Goal: Task Accomplishment & Management: Use online tool/utility

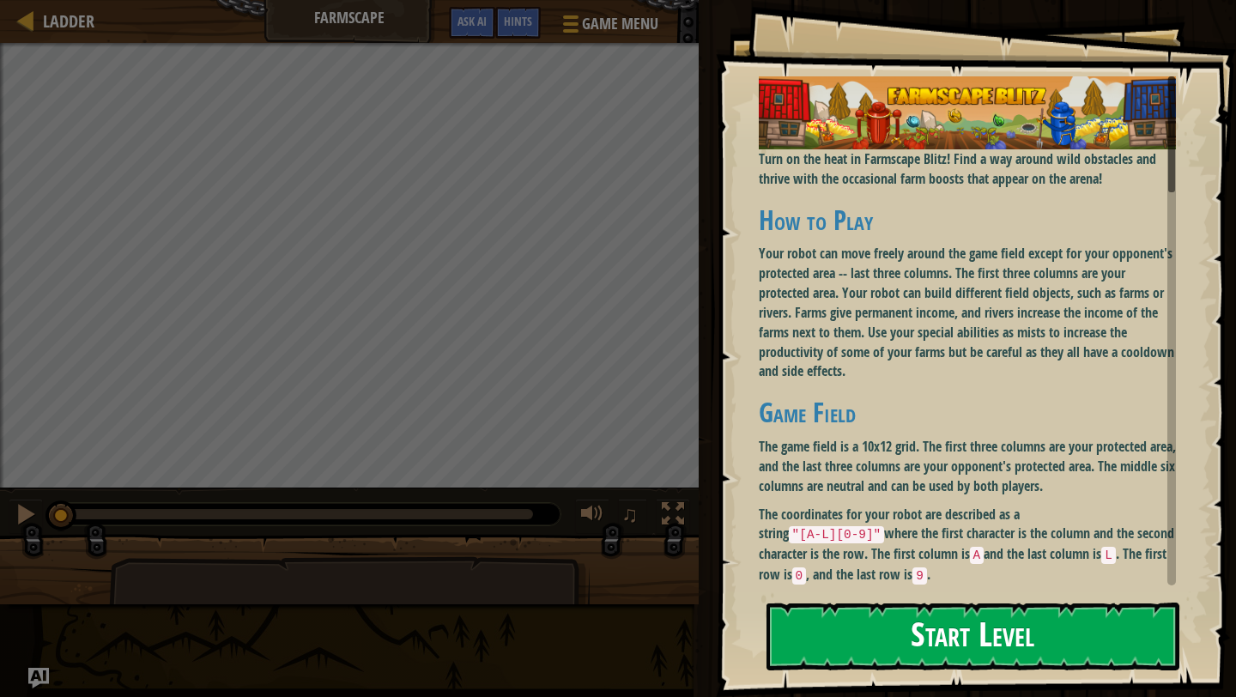
click at [948, 661] on button "Start Level" at bounding box center [973, 637] width 413 height 68
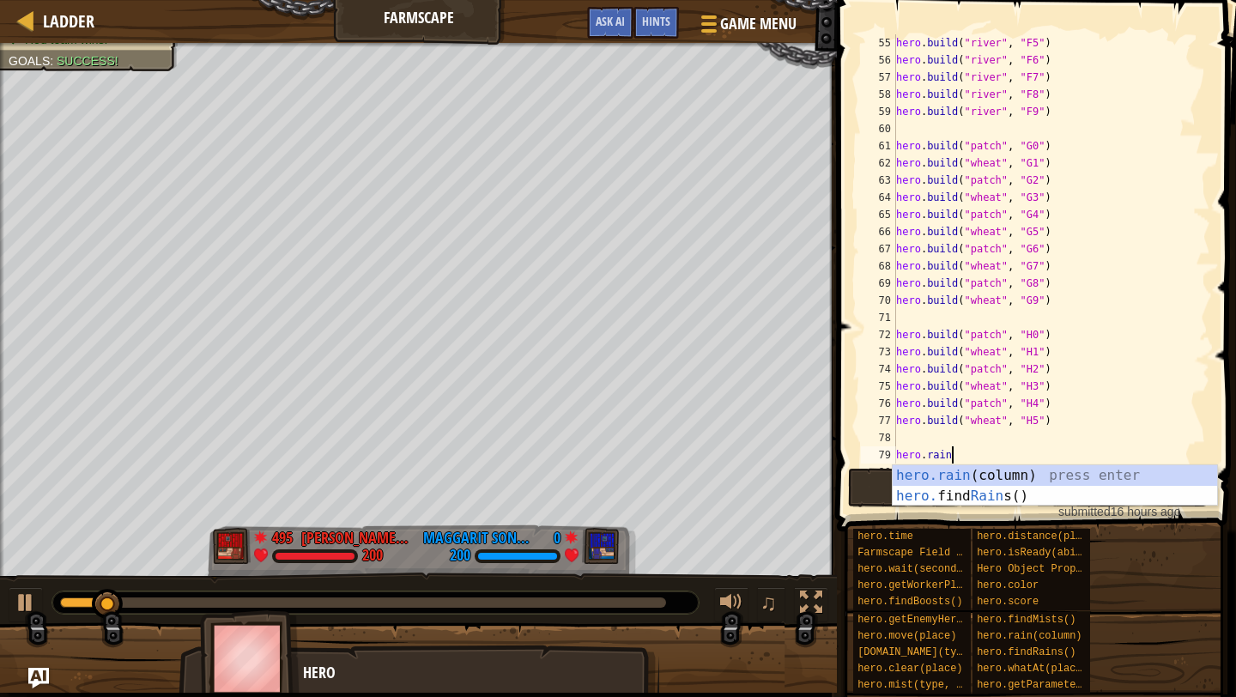
scroll to position [8, 3]
click at [955, 474] on div "hero.rain (column) press enter hero. find Rain s() press enter" at bounding box center [1055, 506] width 324 height 82
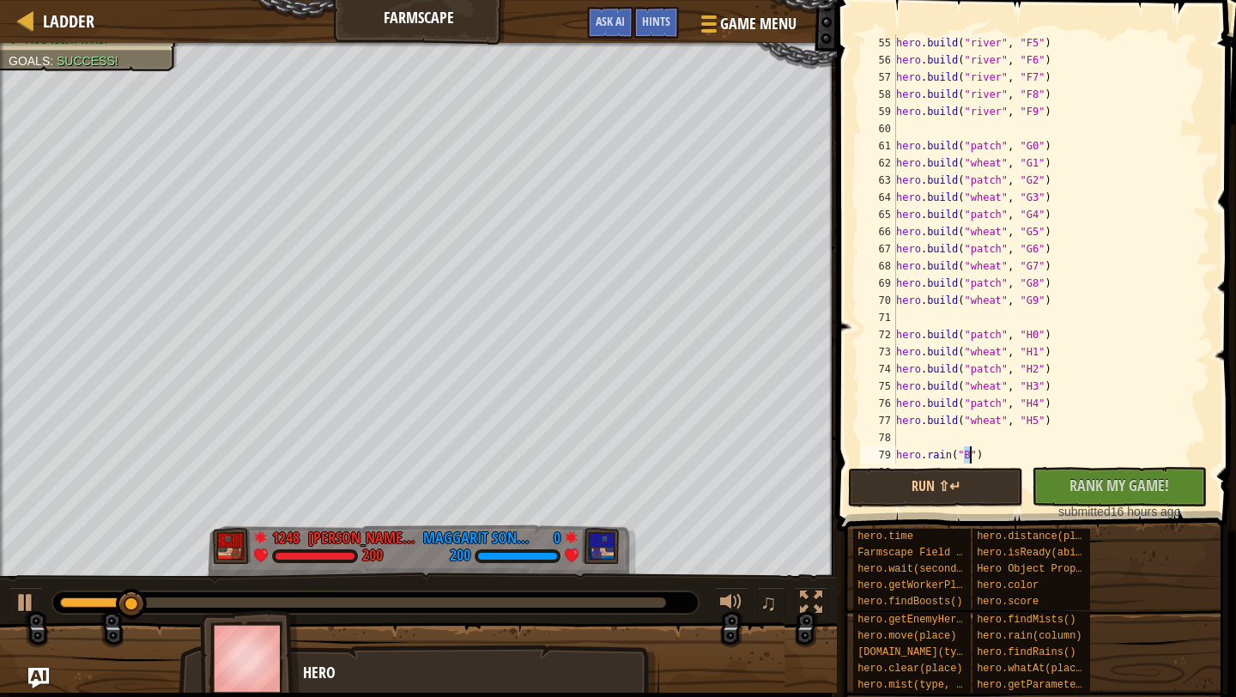
click at [1028, 415] on div "hero . build ( "river" , "F5" ) hero . build ( "river" , "F6" ) hero . build ( …" at bounding box center [1052, 266] width 318 height 464
click at [1013, 454] on div "hero . build ( "river" , "F5" ) hero . build ( "river" , "F6" ) hero . build ( …" at bounding box center [1052, 266] width 318 height 464
type textarea "hero.rain("B")"
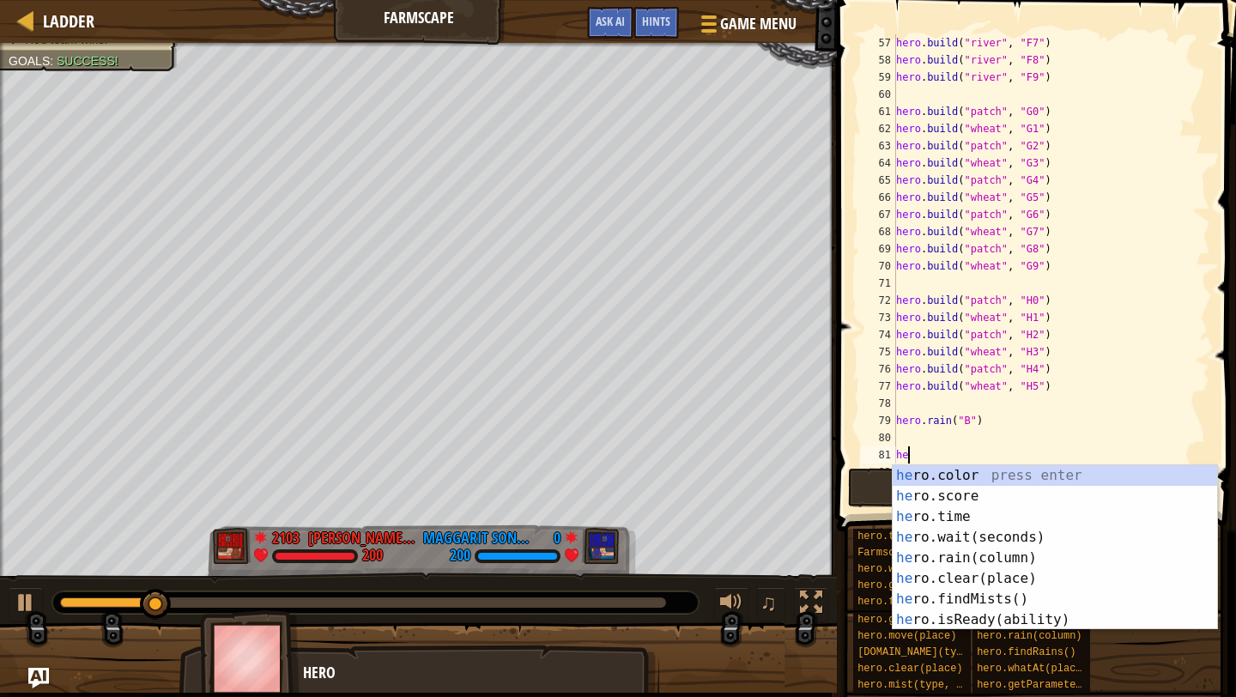
scroll to position [8, 0]
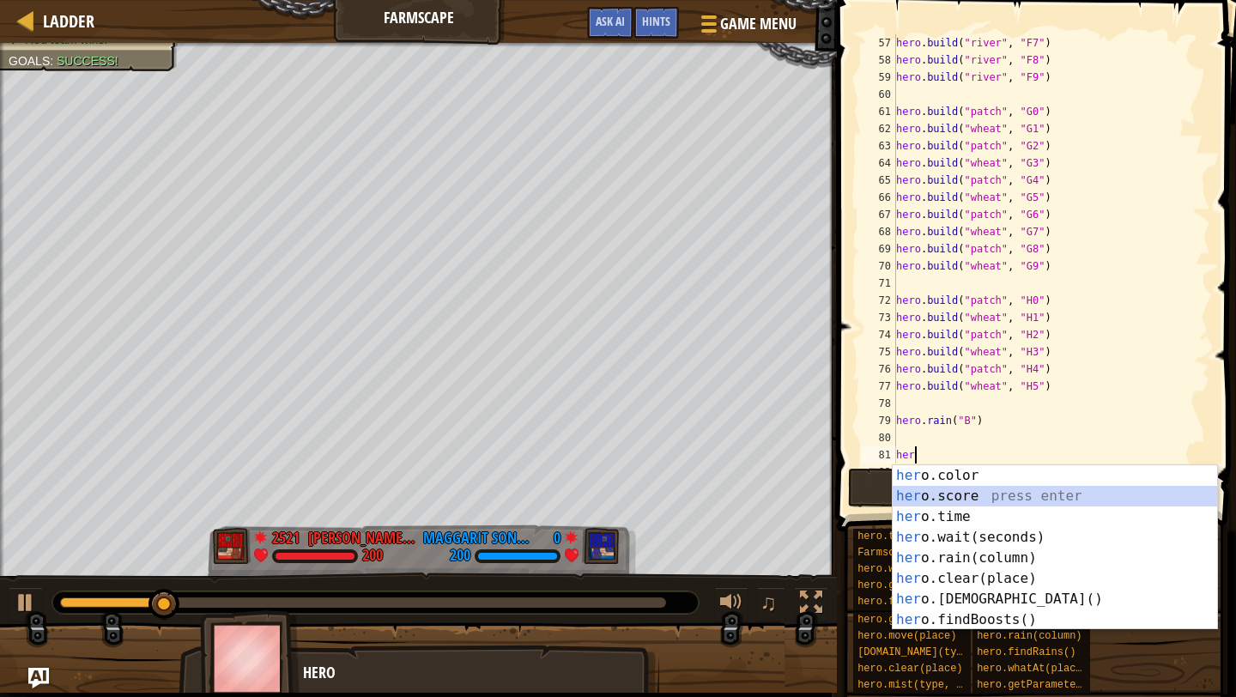
click at [985, 496] on div "her o.color press enter her o.score press enter her o.time press enter her o.wa…" at bounding box center [1055, 568] width 324 height 206
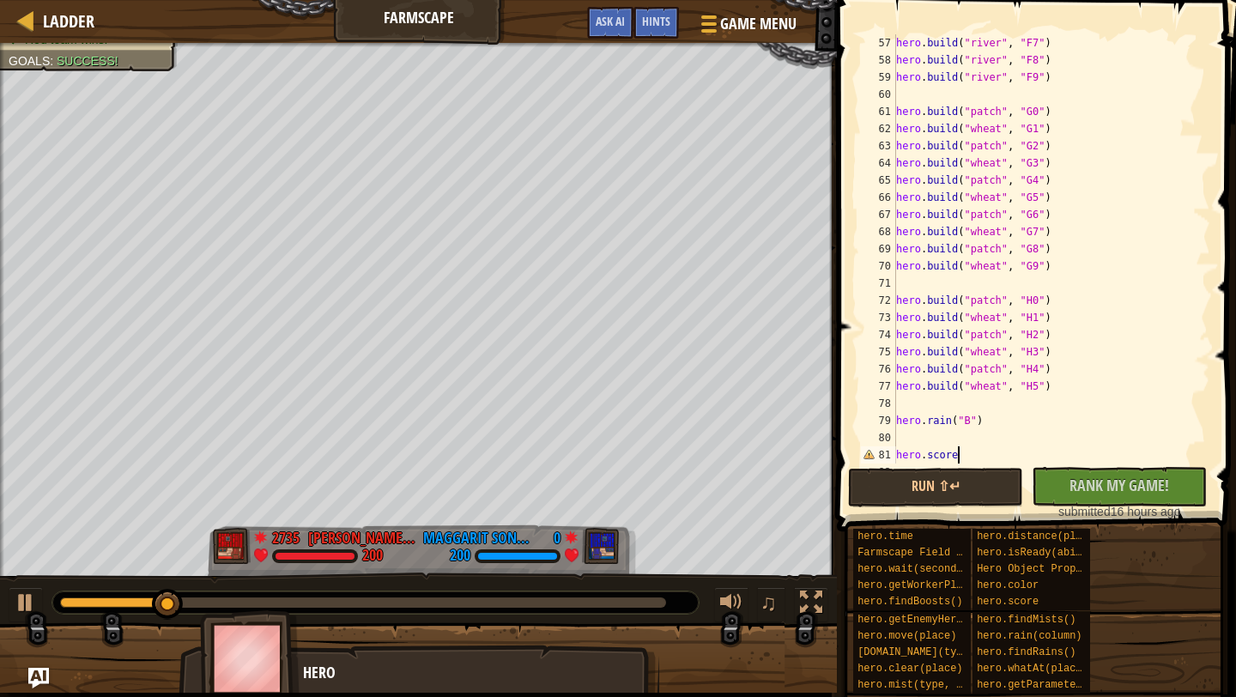
scroll to position [979, 0]
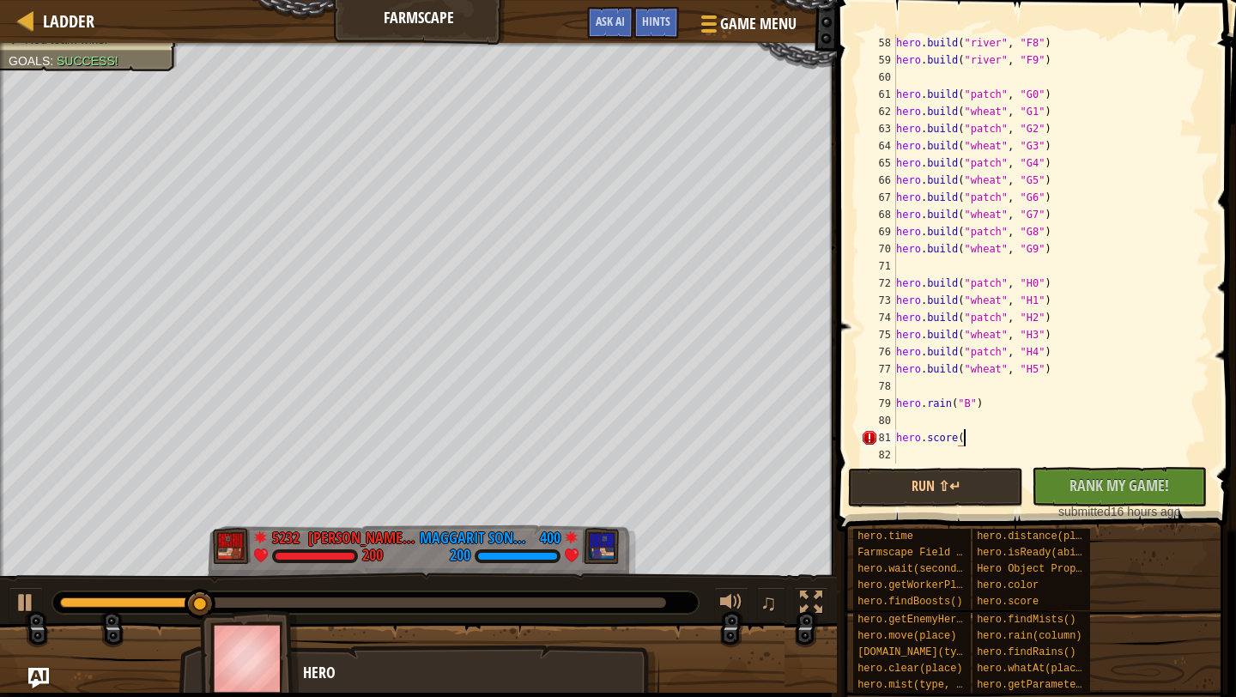
type textarea "hero.score()"
click at [992, 458] on div "hero . build ( "river" , "F8" ) hero . build ( "river" , "F9" ) hero . build ( …" at bounding box center [1052, 266] width 318 height 464
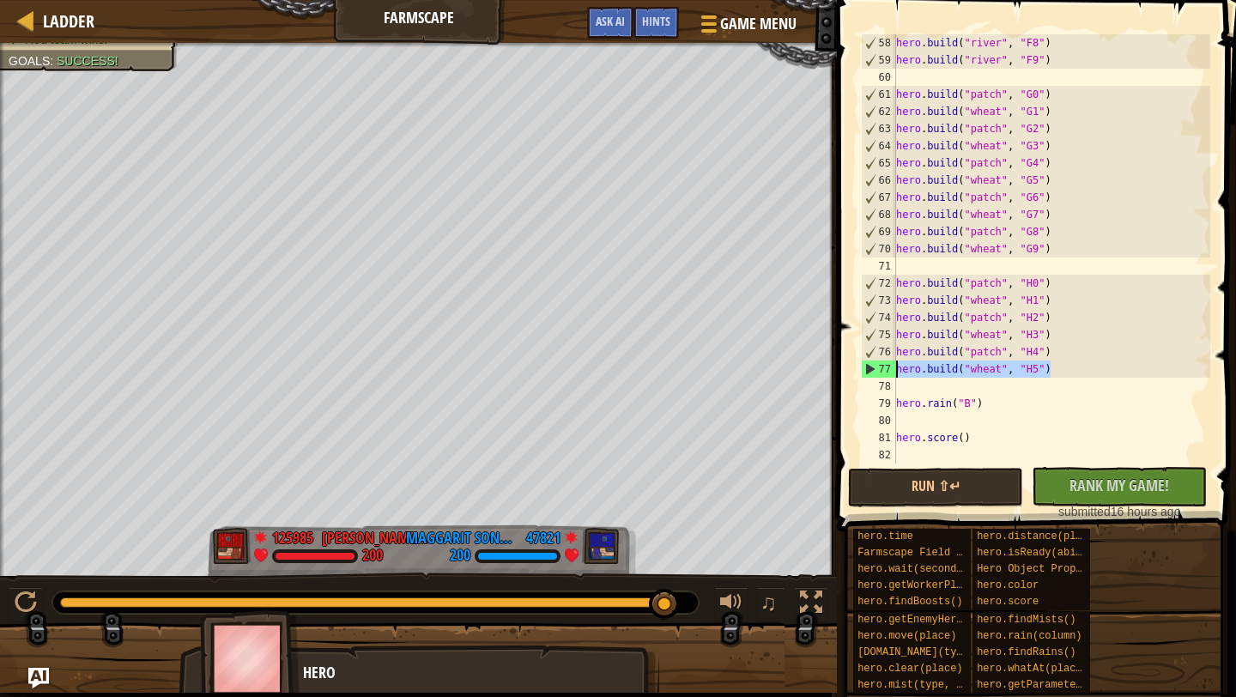
drag, startPoint x: 1059, startPoint y: 371, endPoint x: 888, endPoint y: 365, distance: 171.8
click at [888, 365] on div "58 59 60 61 62 63 64 65 66 67 68 69 70 71 72 73 74 75 76 77 78 79 80 81 82 hero…" at bounding box center [1034, 248] width 353 height 429
type textarea "hero.build("wheat", "H5")"
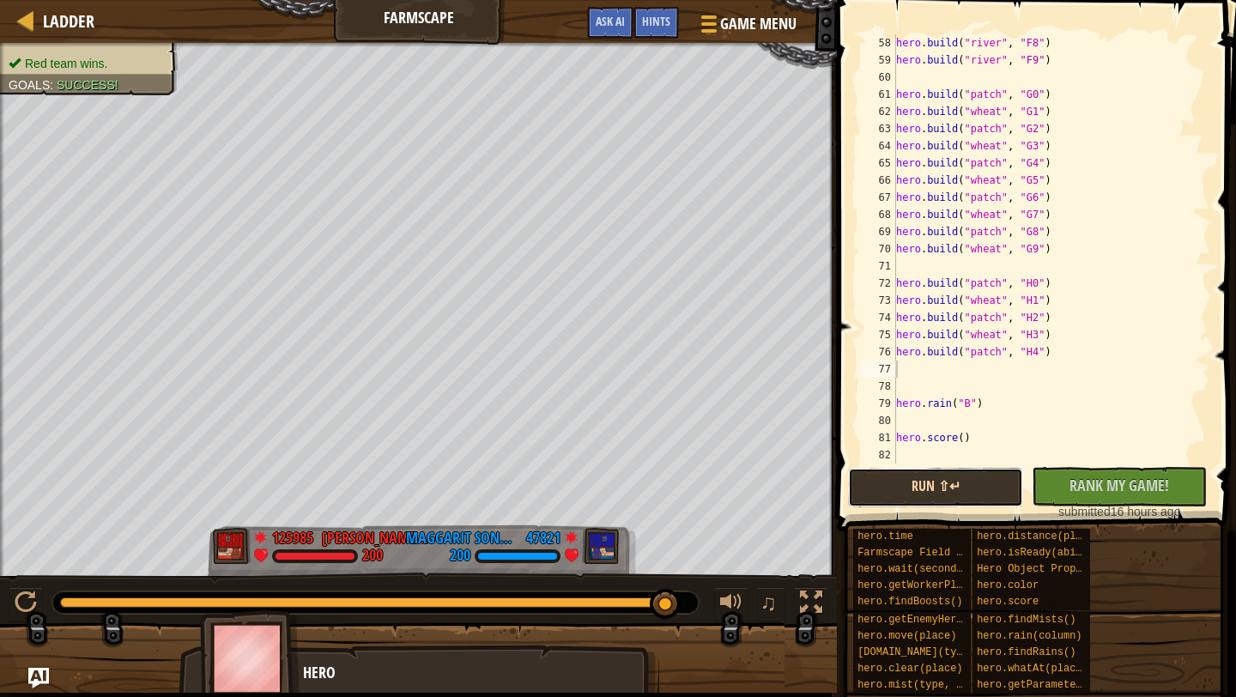
click at [992, 494] on button "Run ⇧↵" at bounding box center [935, 487] width 175 height 39
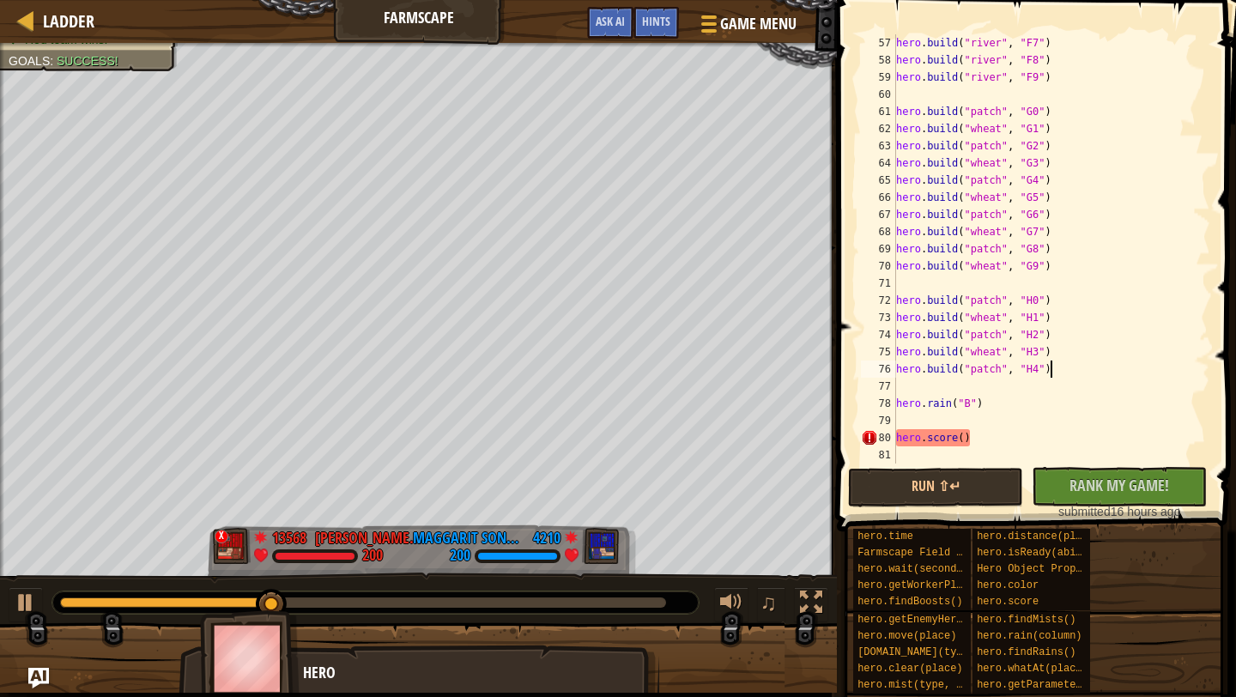
scroll to position [961, 0]
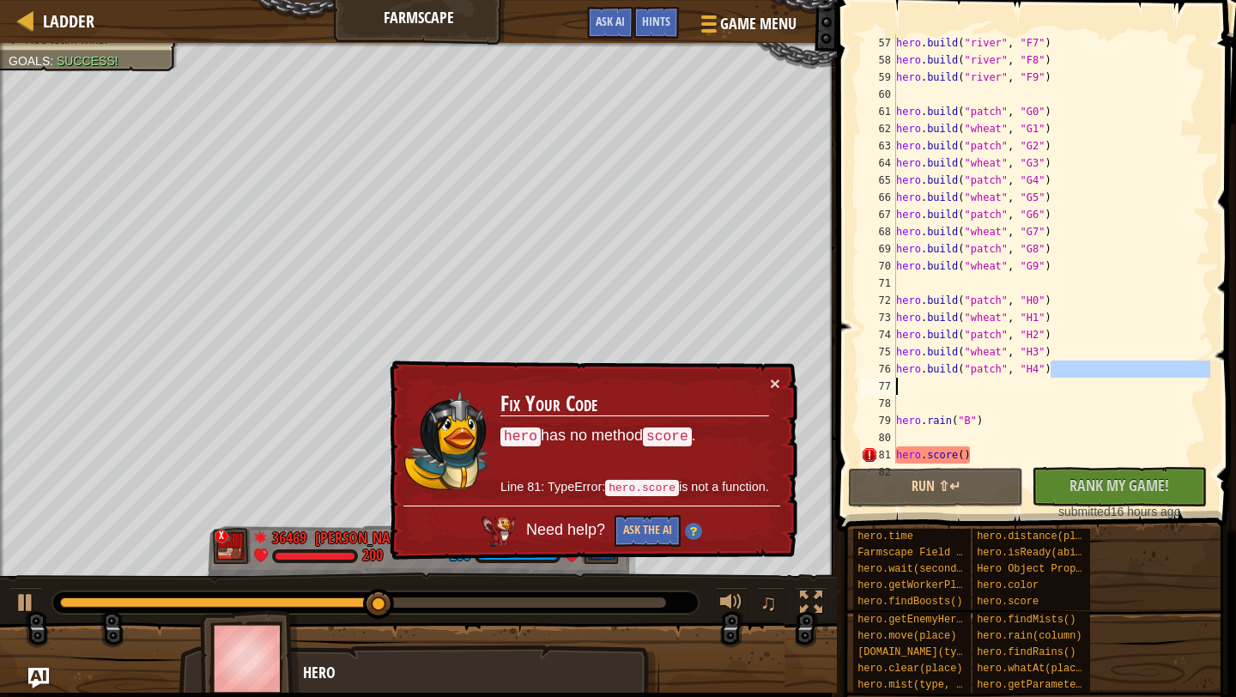
click at [987, 452] on div "hero . build ( "river" , "F7" ) hero . build ( "river" , "F8" ) hero . build ( …" at bounding box center [1052, 266] width 318 height 464
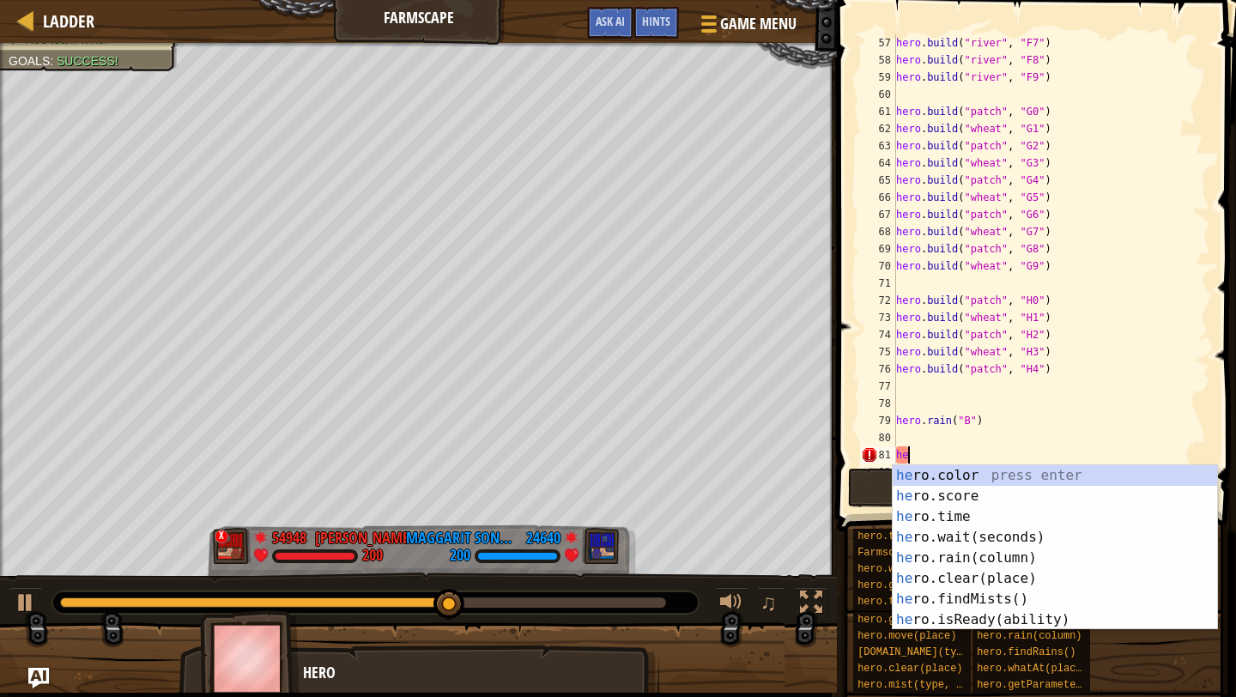
type textarea "h"
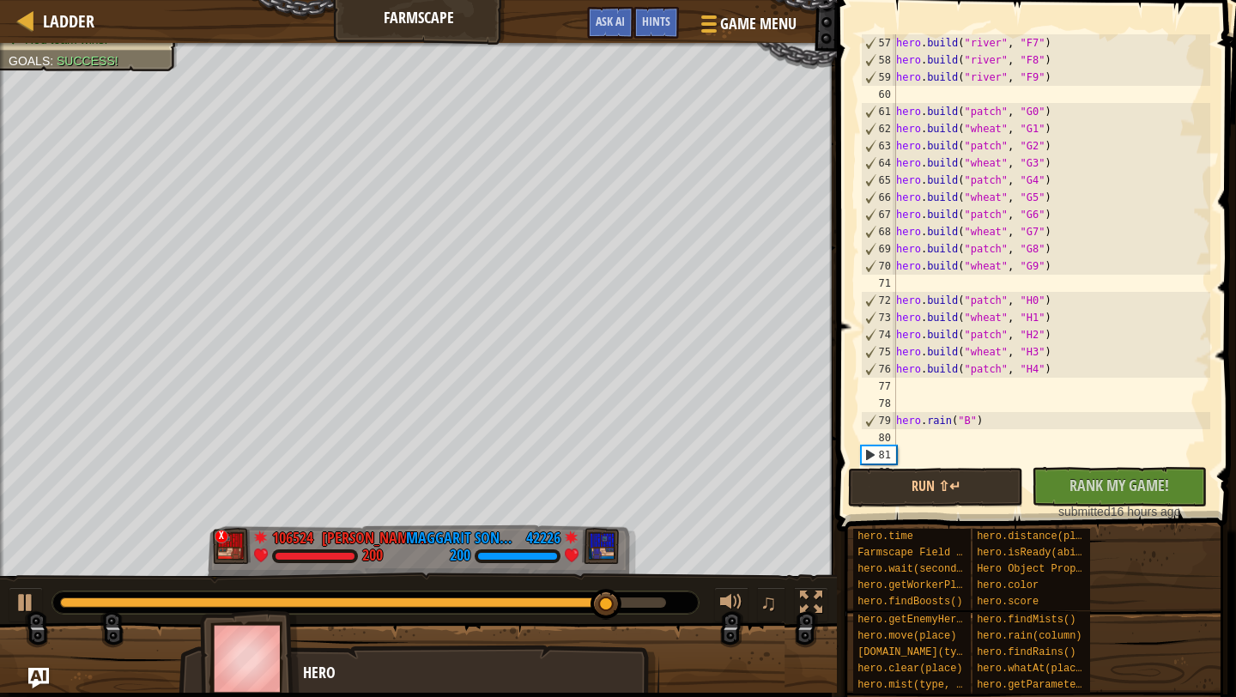
click at [971, 437] on div "hero . build ( "river" , "F7" ) hero . build ( "river" , "F8" ) hero . build ( …" at bounding box center [1052, 266] width 318 height 464
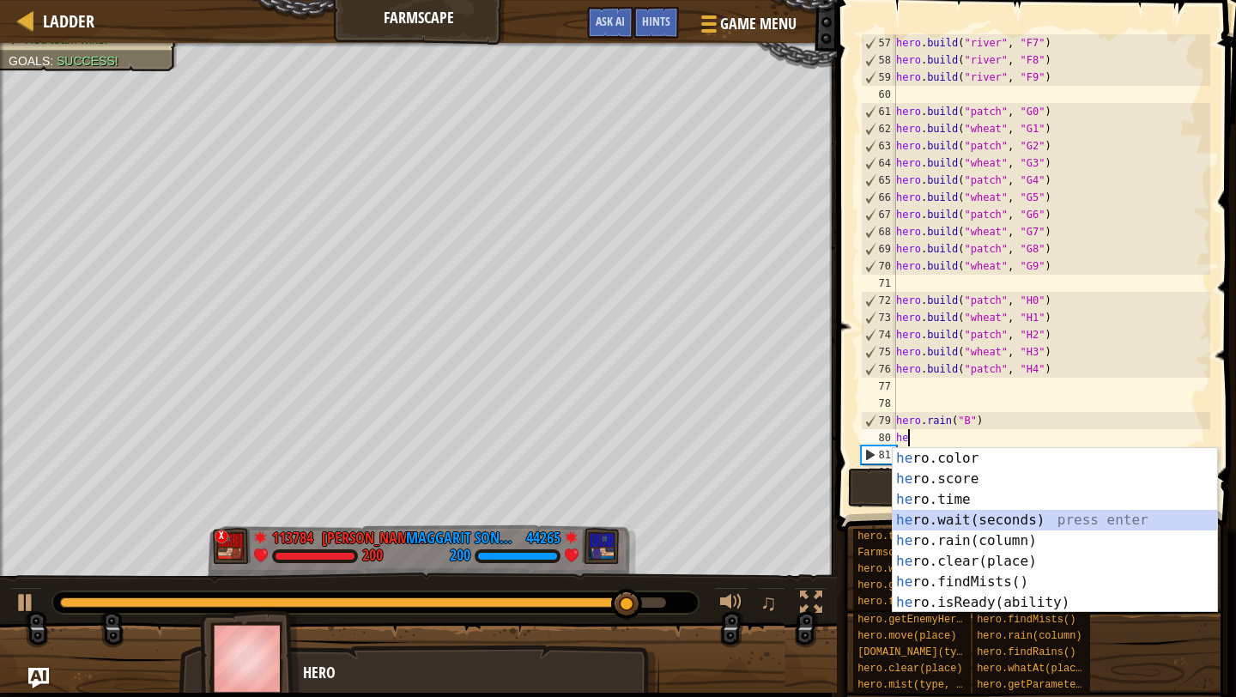
click at [951, 517] on div "he ro.color press enter he ro.score press enter he ro.time press enter he ro.wa…" at bounding box center [1055, 551] width 324 height 206
type textarea "hero.wait(1)"
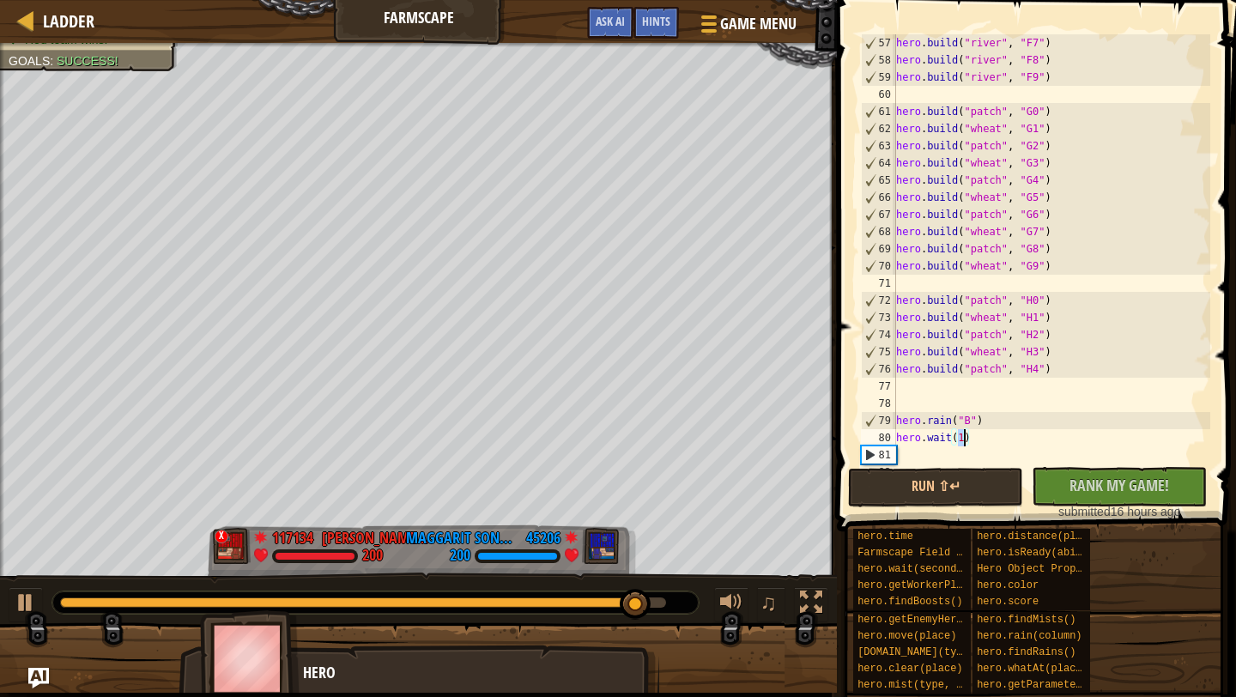
click at [969, 452] on div "hero . build ( "river" , "F7" ) hero . build ( "river" , "F8" ) hero . build ( …" at bounding box center [1052, 266] width 318 height 464
click at [965, 463] on div "hero . build ( "river" , "F7" ) hero . build ( "river" , "F8" ) hero . build ( …" at bounding box center [1052, 266] width 318 height 464
click at [912, 453] on div "hero . build ( "river" , "F7" ) hero . build ( "river" , "F8" ) hero . build ( …" at bounding box center [1052, 266] width 318 height 464
click at [907, 457] on div "hero . build ( "river" , "F7" ) hero . build ( "river" , "F8" ) hero . build ( …" at bounding box center [1052, 266] width 318 height 464
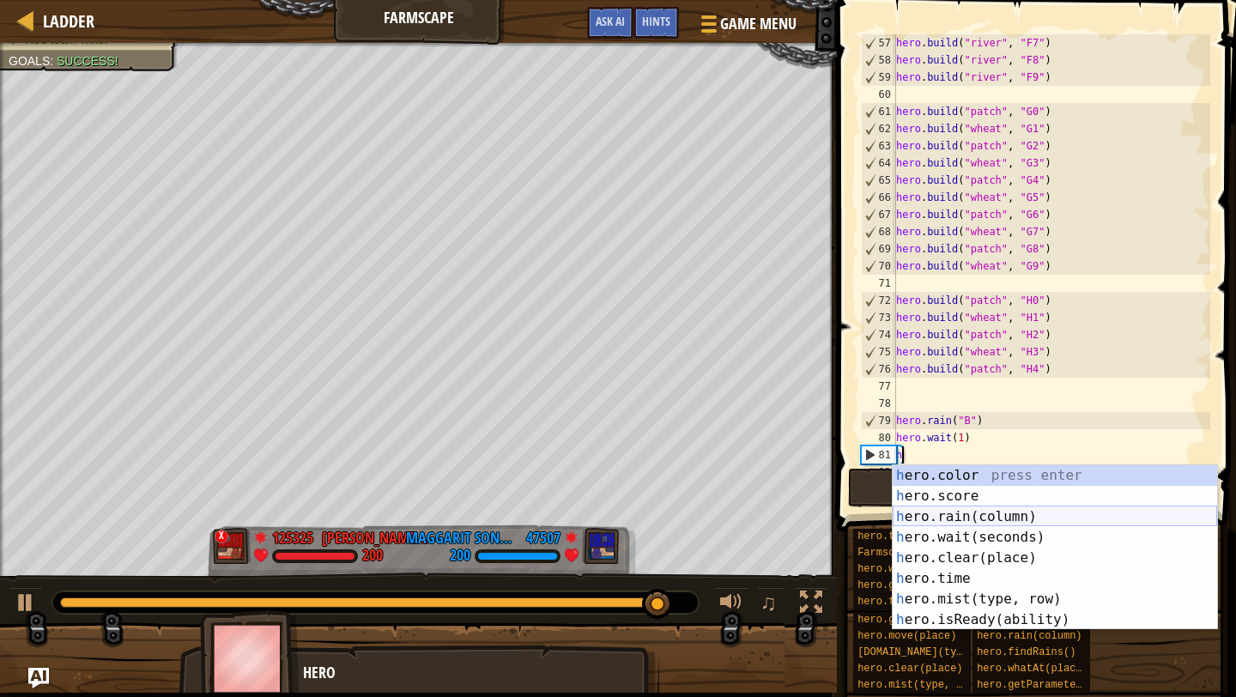
click at [986, 515] on div "h ero.color press enter h ero.score press enter h ero.rain(column) press enter …" at bounding box center [1055, 568] width 324 height 206
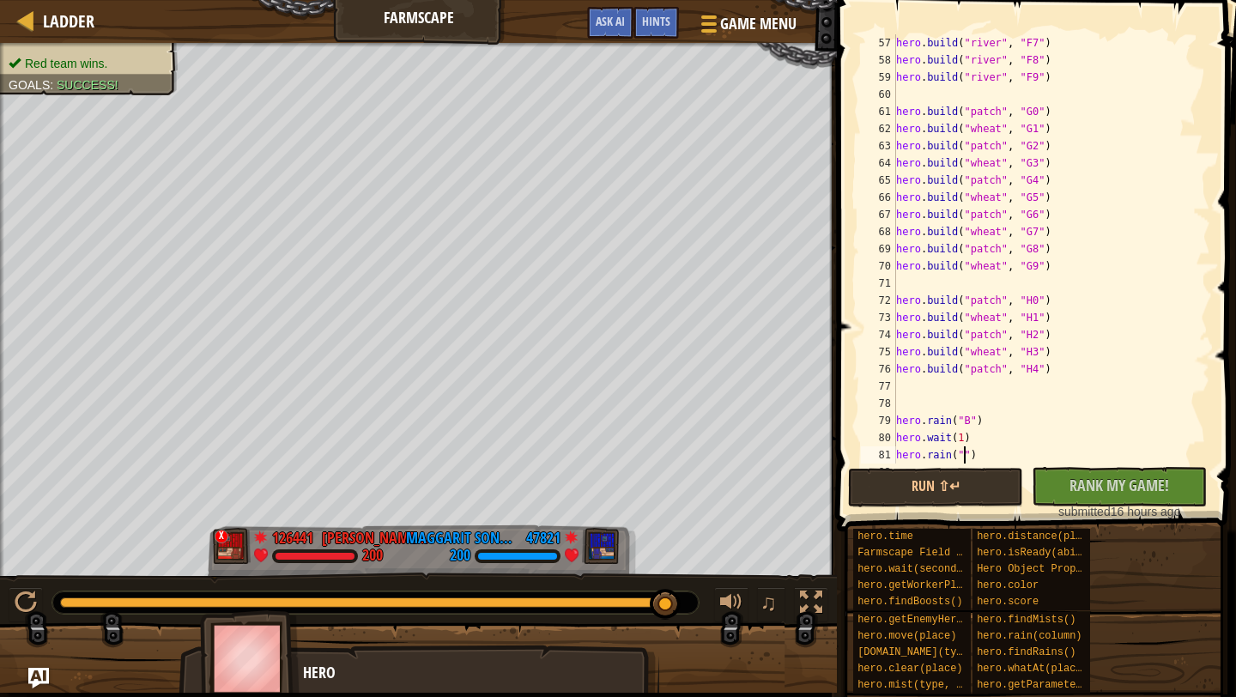
scroll to position [8, 5]
type textarea "hero.rain("E")"
click at [922, 502] on button "Run ⇧↵" at bounding box center [935, 487] width 175 height 39
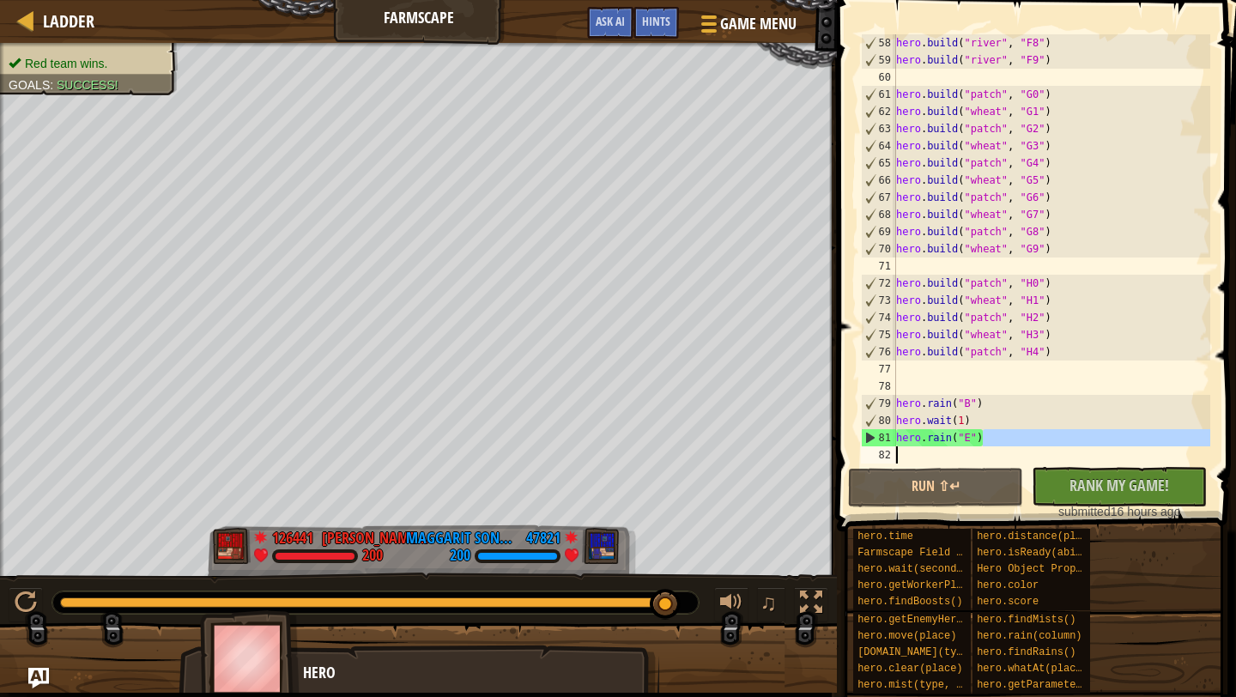
scroll to position [979, 0]
drag, startPoint x: 986, startPoint y: 456, endPoint x: 885, endPoint y: 430, distance: 104.5
click at [885, 430] on div "hero.rain("E") 58 59 60 61 62 63 64 65 66 67 68 69 70 71 72 73 74 75 76 77 78 7…" at bounding box center [1034, 248] width 353 height 429
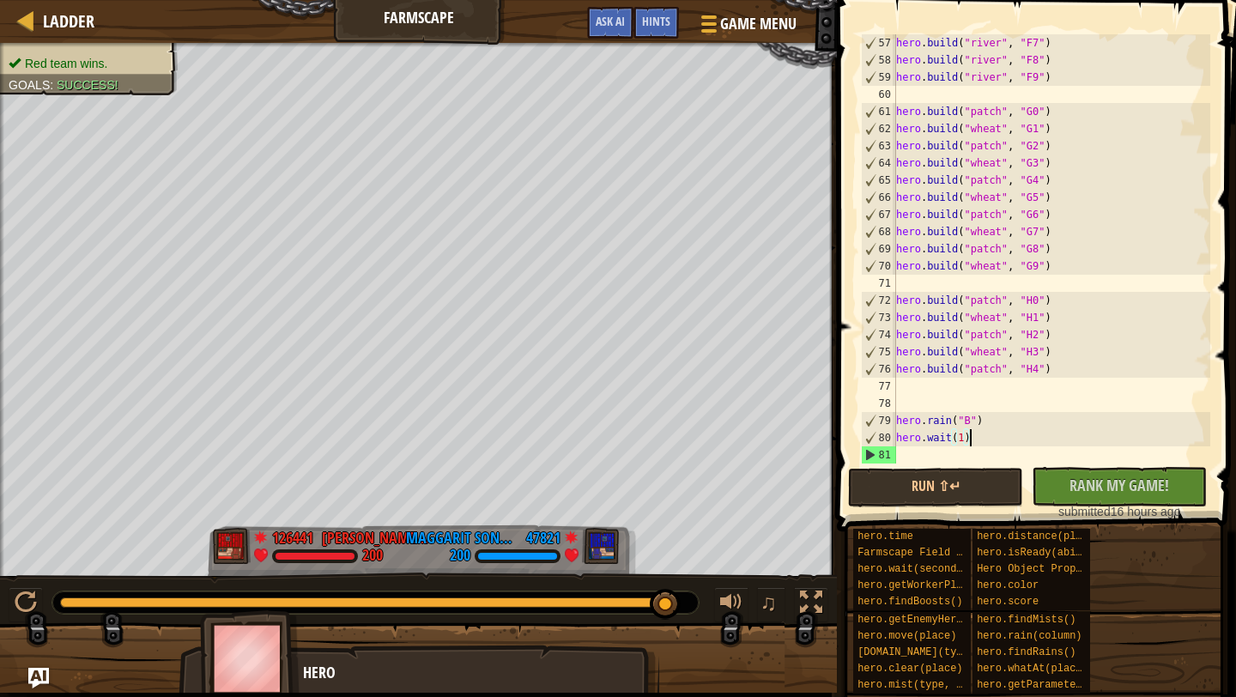
scroll to position [961, 0]
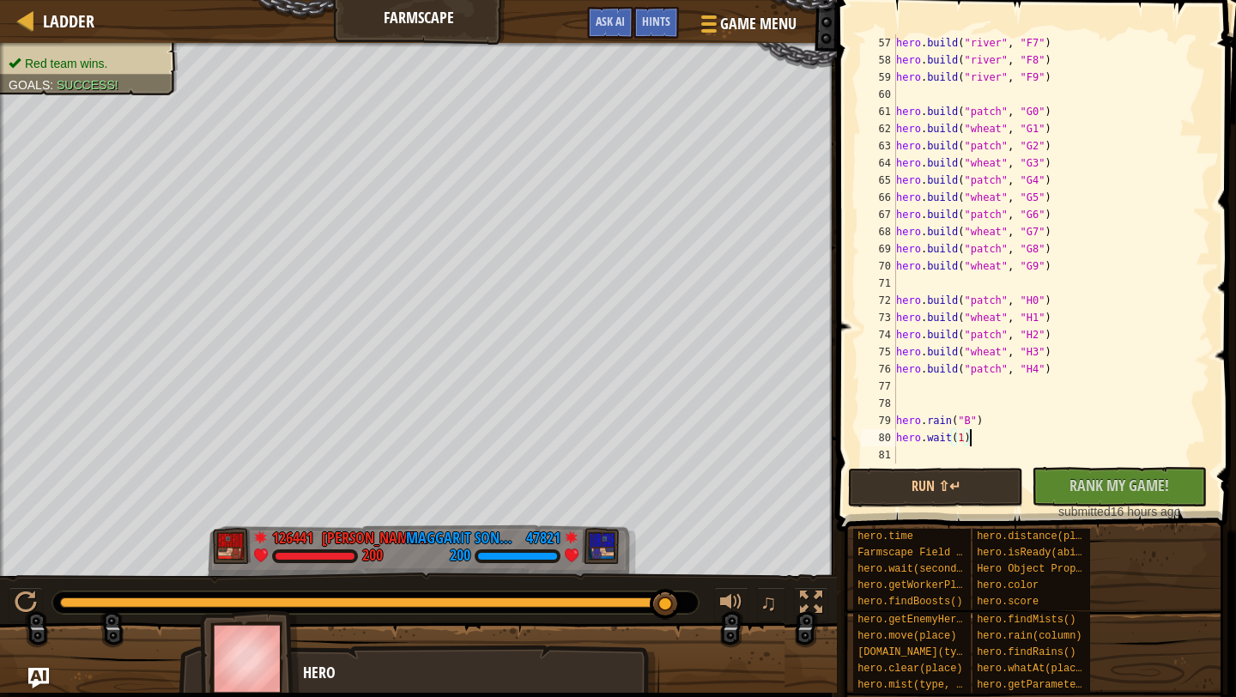
click at [1082, 371] on div "hero . build ( "river" , "F7" ) hero . build ( "river" , "F8" ) hero . build ( …" at bounding box center [1052, 266] width 318 height 464
click at [27, 609] on div at bounding box center [26, 602] width 22 height 22
click at [30, 605] on button at bounding box center [26, 604] width 34 height 35
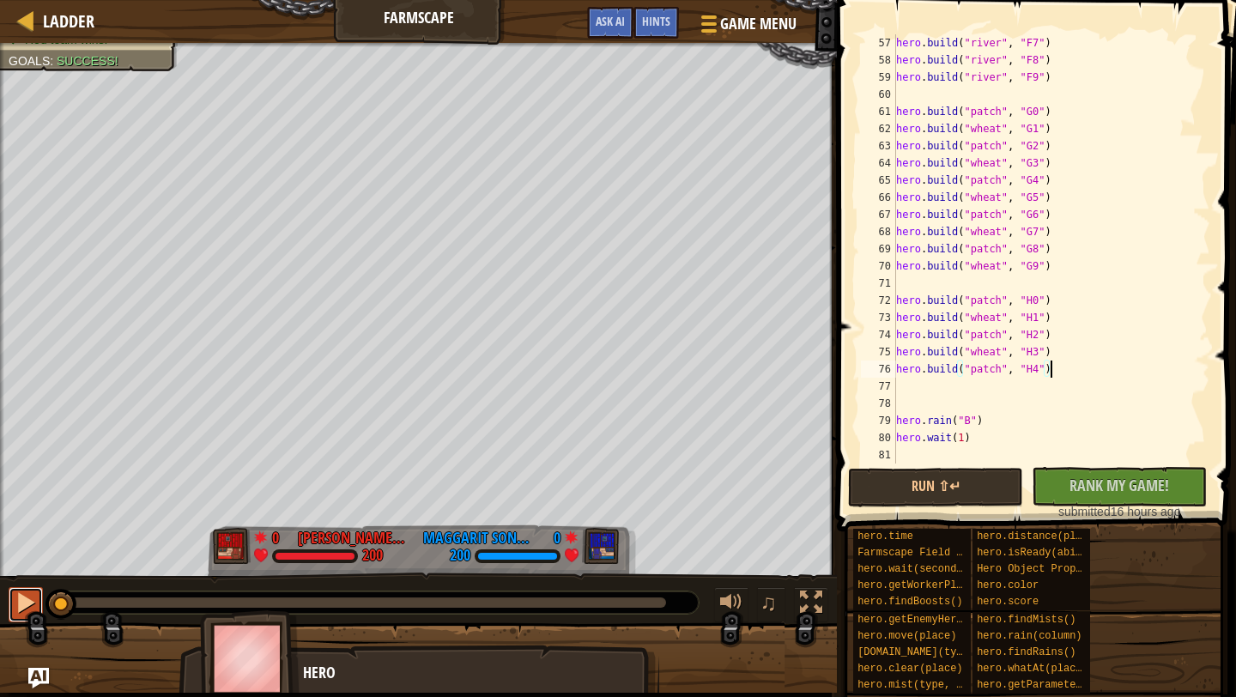
click at [29, 605] on div at bounding box center [26, 602] width 22 height 22
click at [118, 611] on div at bounding box center [375, 602] width 646 height 22
click at [591, 597] on div at bounding box center [363, 602] width 606 height 10
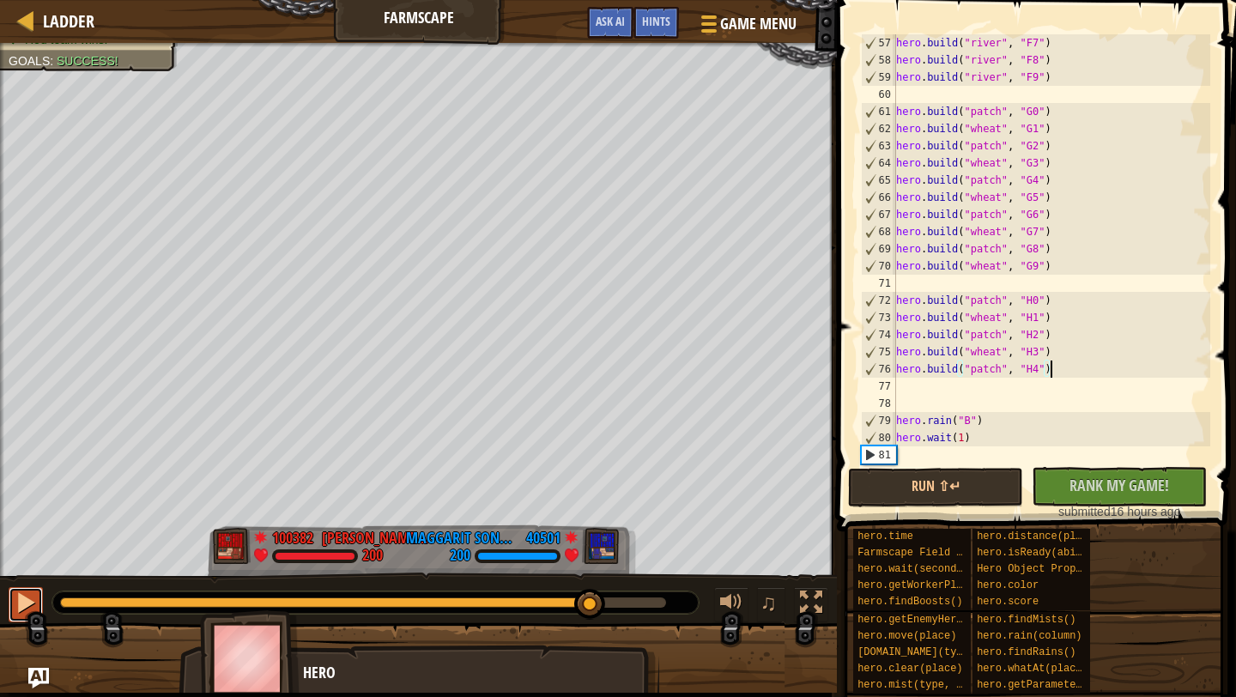
click at [16, 602] on div at bounding box center [26, 602] width 22 height 22
click at [16, 601] on div at bounding box center [26, 602] width 22 height 22
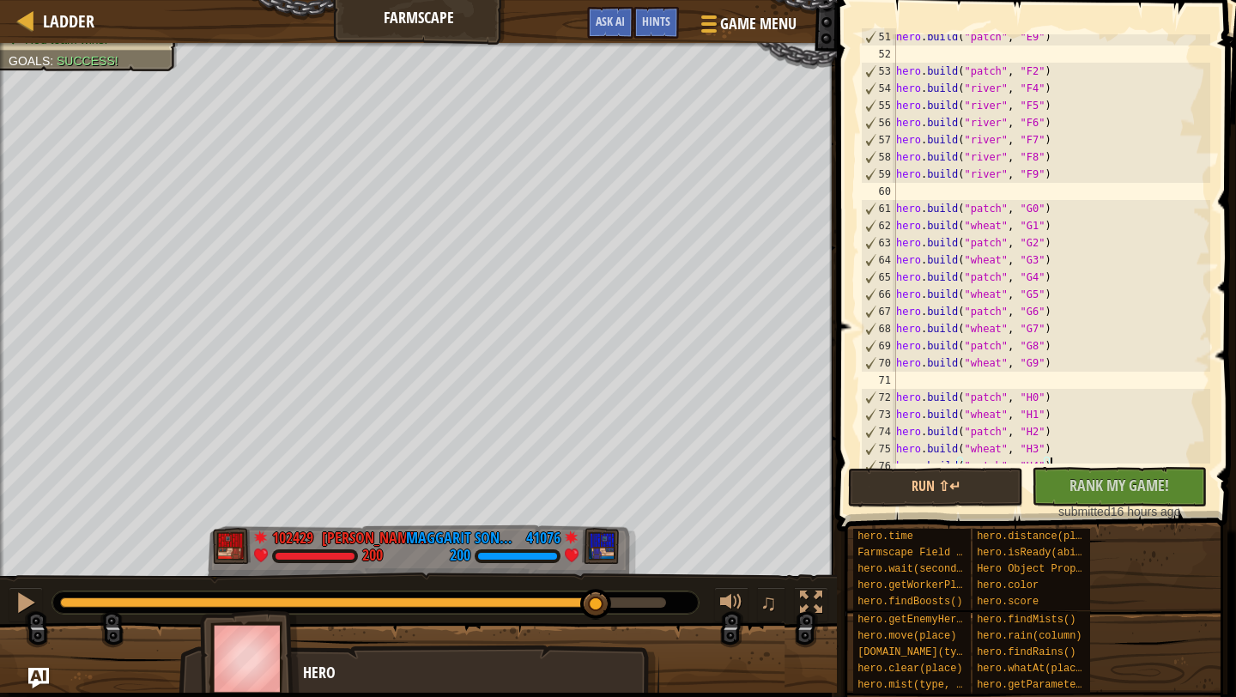
scroll to position [864, 0]
click at [1034, 64] on div "hero . build ( "patch" , "E9" ) hero . build ( "patch" , "F2" ) hero . build ( …" at bounding box center [1052, 260] width 318 height 464
type textarea "hero.build("patch", "F2")"
click at [1034, 58] on div "hero . build ( "patch" , "E9" ) hero . build ( "patch" , "F2" ) hero . build ( …" at bounding box center [1052, 260] width 318 height 464
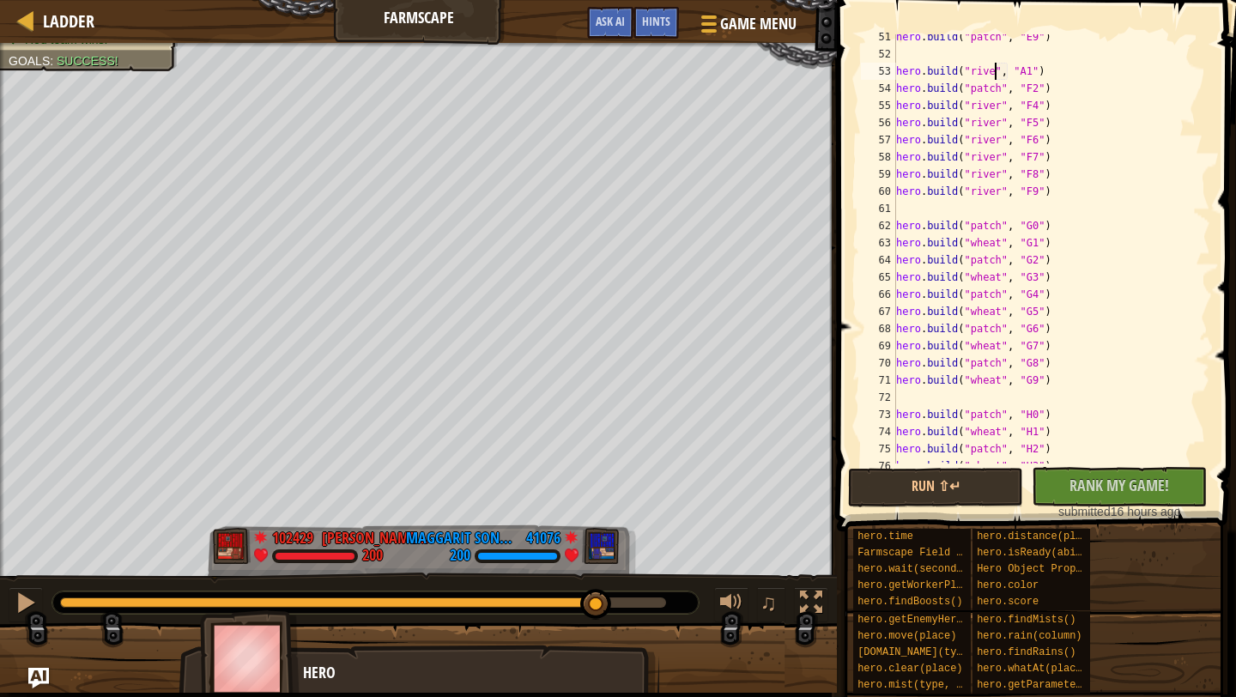
scroll to position [8, 8]
click at [1034, 74] on div "hero . build ( "patch" , "E9" ) hero . build ( "river" , "A1" ) hero . build ( …" at bounding box center [1052, 260] width 318 height 464
click at [1035, 76] on div "hero . build ( "patch" , "E9" ) hero . build ( "river" , "A1" ) hero . build ( …" at bounding box center [1052, 260] width 318 height 464
click at [1040, 66] on div "hero . build ( "patch" , "E9" ) hero . build ( "river" , "A1" ) hero . build ( …" at bounding box center [1052, 260] width 318 height 464
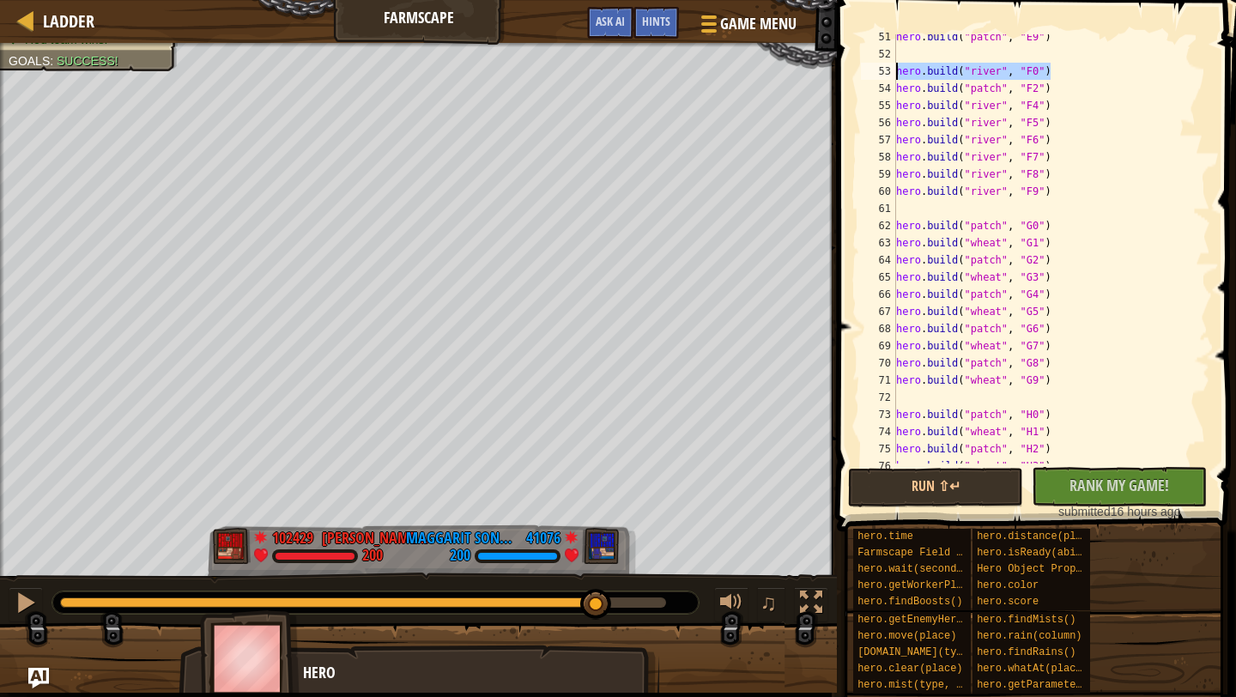
drag, startPoint x: 1069, startPoint y: 67, endPoint x: 899, endPoint y: 69, distance: 170.0
click at [899, 69] on div "hero . build ( "patch" , "E9" ) hero . build ( "river" , "F0" ) hero . build ( …" at bounding box center [1052, 260] width 318 height 464
type textarea "hero.build("river", "F0")"
click at [1080, 76] on div "hero . build ( "patch" , "E9" ) hero . build ( "river" , "F0" ) hero . build ( …" at bounding box center [1052, 260] width 318 height 464
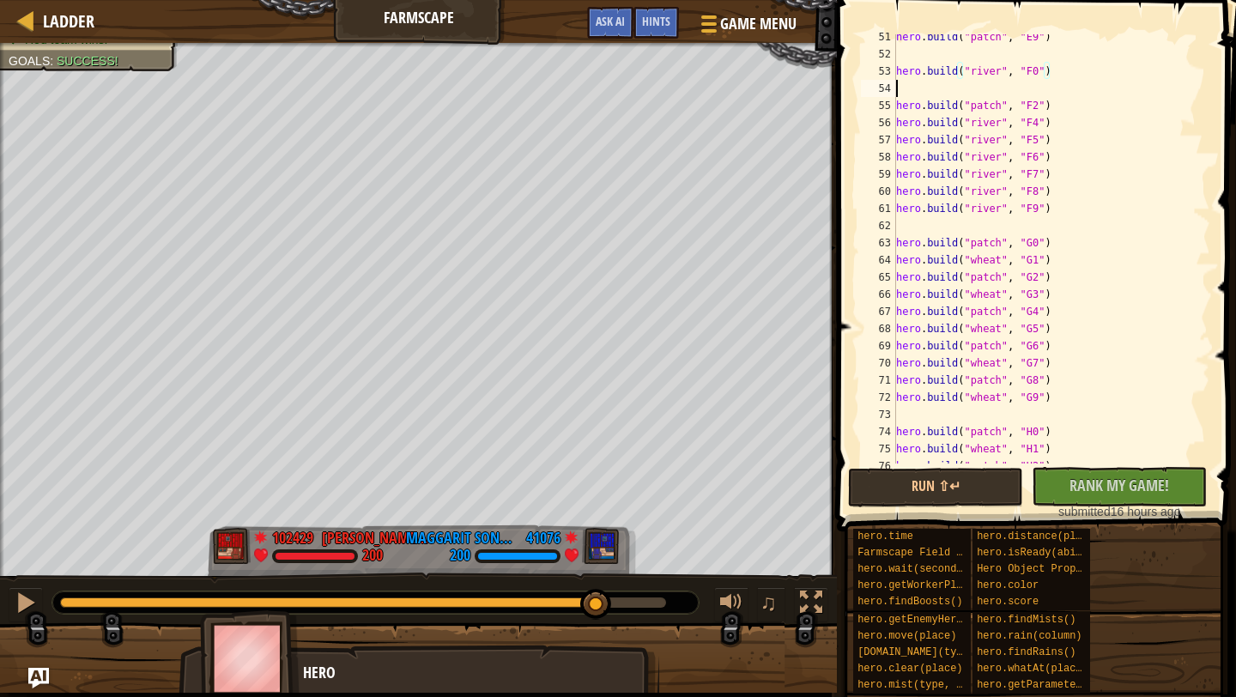
scroll to position [8, 0]
paste textarea "hero.build("river", "F0")"
click at [1040, 88] on div "hero . build ( "patch" , "E9" ) hero . build ( "river" , "F0" ) hero . build ( …" at bounding box center [1052, 260] width 318 height 464
drag, startPoint x: 1068, startPoint y: 101, endPoint x: 877, endPoint y: 100, distance: 190.6
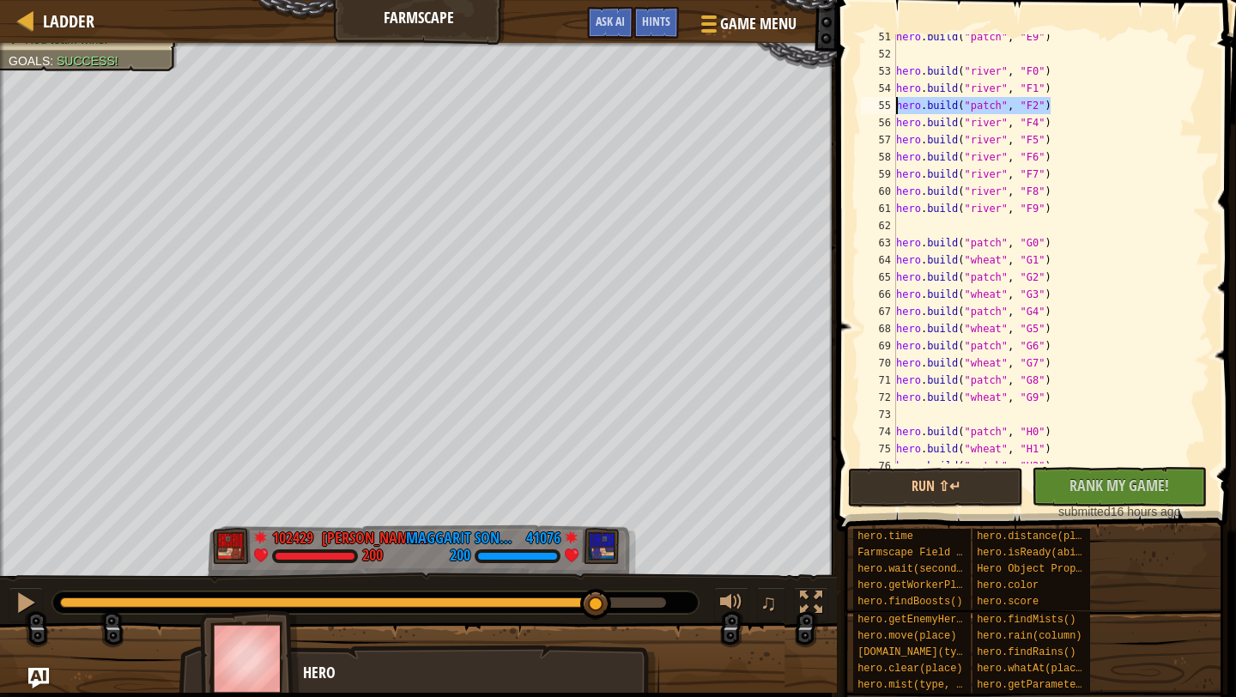
click at [877, 100] on div "hero.build("river", "F1") 51 52 53 54 55 56 57 58 59 60 61 62 63 64 65 66 67 68…" at bounding box center [1034, 248] width 353 height 429
type textarea "hero.build("patch", "F2")"
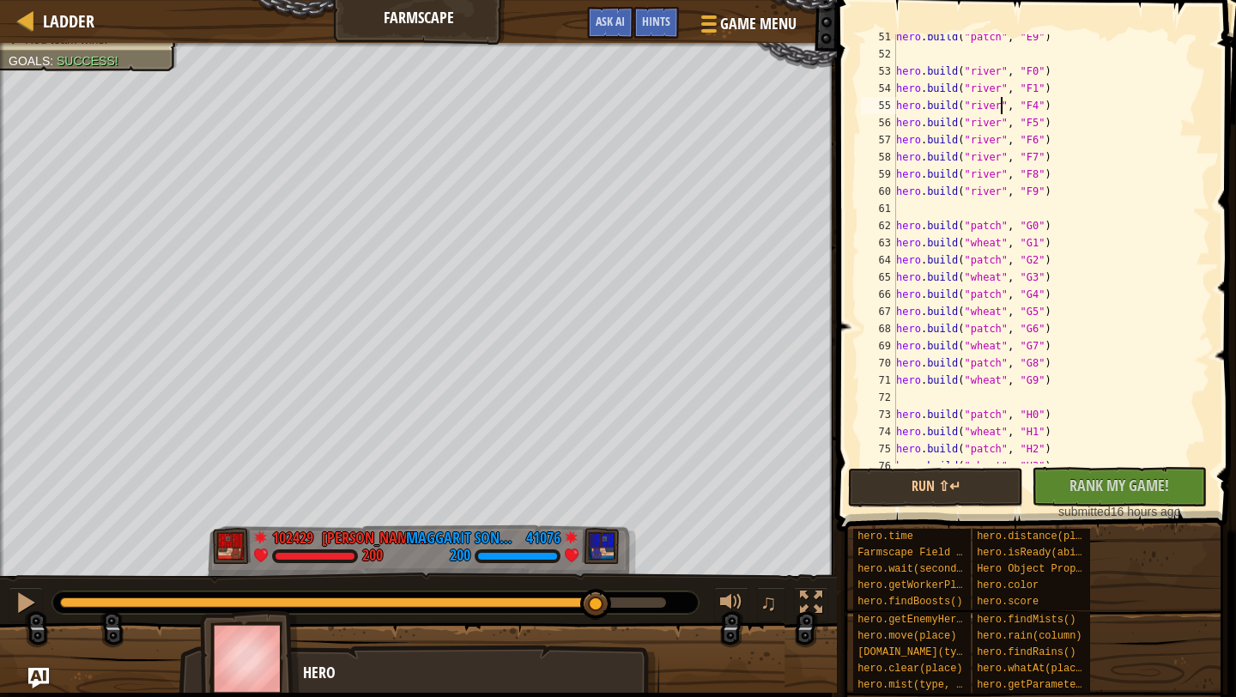
click at [1003, 109] on div "hero . build ( "patch" , "E9" ) hero . build ( "river" , "F0" ) hero . build ( …" at bounding box center [1052, 260] width 318 height 464
click at [1123, 173] on div "hero . build ( "patch" , "E9" ) hero . build ( "river" , "F0" ) hero . build ( …" at bounding box center [1052, 260] width 318 height 464
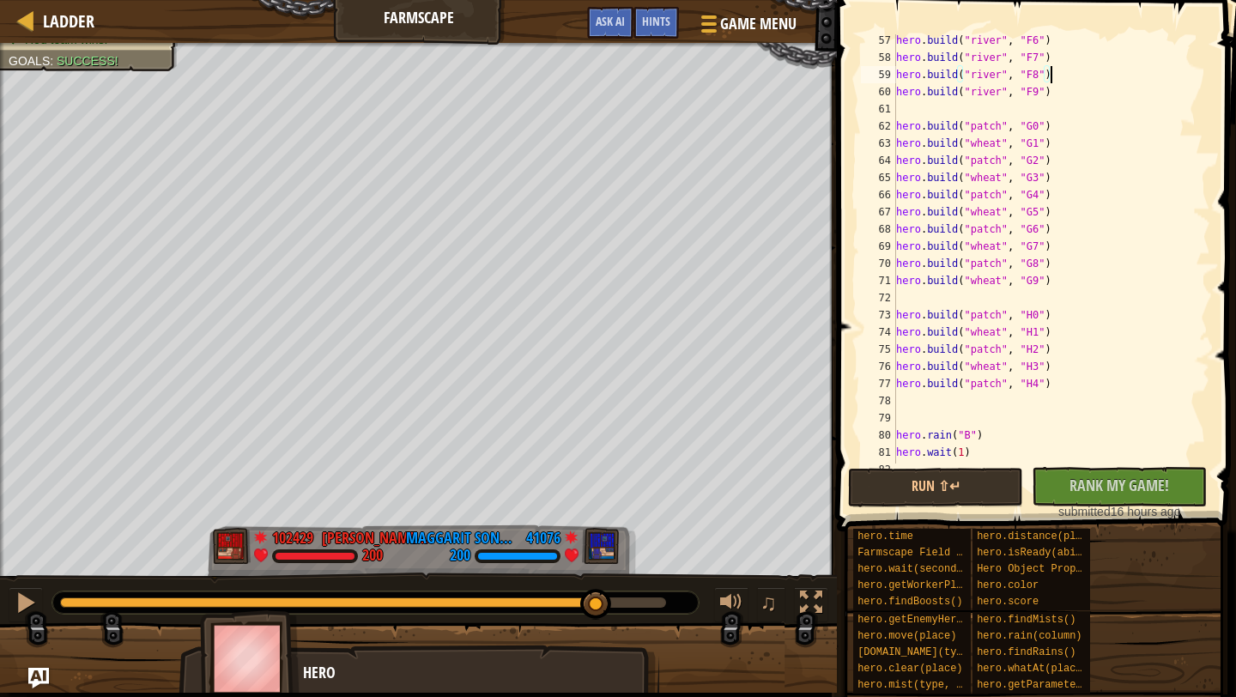
scroll to position [974, 0]
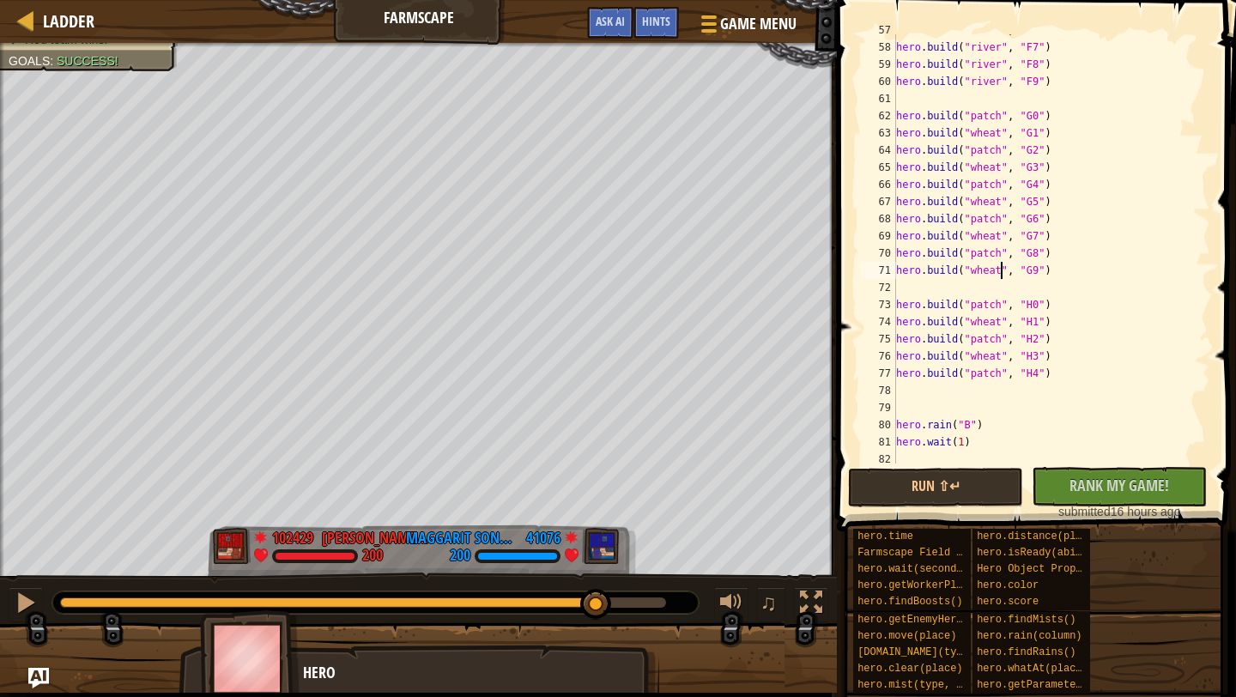
click at [1001, 273] on div "hero . build ( "river" , "F6" ) hero . build ( "river" , "F7" ) hero . build ( …" at bounding box center [1052, 253] width 318 height 464
click at [999, 259] on div "hero . build ( "river" , "F6" ) hero . build ( "river" , "F7" ) hero . build ( …" at bounding box center [1052, 253] width 318 height 464
click at [1137, 363] on div "hero . build ( "river" , "F6" ) hero . build ( "river" , "F7" ) hero . build ( …" at bounding box center [1052, 253] width 318 height 464
type textarea "hero.build("wheat", "H3")"
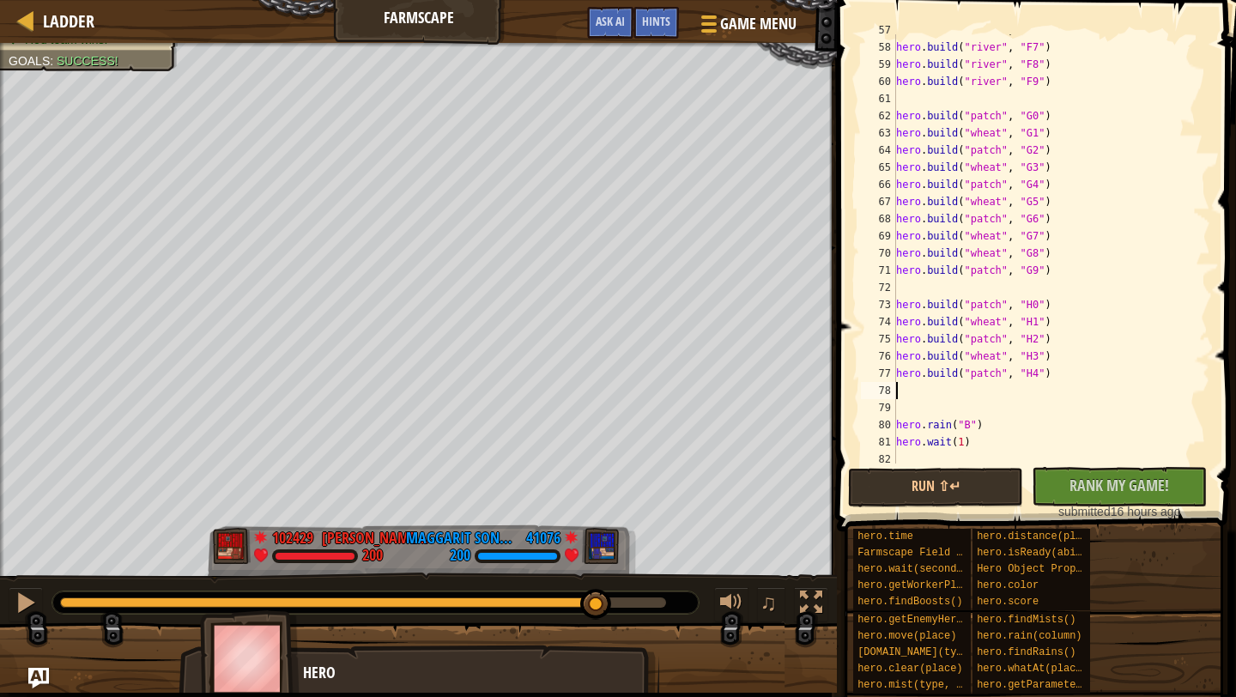
click at [1075, 385] on div "hero . build ( "river" , "F6" ) hero . build ( "river" , "F7" ) hero . build ( …" at bounding box center [1052, 253] width 318 height 464
click at [1046, 410] on div "hero . build ( "river" , "F6" ) hero . build ( "river" , "F7" ) hero . build ( …" at bounding box center [1052, 253] width 318 height 464
click at [1048, 398] on div "hero . build ( "river" , "F6" ) hero . build ( "river" , "F7" ) hero . build ( …" at bounding box center [1052, 253] width 318 height 464
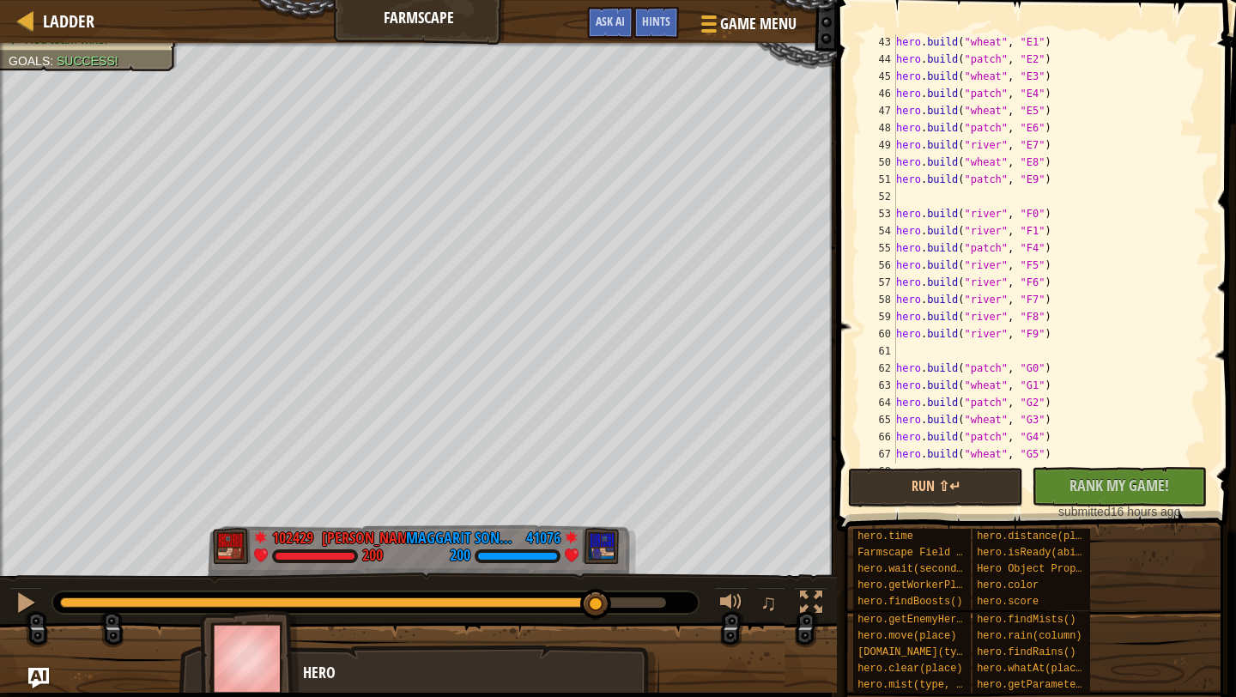
scroll to position [722, 0]
click at [1003, 114] on div "hero . build ( "wheat" , "E1" ) hero . build ( "patch" , "E2" ) hero . build ( …" at bounding box center [1052, 265] width 318 height 464
click at [999, 338] on div "hero . build ( "wheat" , "D1" ) hero . build ( "patch" , "D2" ) hero . build ( …" at bounding box center [1052, 266] width 318 height 464
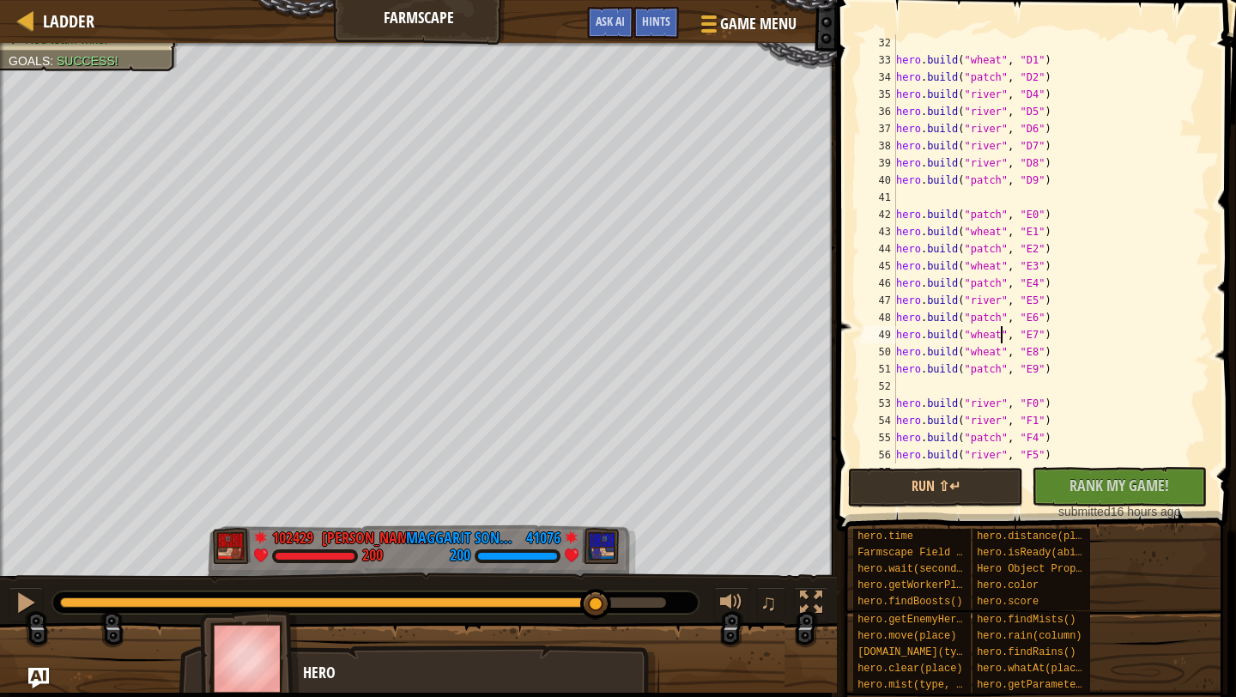
click at [1095, 375] on div "hero . build ( "wheat" , "D1" ) hero . build ( "patch" , "D2" ) hero . build ( …" at bounding box center [1052, 266] width 318 height 464
type textarea "hero.build("patch", "E9")"
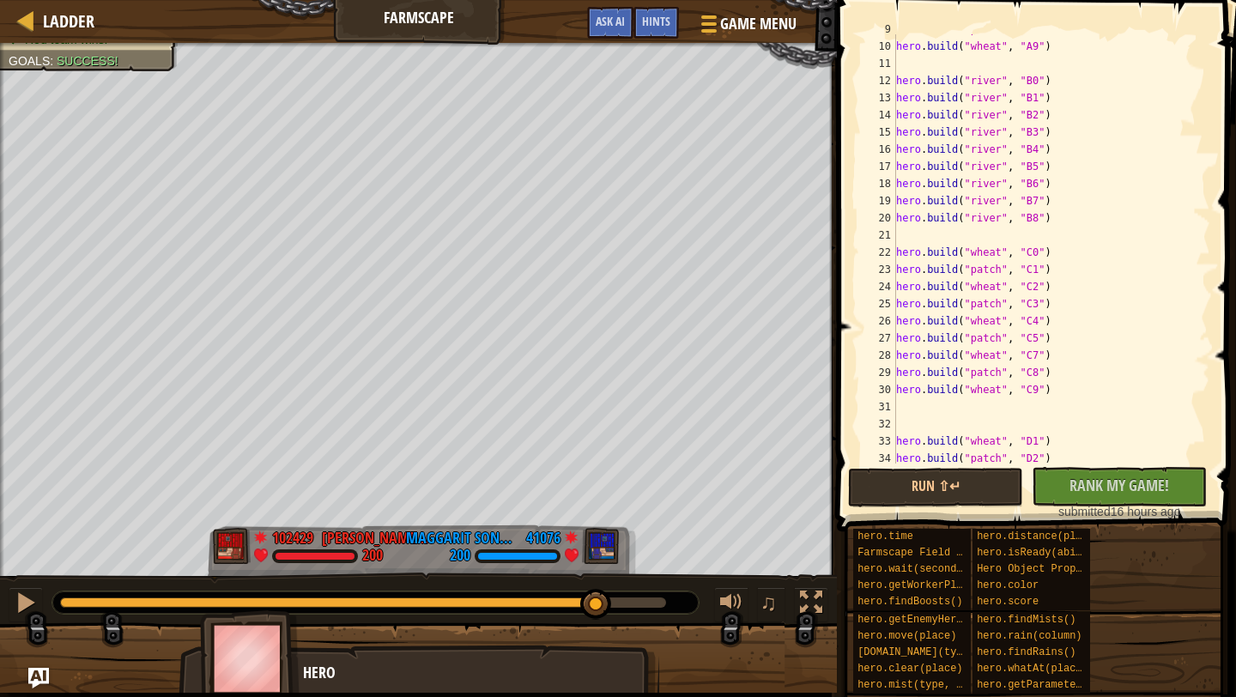
scroll to position [149, 0]
click at [923, 233] on div "hero . build ( "patch" , "A8" ) hero . build ( "wheat" , "A9" ) hero . build ( …" at bounding box center [1052, 254] width 318 height 464
paste textarea "hero.build("river", "F0")"
click at [1034, 239] on div "hero . build ( "patch" , "A8" ) hero . build ( "wheat" , "A9" ) hero . build ( …" at bounding box center [1052, 254] width 318 height 464
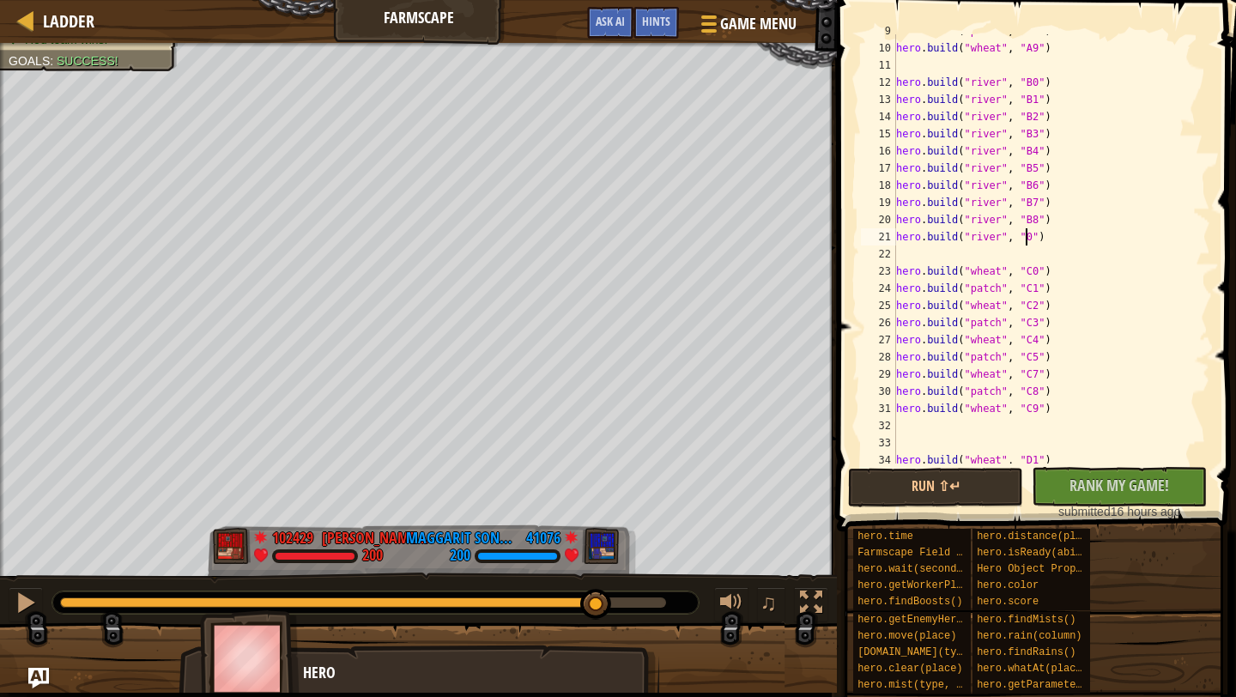
scroll to position [8, 10]
click at [1039, 238] on div "hero . build ( "patch" , "A8" ) hero . build ( "wheat" , "A9" ) hero . build ( …" at bounding box center [1052, 254] width 318 height 464
click at [998, 235] on div "hero . build ( "patch" , "A8" ) hero . build ( "wheat" , "A9" ) hero . build ( …" at bounding box center [1052, 254] width 318 height 464
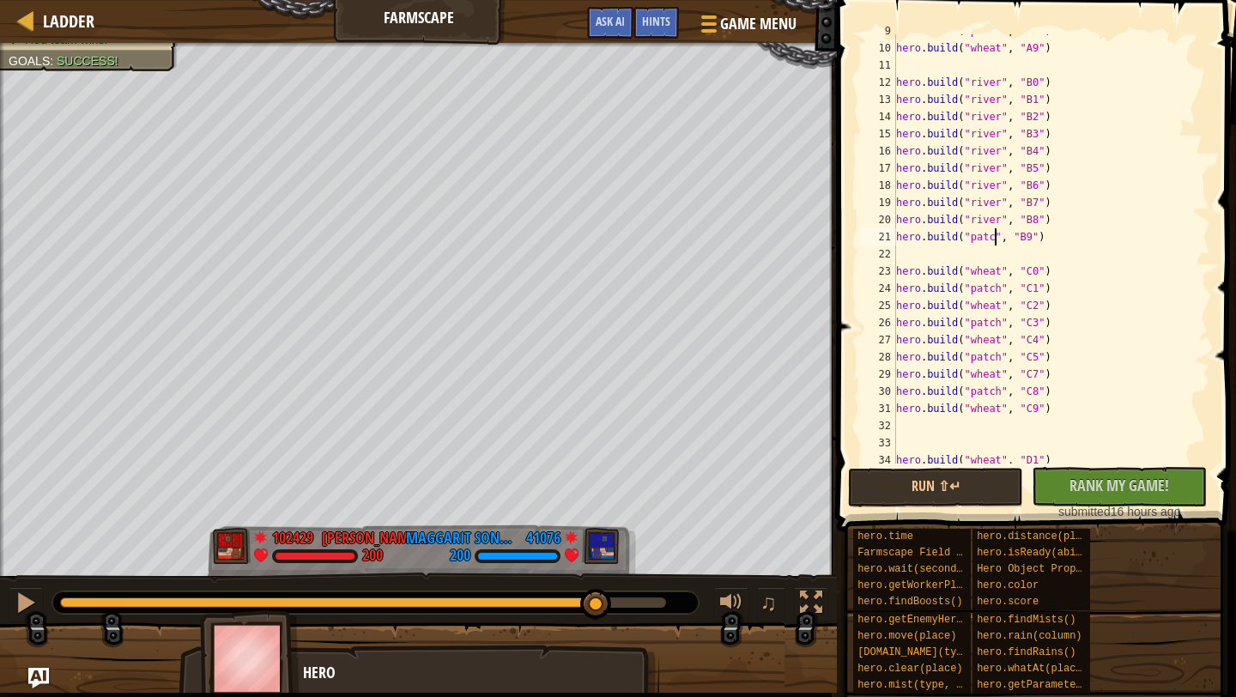
type textarea "hero.build("patch", "B9")"
click at [1016, 255] on div "hero . build ( "patch" , "A8" ) hero . build ( "wheat" , "A9" ) hero . build ( …" at bounding box center [1052, 254] width 318 height 464
click at [1001, 221] on div "hero . build ( "patch" , "A8" ) hero . build ( "wheat" , "A9" ) hero . build ( …" at bounding box center [1052, 254] width 318 height 464
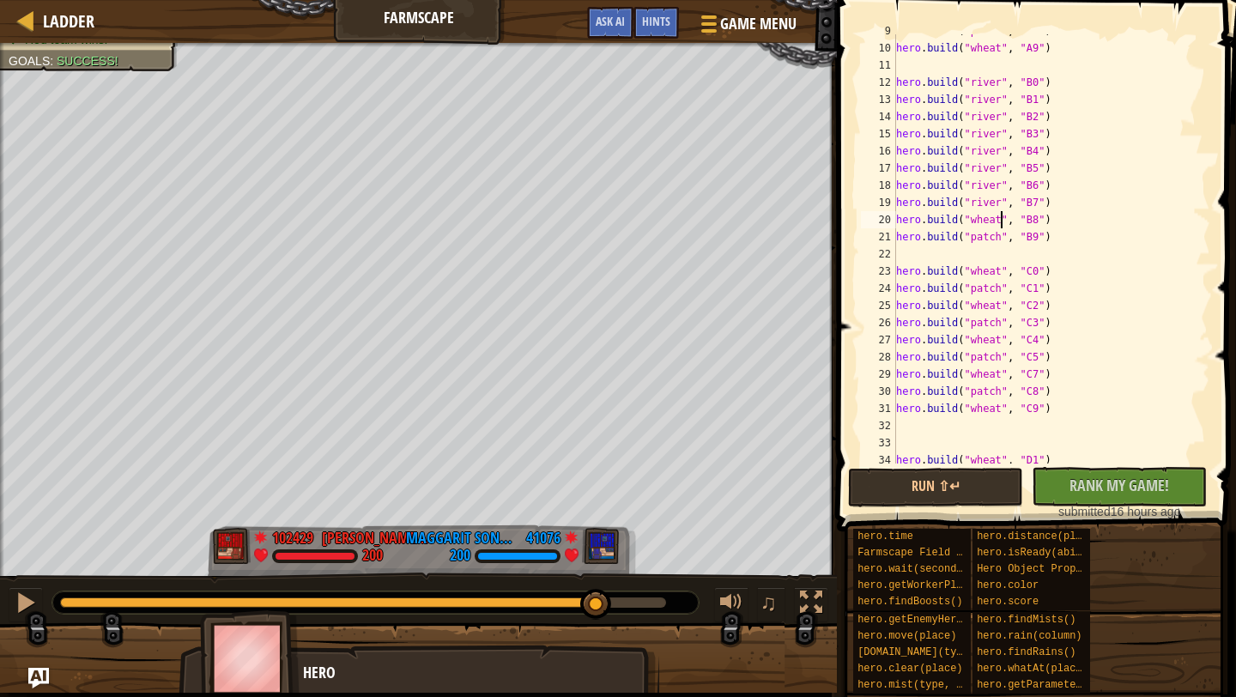
scroll to position [8, 8]
click at [997, 200] on div "hero . build ( "patch" , "A8" ) hero . build ( "wheat" , "A9" ) hero . build ( …" at bounding box center [1052, 254] width 318 height 464
drag, startPoint x: 1078, startPoint y: 185, endPoint x: 864, endPoint y: 184, distance: 214.6
click at [867, 185] on div "hero.build("patch", "B7") 9 10 11 12 13 14 15 16 17 18 19 20 21 22 23 24 25 26 …" at bounding box center [1034, 248] width 353 height 429
type textarea "hero.build("river", "B6")"
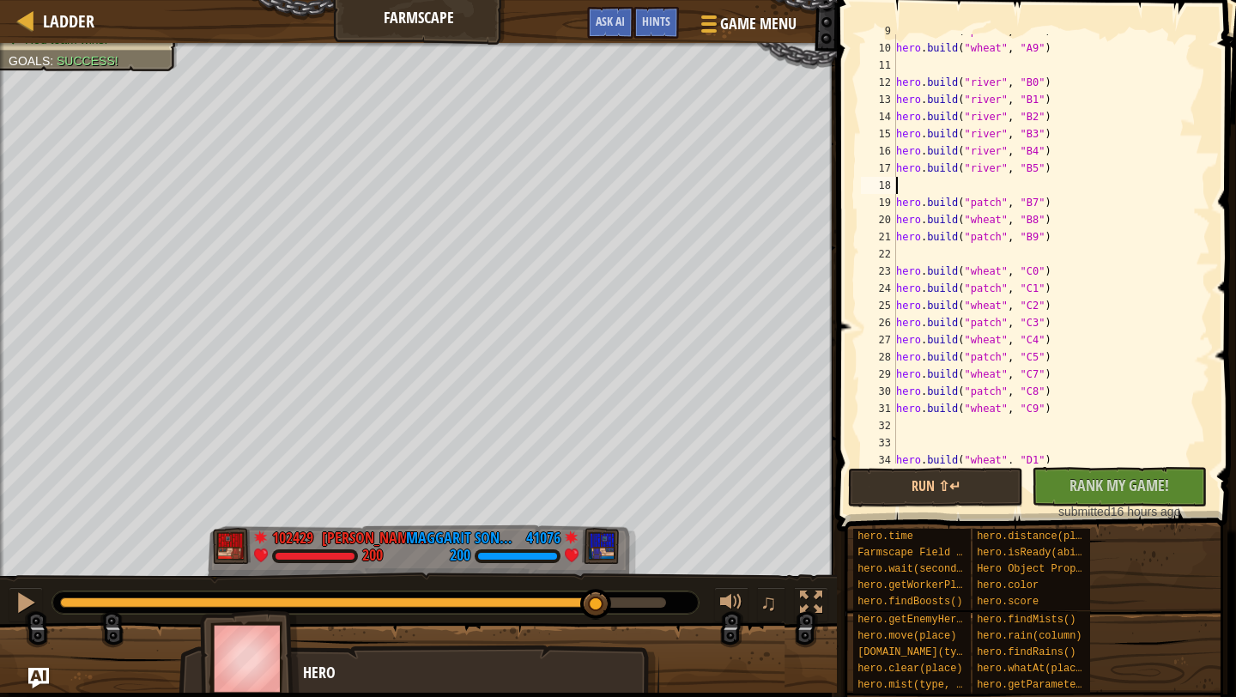
scroll to position [8, 0]
click at [1113, 217] on div "hero . build ( "patch" , "A8" ) hero . build ( "wheat" , "A9" ) hero . build ( …" at bounding box center [1052, 254] width 318 height 464
click at [1056, 135] on div "hero . build ( "patch" , "A8" ) hero . build ( "wheat" , "A9" ) hero . build ( …" at bounding box center [1052, 254] width 318 height 464
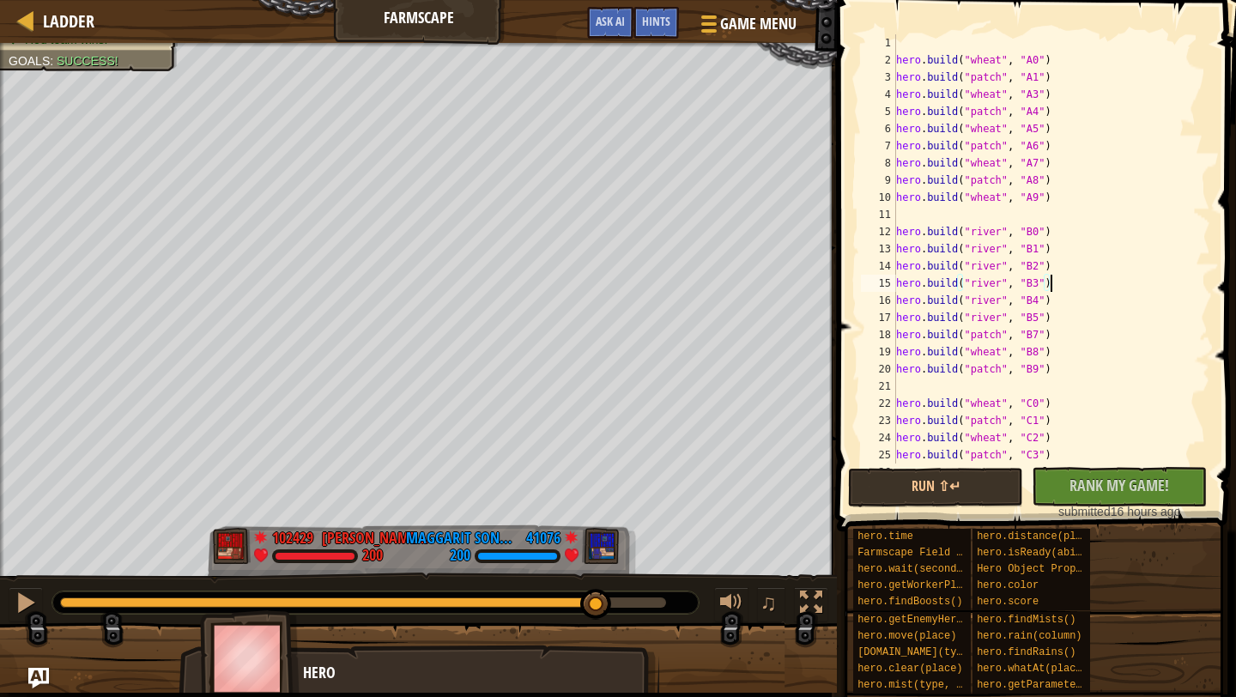
click at [1071, 80] on div "hero . build ( "wheat" , "A0" ) hero . build ( "patch" , "A1" ) hero . build ( …" at bounding box center [1052, 266] width 318 height 464
type textarea "hero.build("patch", "A1")"
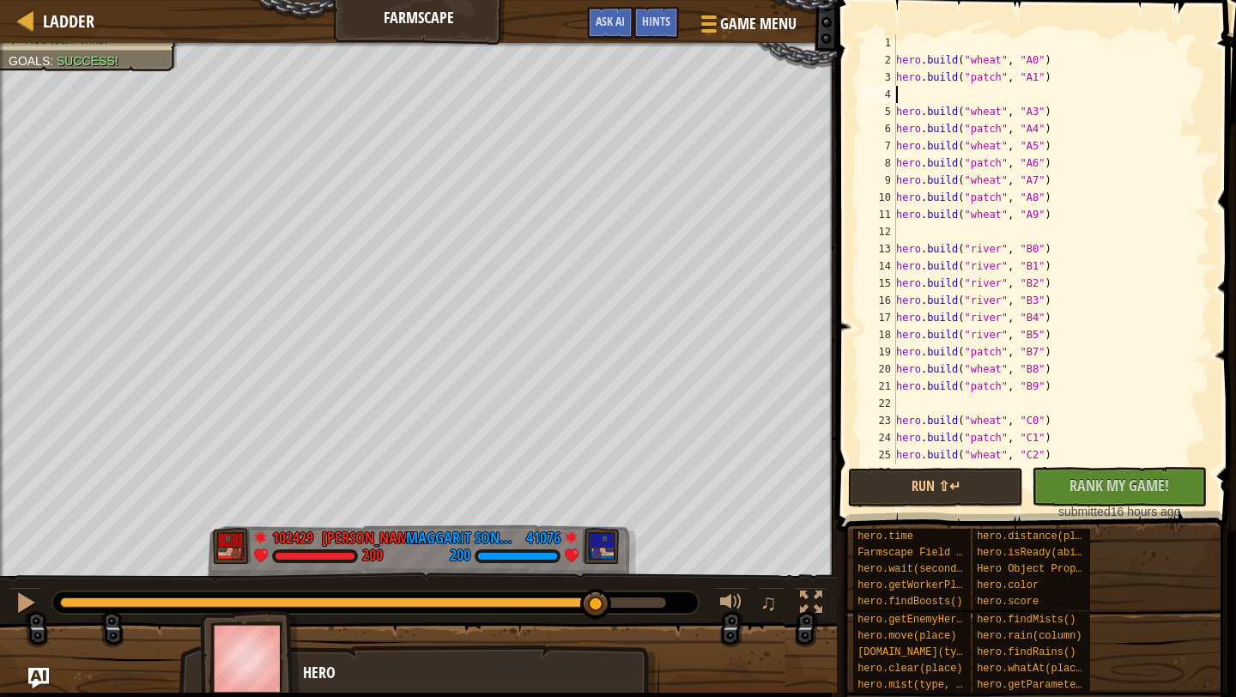
paste textarea "hero.build("river", "F0")"
click at [1003, 96] on div "hero . build ( "wheat" , "A0" ) hero . build ( "patch" , "A1" ) hero . build ( …" at bounding box center [1052, 266] width 318 height 464
click at [1039, 101] on div "hero . build ( "wheat" , "A0" ) hero . build ( "patch" , "A1" ) hero . build ( …" at bounding box center [1052, 266] width 318 height 464
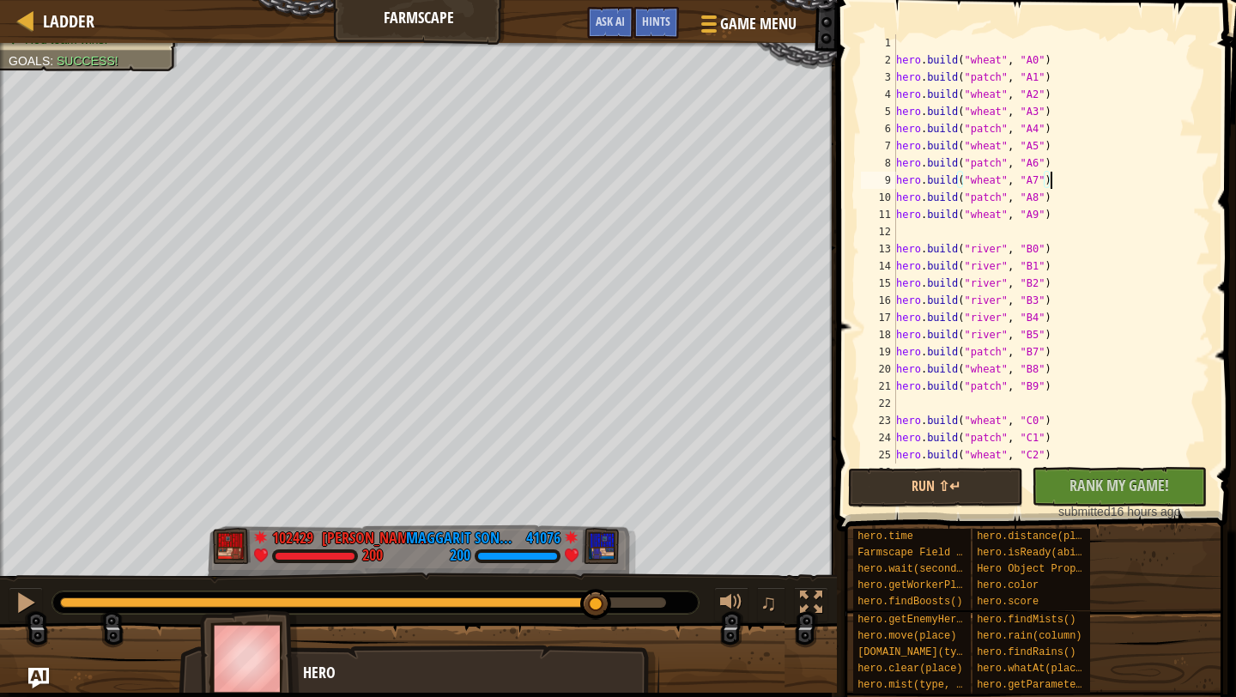
click at [1145, 187] on div "hero . build ( "wheat" , "A0" ) hero . build ( "patch" , "A1" ) hero . build ( …" at bounding box center [1052, 266] width 318 height 464
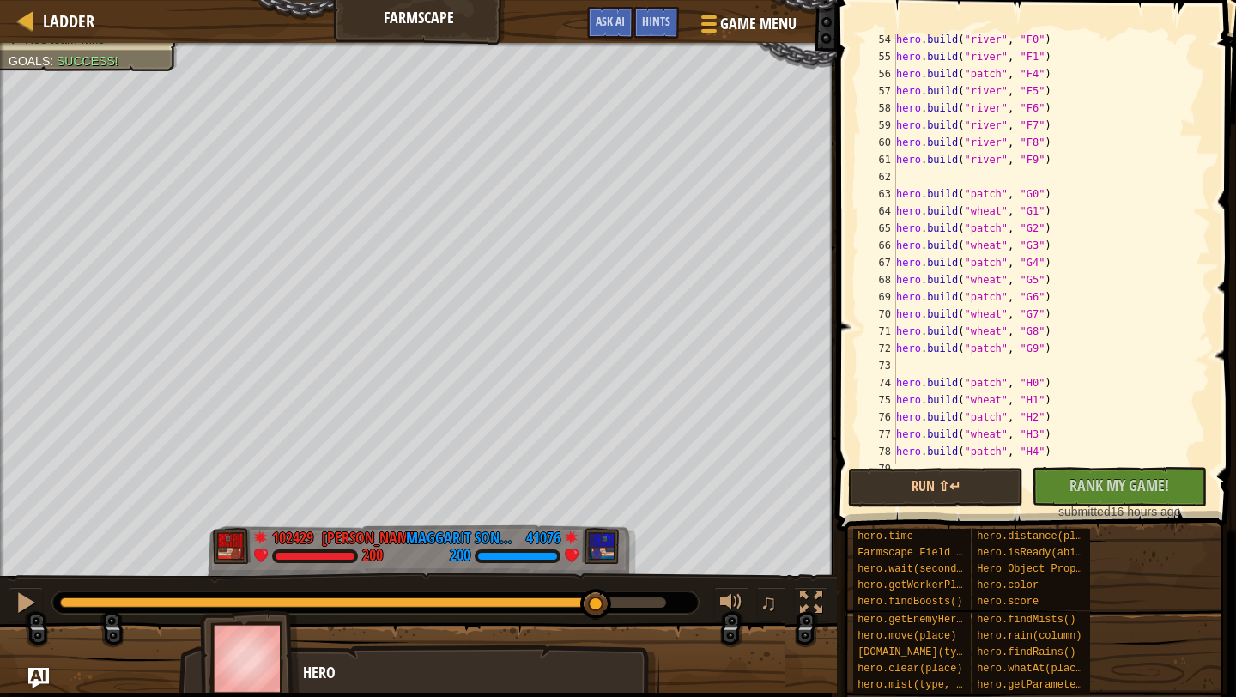
scroll to position [996, 0]
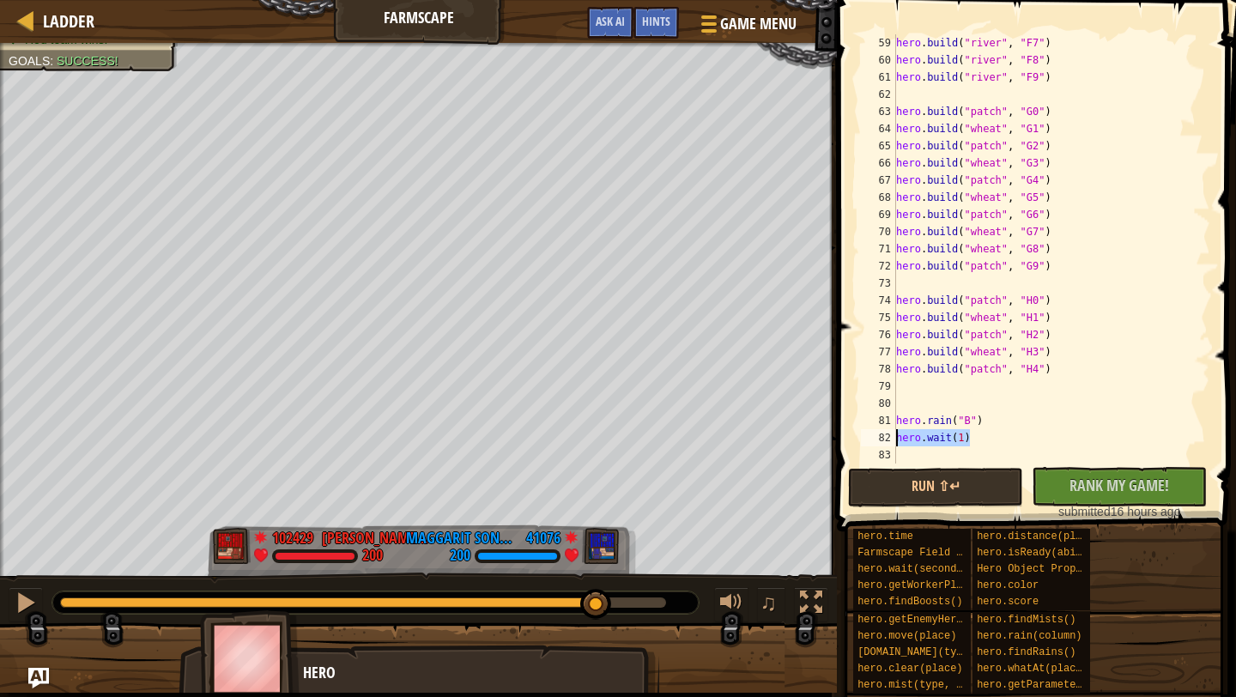
drag, startPoint x: 977, startPoint y: 438, endPoint x: 863, endPoint y: 438, distance: 114.2
click at [863, 438] on div "hero.build("wheat", "A7") 59 60 61 62 63 64 65 66 67 68 69 70 71 72 73 74 75 76…" at bounding box center [1034, 248] width 353 height 429
type textarea "hero.wait(1)"
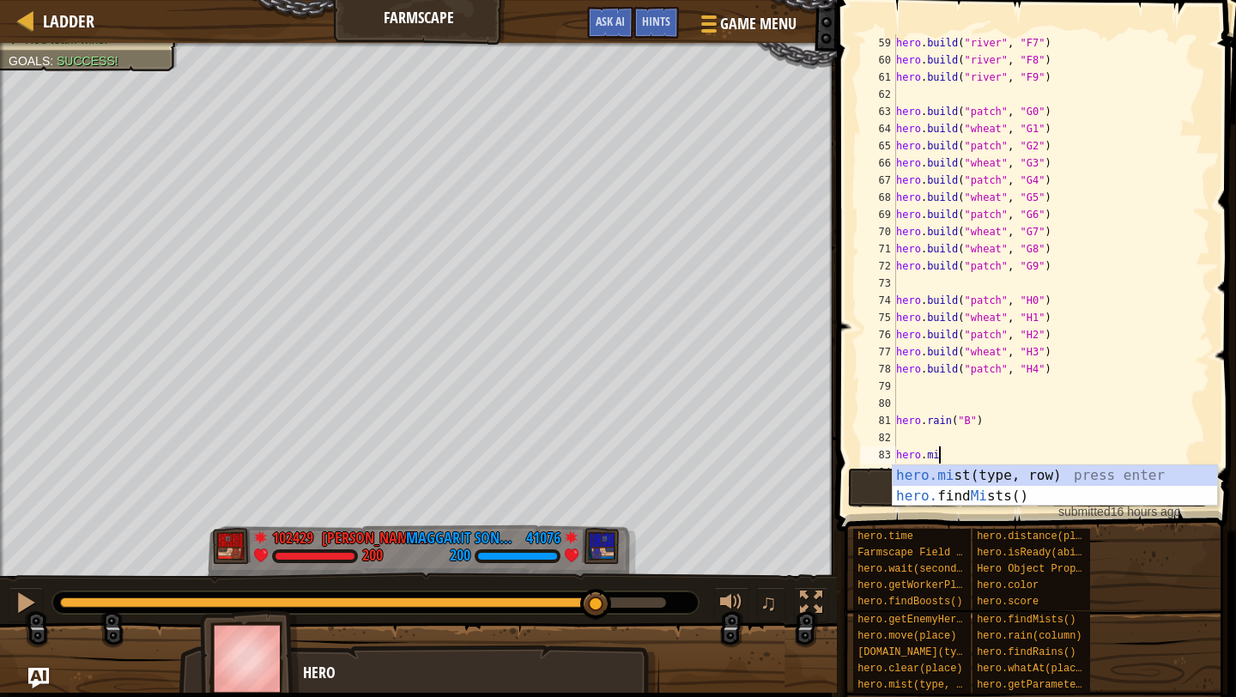
scroll to position [8, 3]
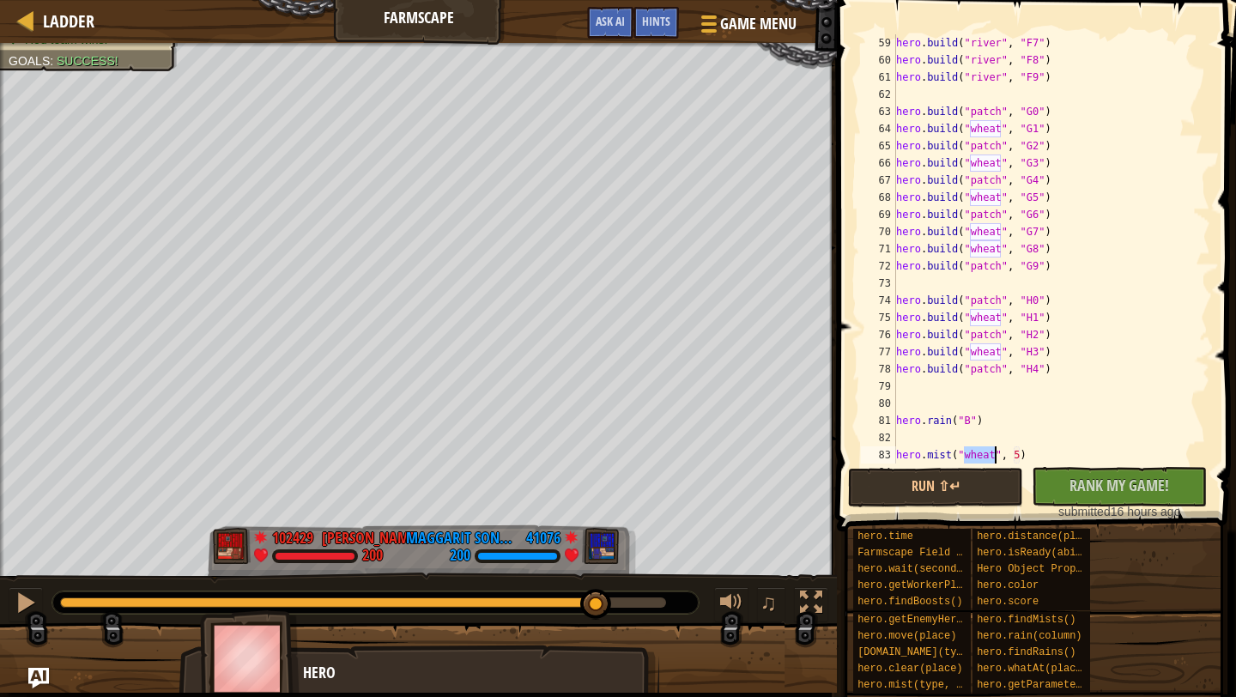
click at [1016, 463] on div "hero . build ( "river" , "F7" ) hero . build ( "river" , "F8" ) hero . build ( …" at bounding box center [1052, 266] width 318 height 464
click at [1019, 462] on div "hero . build ( "river" , "F7" ) hero . build ( "river" , "F8" ) hero . build ( …" at bounding box center [1052, 266] width 318 height 464
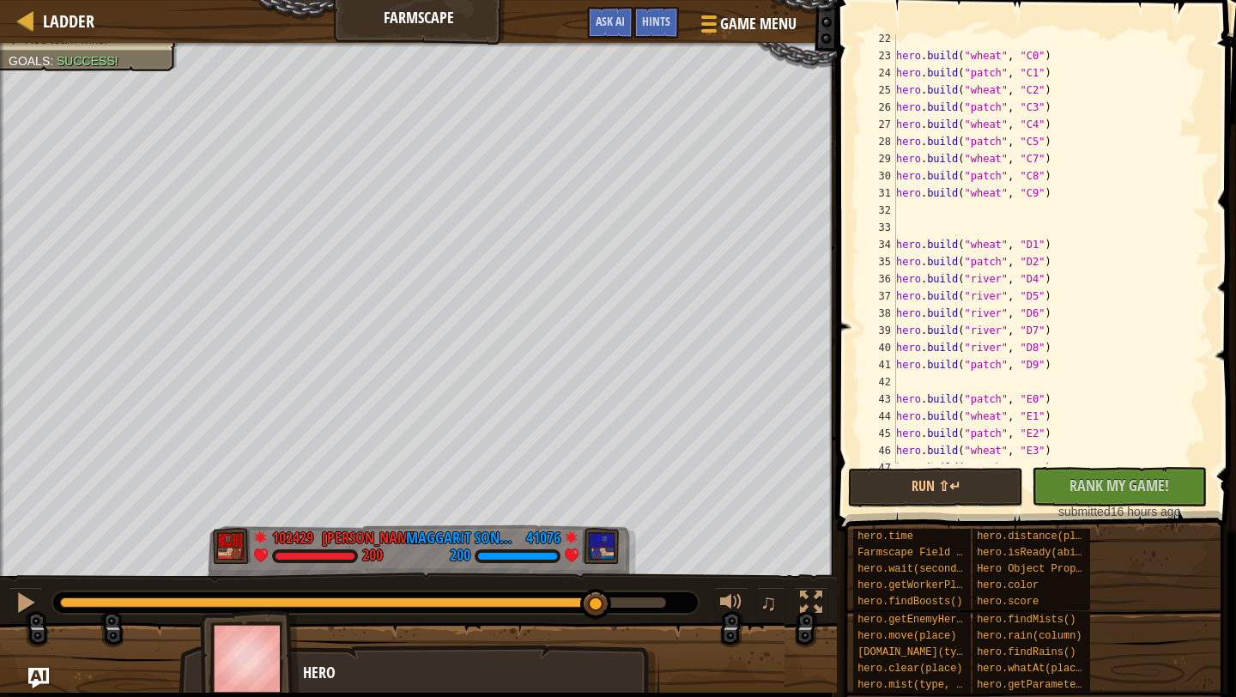
scroll to position [365, 0]
click at [1002, 144] on div "hero . build ( "wheat" , "C0" ) hero . build ( "patch" , "C1" ) hero . build ( …" at bounding box center [1052, 262] width 318 height 464
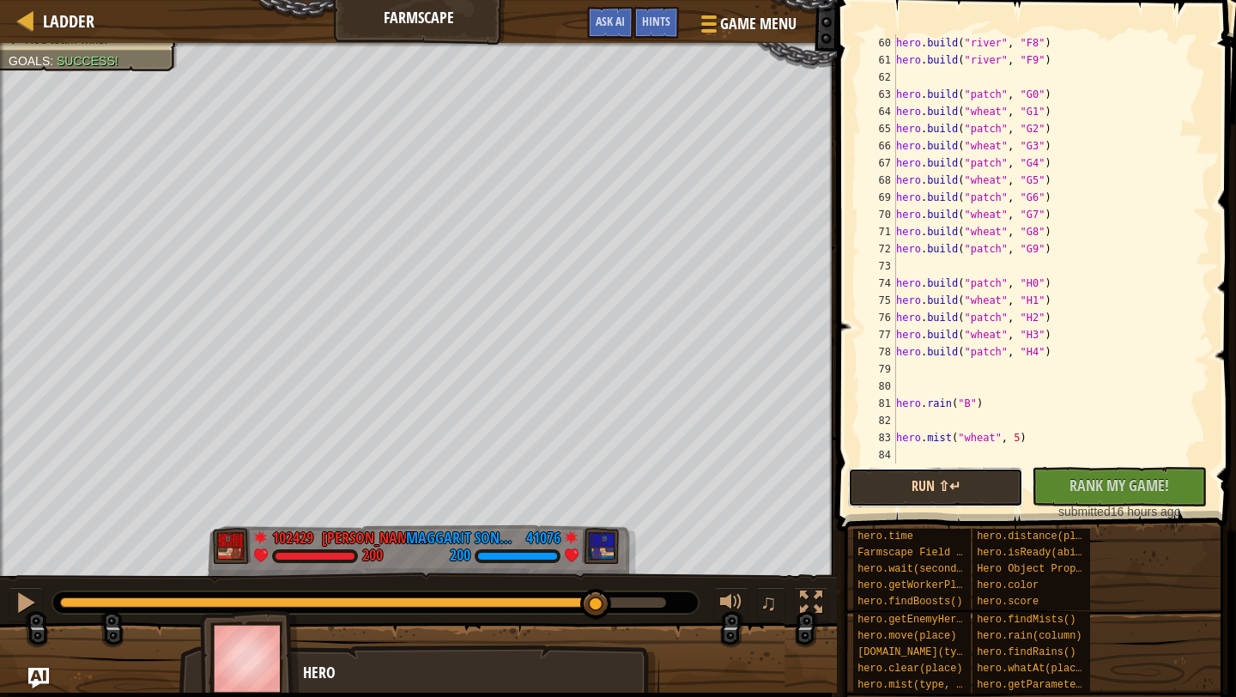
click at [919, 491] on button "Run ⇧↵" at bounding box center [935, 487] width 175 height 39
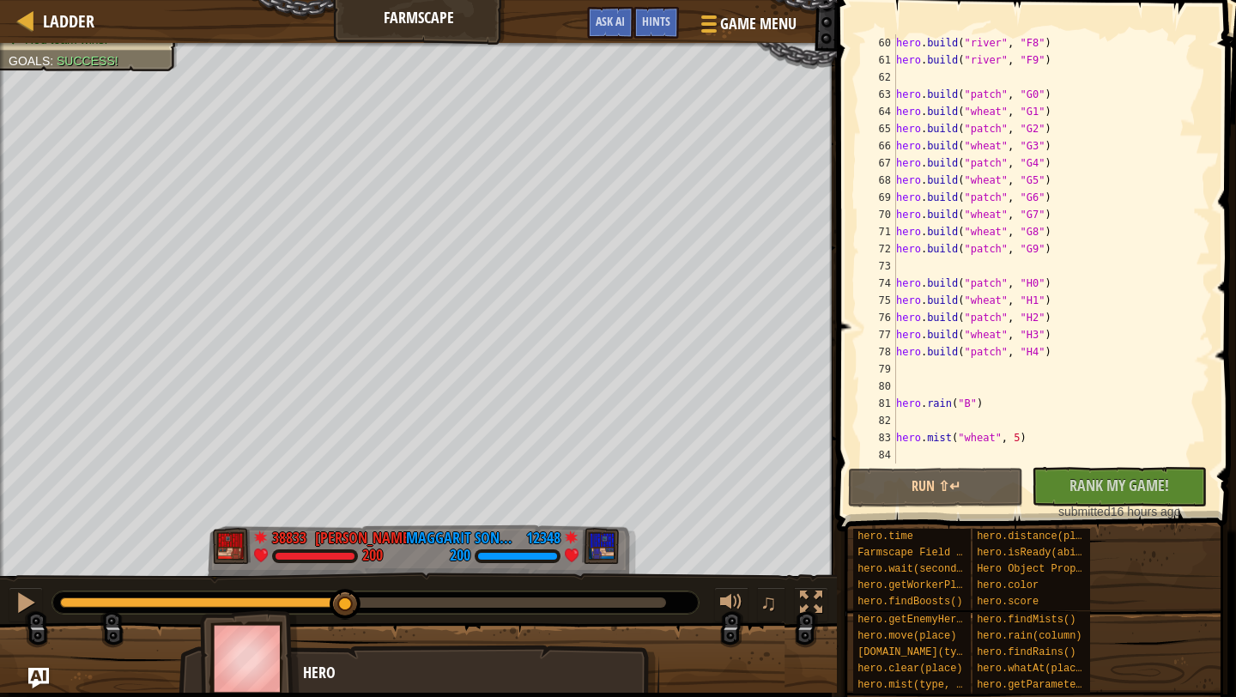
click at [346, 597] on div at bounding box center [363, 602] width 606 height 10
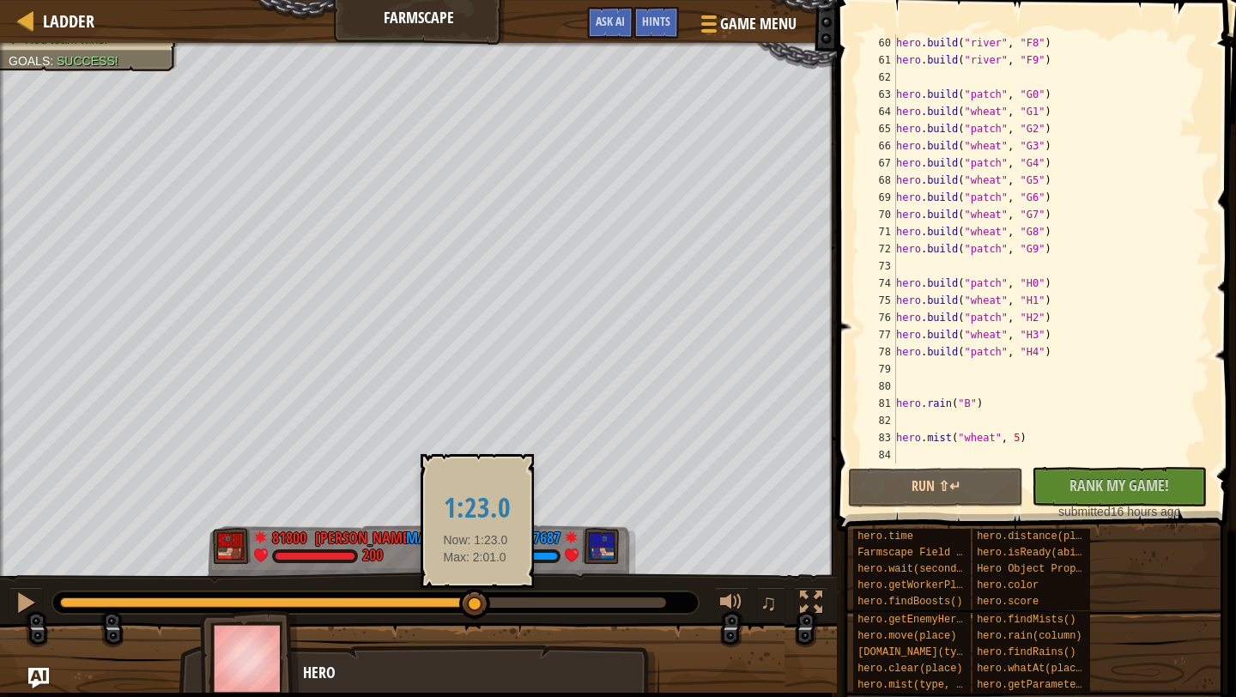
click at [476, 602] on div at bounding box center [363, 602] width 606 height 10
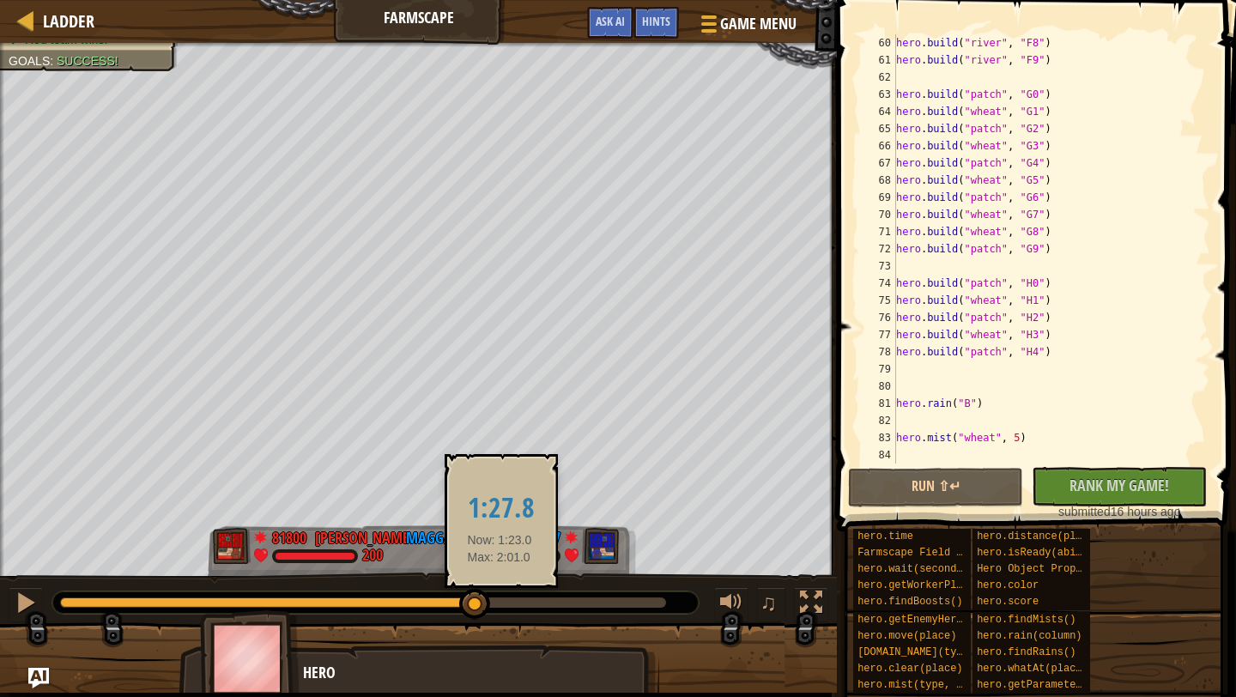
click at [500, 603] on div at bounding box center [363, 602] width 606 height 10
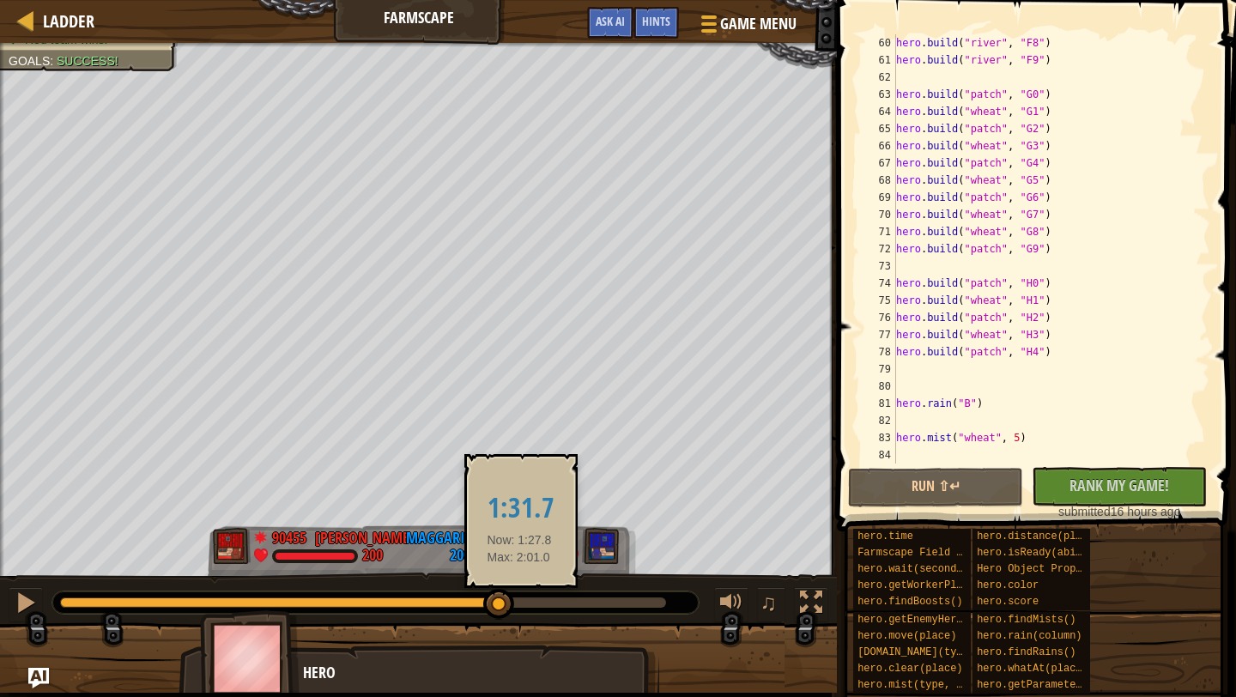
click at [519, 597] on div at bounding box center [363, 602] width 606 height 10
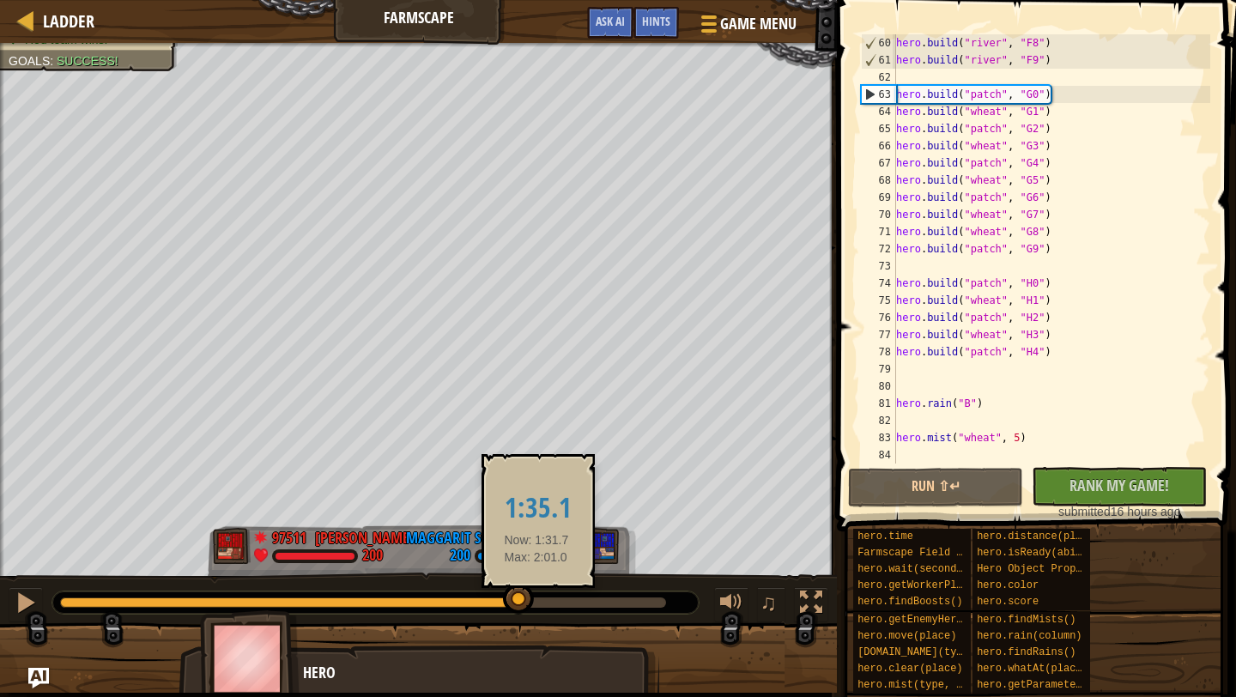
click at [544, 597] on div at bounding box center [363, 602] width 606 height 10
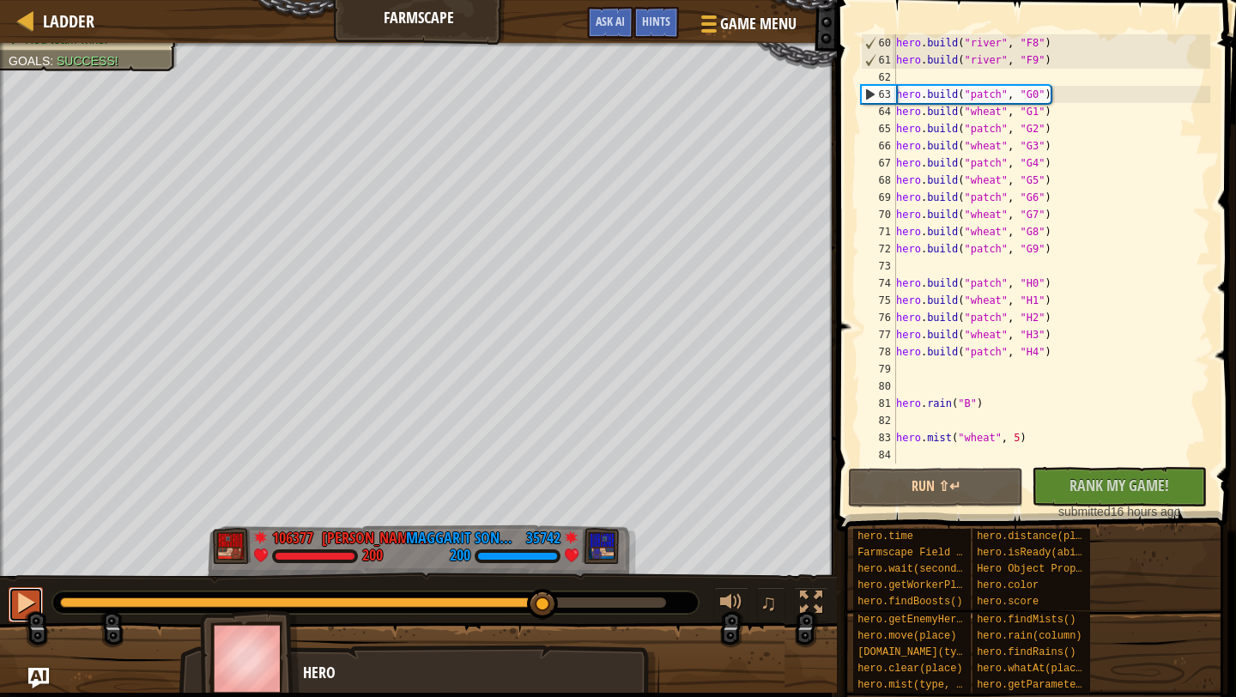
click at [21, 610] on div at bounding box center [26, 602] width 22 height 22
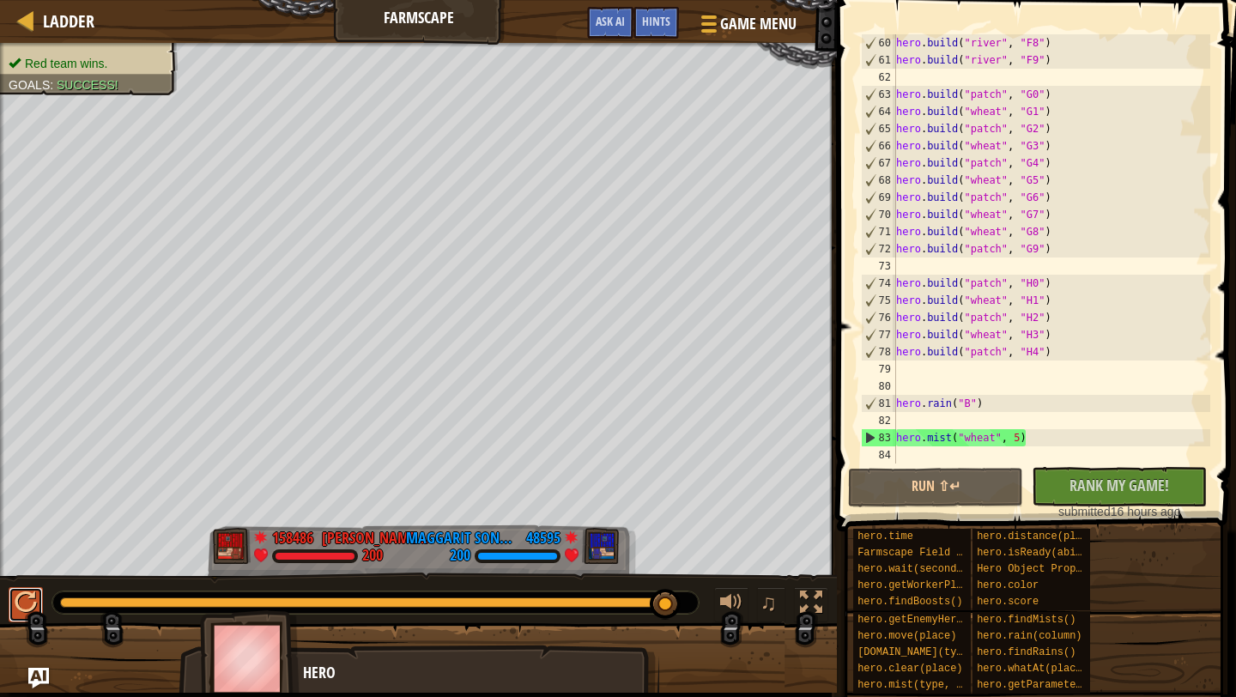
click at [28, 603] on div at bounding box center [26, 602] width 22 height 22
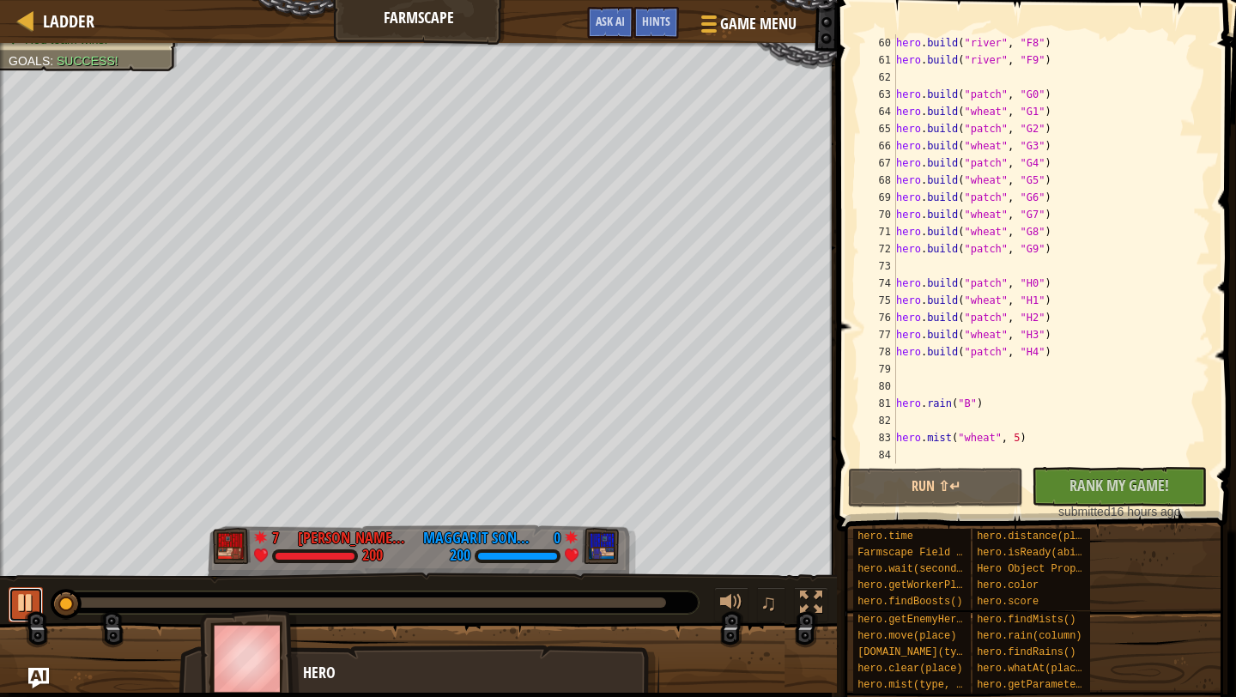
click at [24, 604] on div at bounding box center [26, 602] width 22 height 22
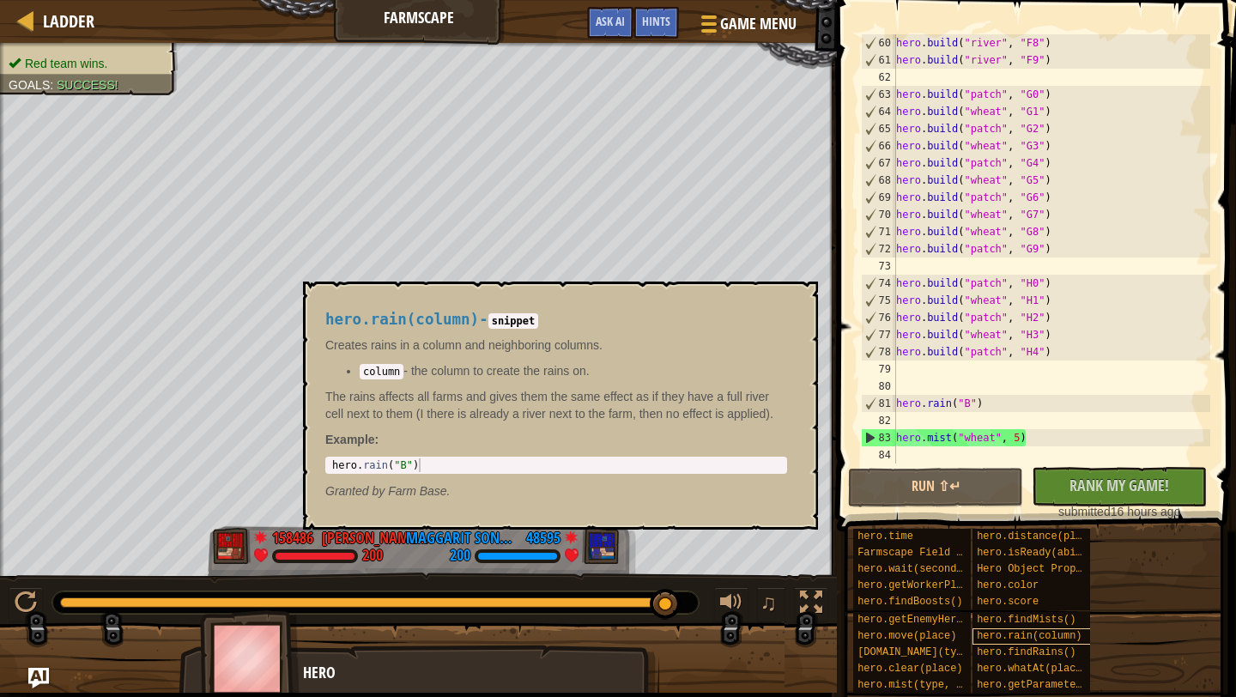
drag, startPoint x: 77, startPoint y: 607, endPoint x: 1088, endPoint y: 639, distance: 1010.9
click at [1088, 639] on div "Ladder Farmscape Game Menu Done Hints Ask AI 1 הההההההההההההההההההההההההההההההה…" at bounding box center [618, 348] width 1236 height 697
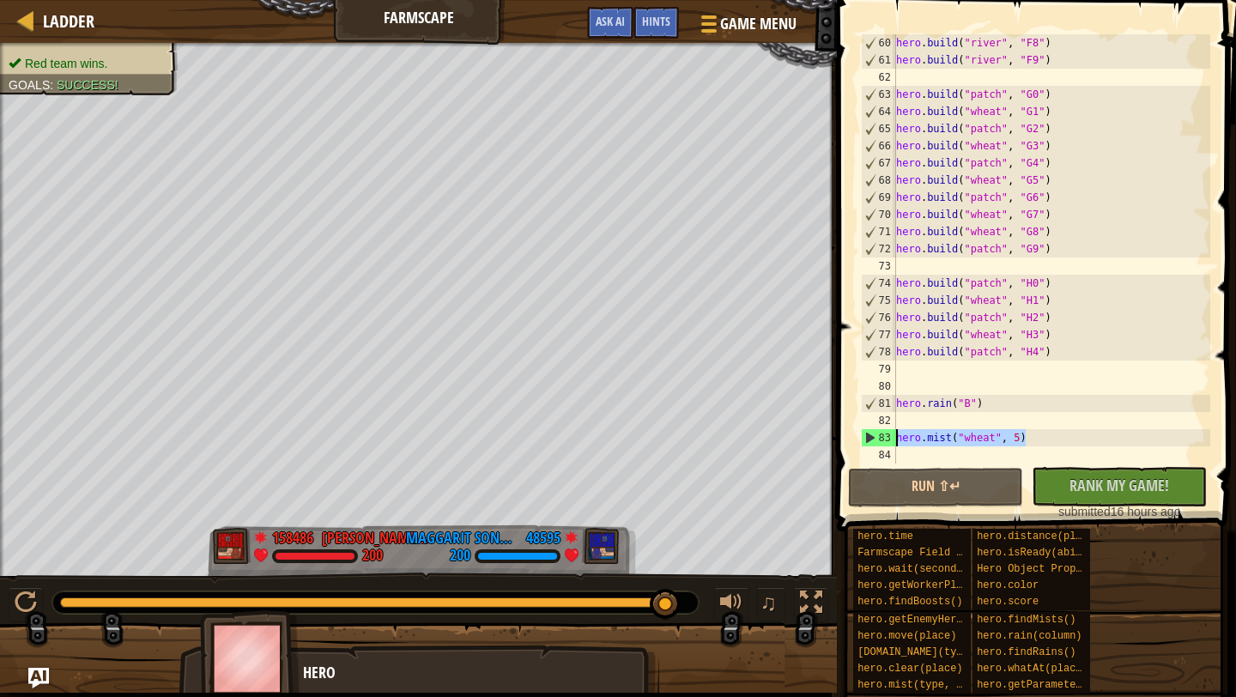
drag, startPoint x: 1045, startPoint y: 443, endPoint x: 890, endPoint y: 434, distance: 154.8
click at [890, 434] on div "hero.build("wheat", "C5") 60 61 62 63 64 65 66 67 68 69 70 71 72 73 74 75 76 77…" at bounding box center [1034, 248] width 353 height 429
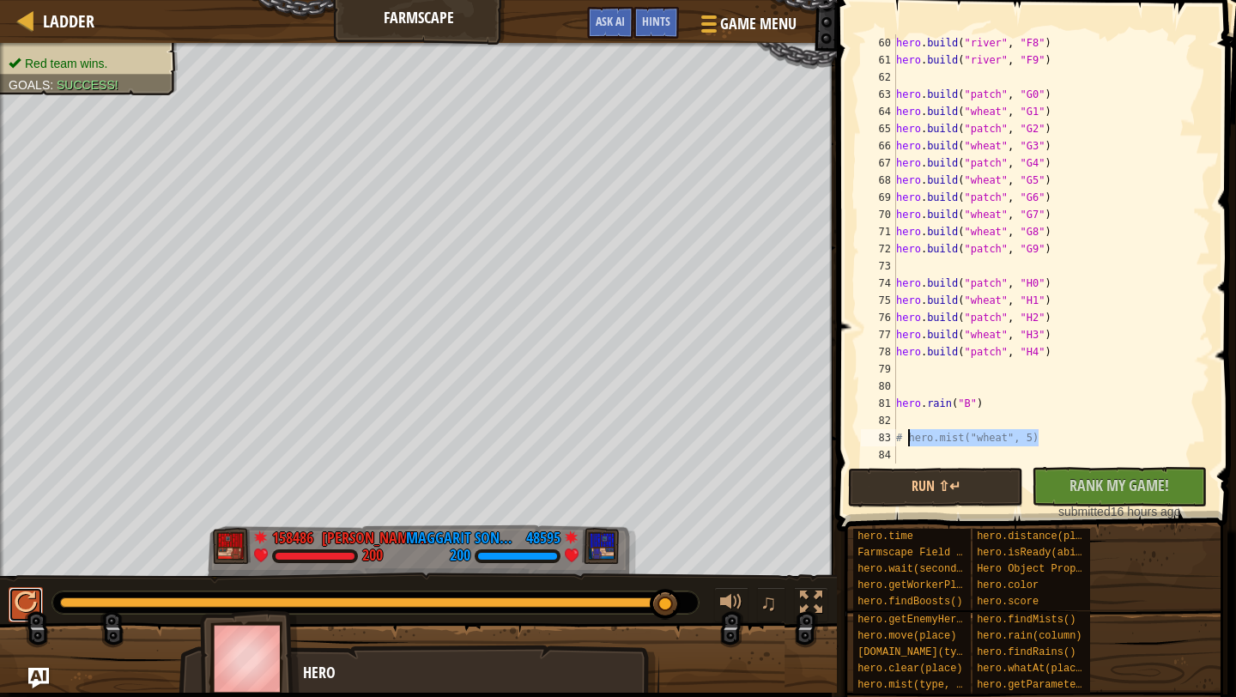
click at [22, 613] on div at bounding box center [26, 602] width 22 height 22
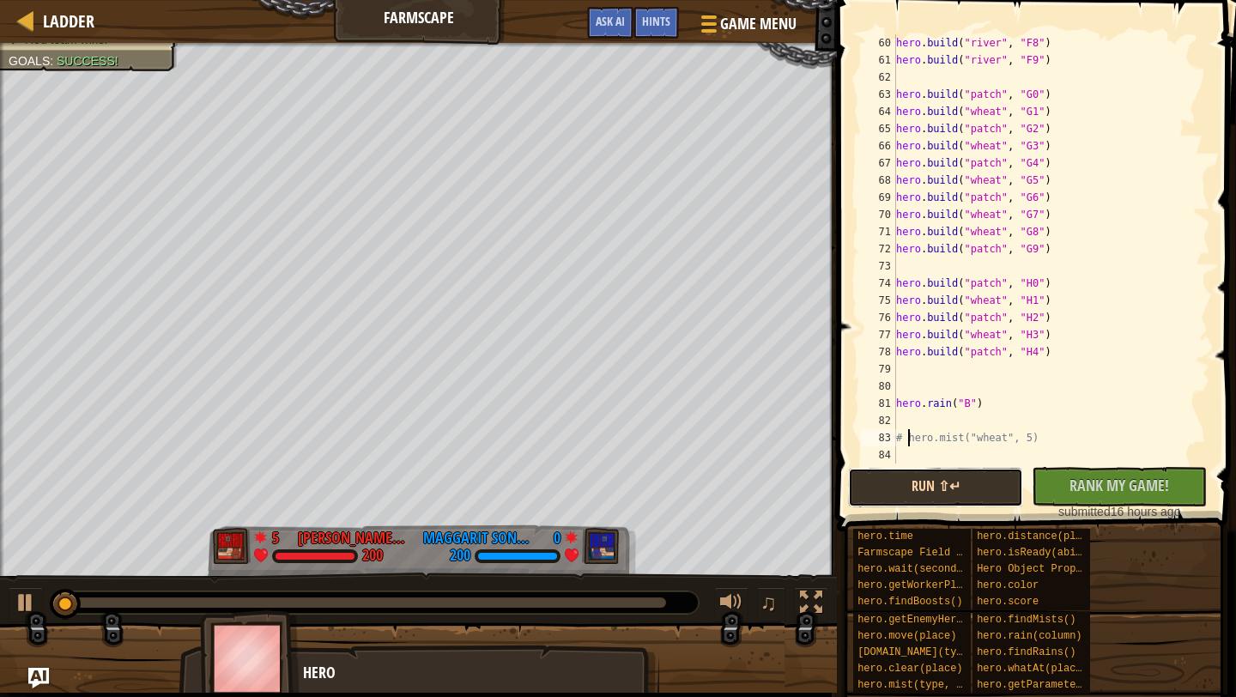
click at [978, 489] on button "Run ⇧↵" at bounding box center [935, 487] width 175 height 39
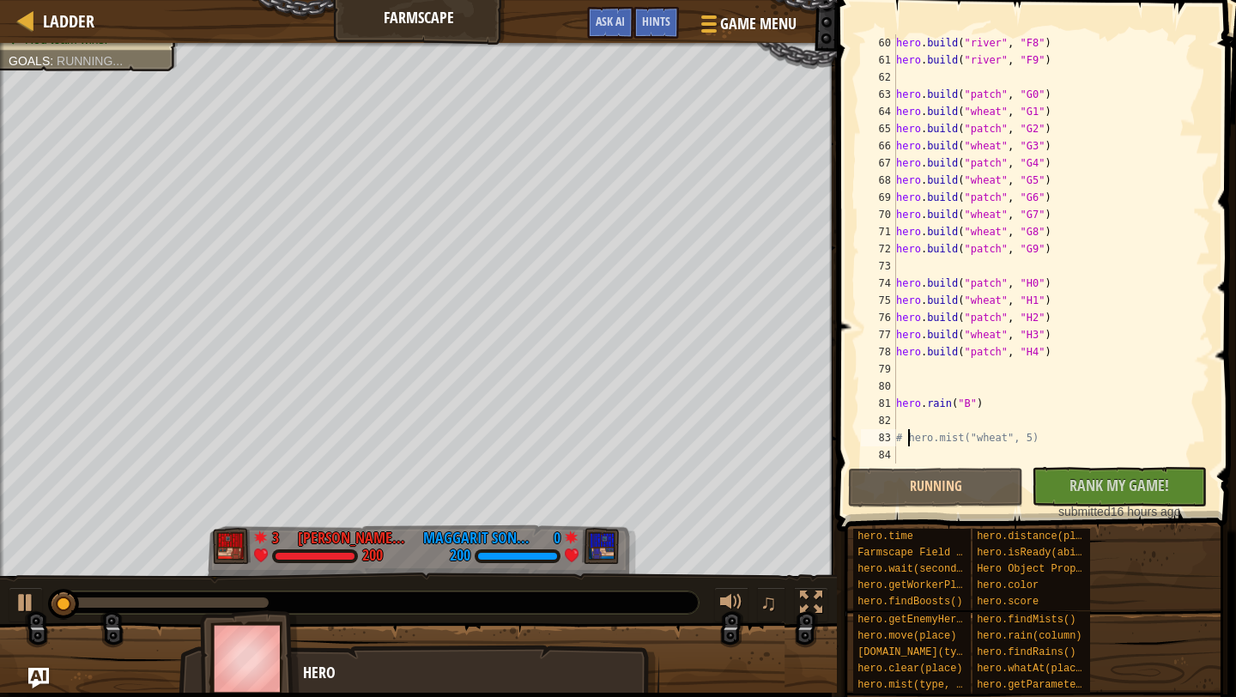
click at [605, 588] on div "♫" at bounding box center [418, 599] width 837 height 52
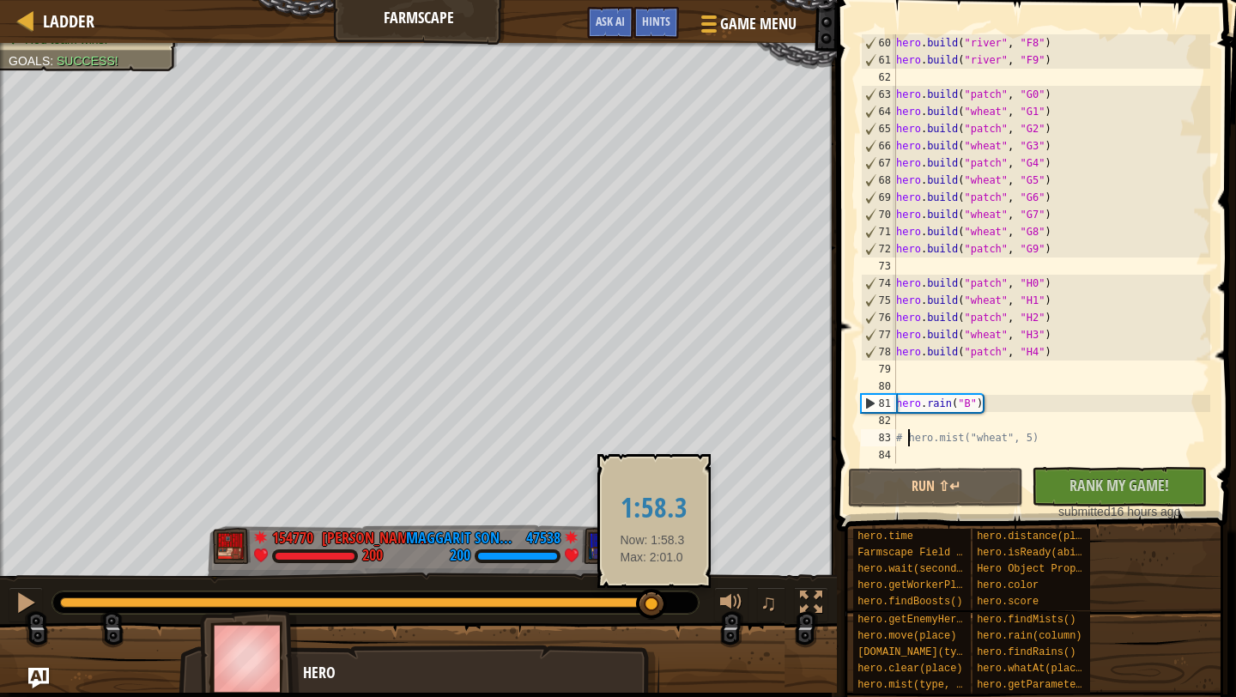
click at [652, 598] on div at bounding box center [363, 602] width 606 height 10
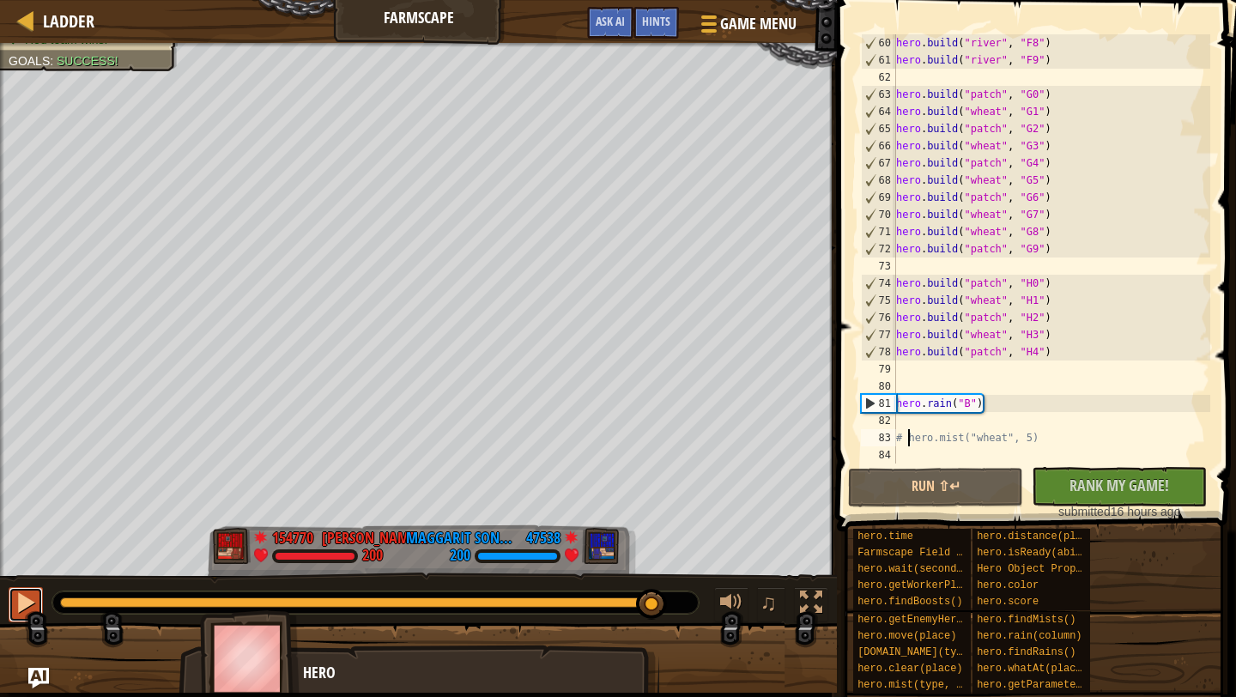
click at [30, 597] on div at bounding box center [26, 602] width 22 height 22
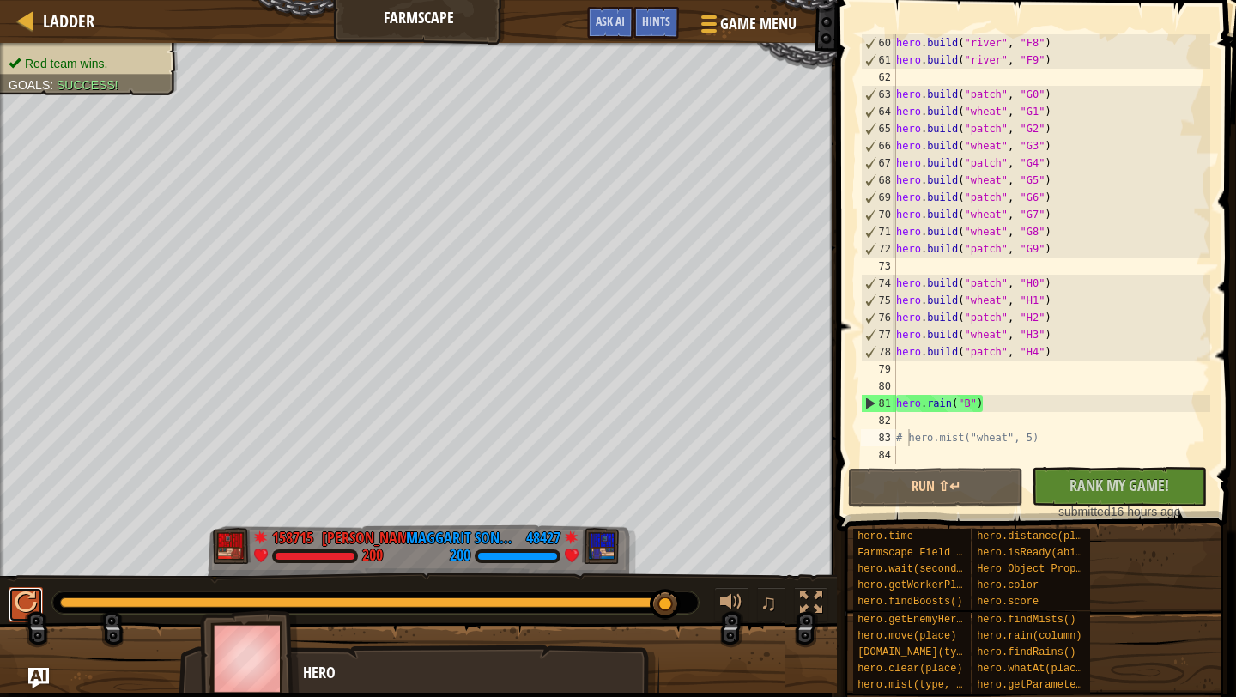
click at [27, 600] on div at bounding box center [26, 602] width 22 height 22
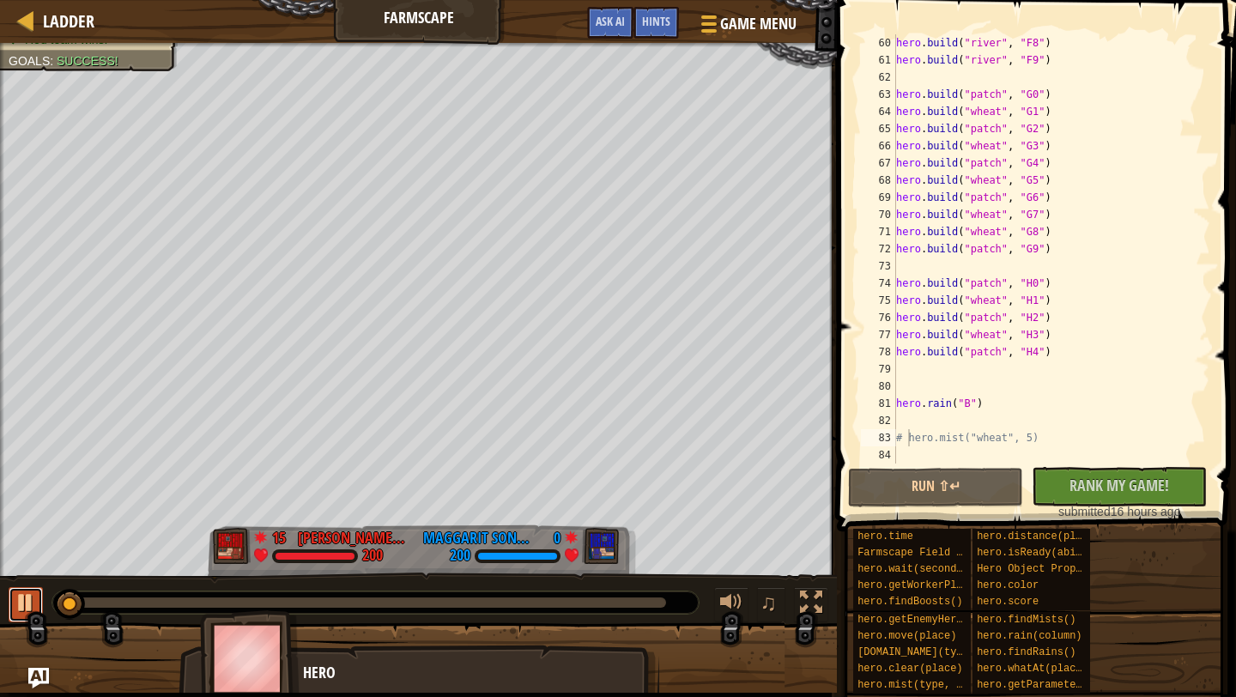
click at [26, 604] on div at bounding box center [26, 602] width 22 height 22
drag, startPoint x: 1057, startPoint y: 441, endPoint x: 886, endPoint y: 434, distance: 171.0
click at [886, 434] on div "# hero.mist("wheat", 5) 60 61 62 63 64 65 66 67 68 69 70 71 72 73 74 75 76 77 7…" at bounding box center [1034, 248] width 353 height 429
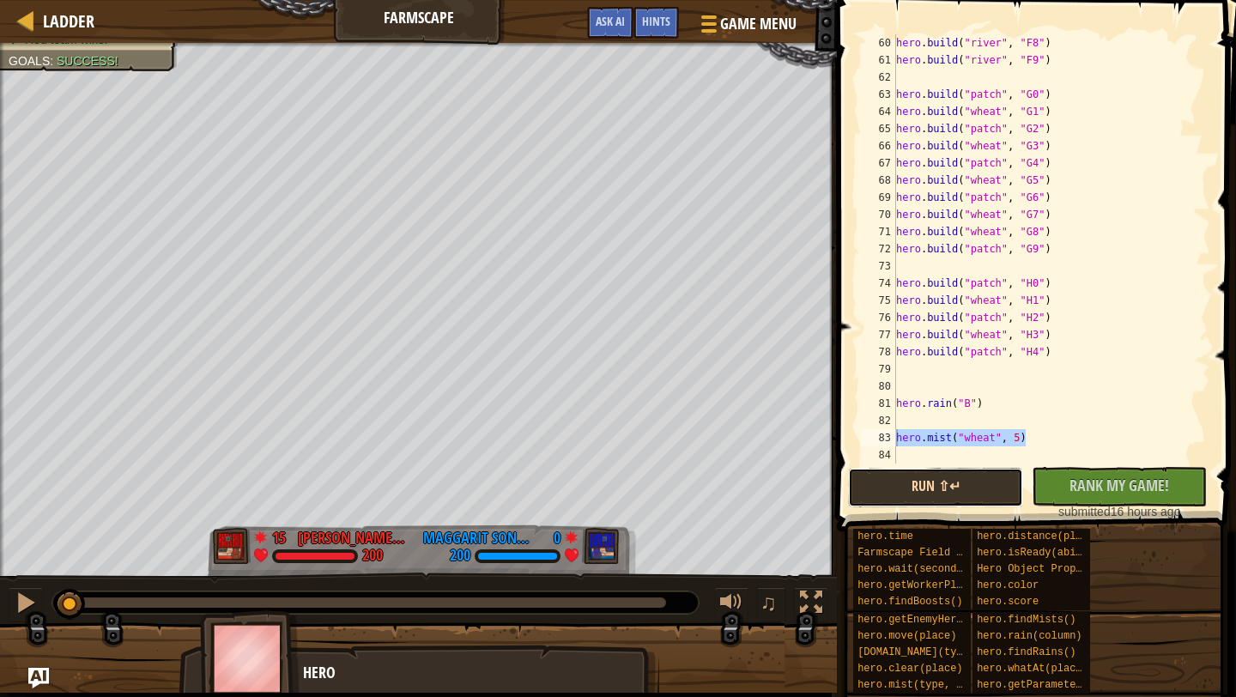
click at [960, 479] on button "Run ⇧↵" at bounding box center [935, 487] width 175 height 39
click at [650, 607] on div at bounding box center [375, 602] width 646 height 22
click at [652, 605] on div at bounding box center [363, 602] width 606 height 10
click at [546, 591] on div at bounding box center [375, 602] width 646 height 22
click at [544, 604] on div at bounding box center [363, 602] width 606 height 10
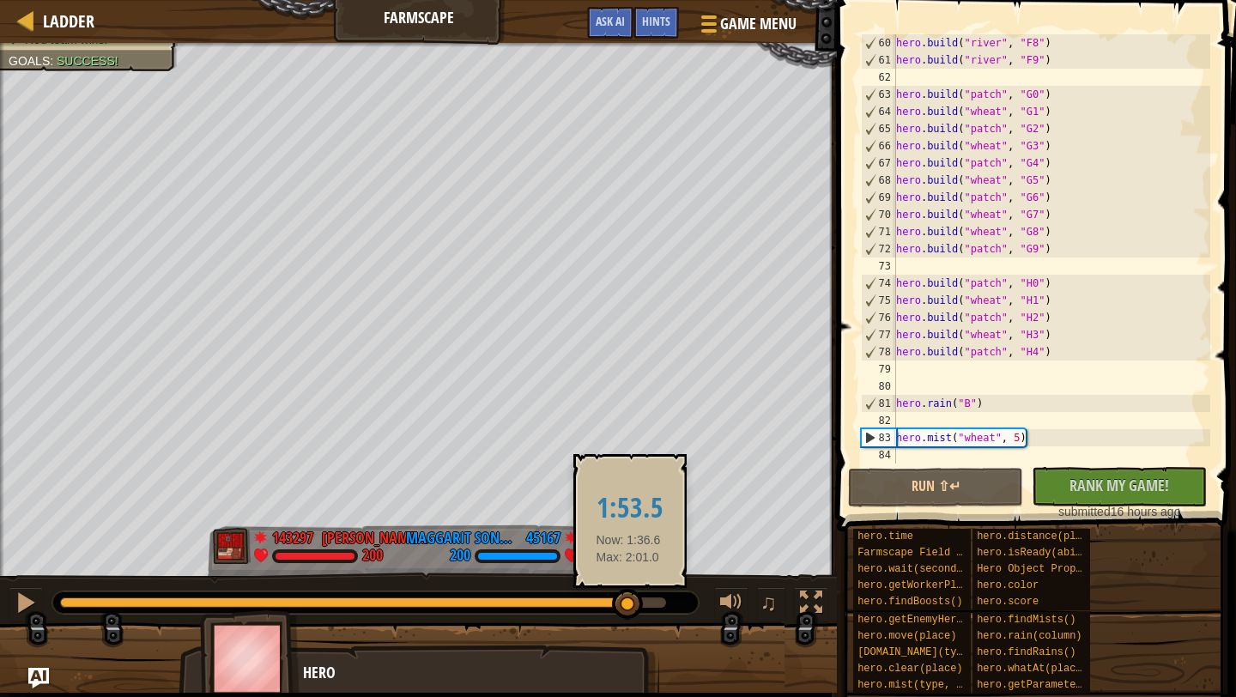
click at [628, 600] on div at bounding box center [363, 602] width 606 height 10
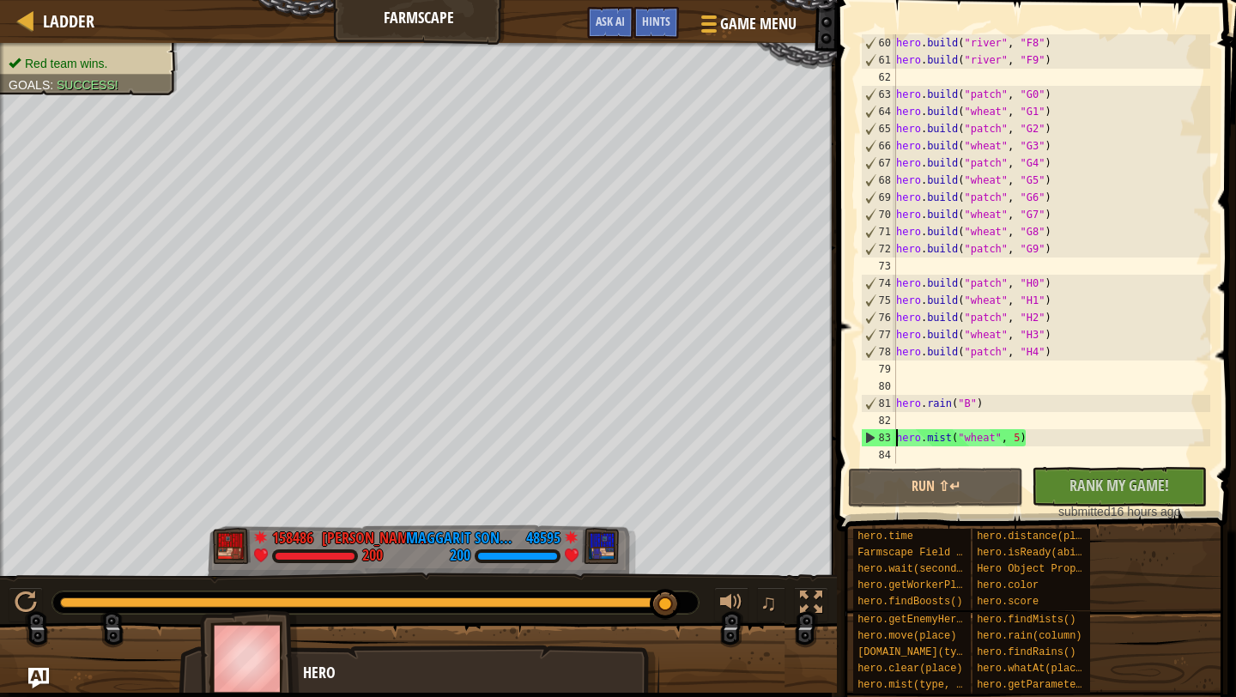
drag, startPoint x: 628, startPoint y: 600, endPoint x: 704, endPoint y: 597, distance: 75.6
drag, startPoint x: 1026, startPoint y: 438, endPoint x: 842, endPoint y: 438, distance: 183.7
click at [842, 438] on div "hero.mist("wheat", 5) 60 61 62 63 64 65 66 67 68 69 70 71 72 73 74 75 76 77 78 …" at bounding box center [1034, 300] width 404 height 582
type textarea "# hero.mist("wheat", 5)"
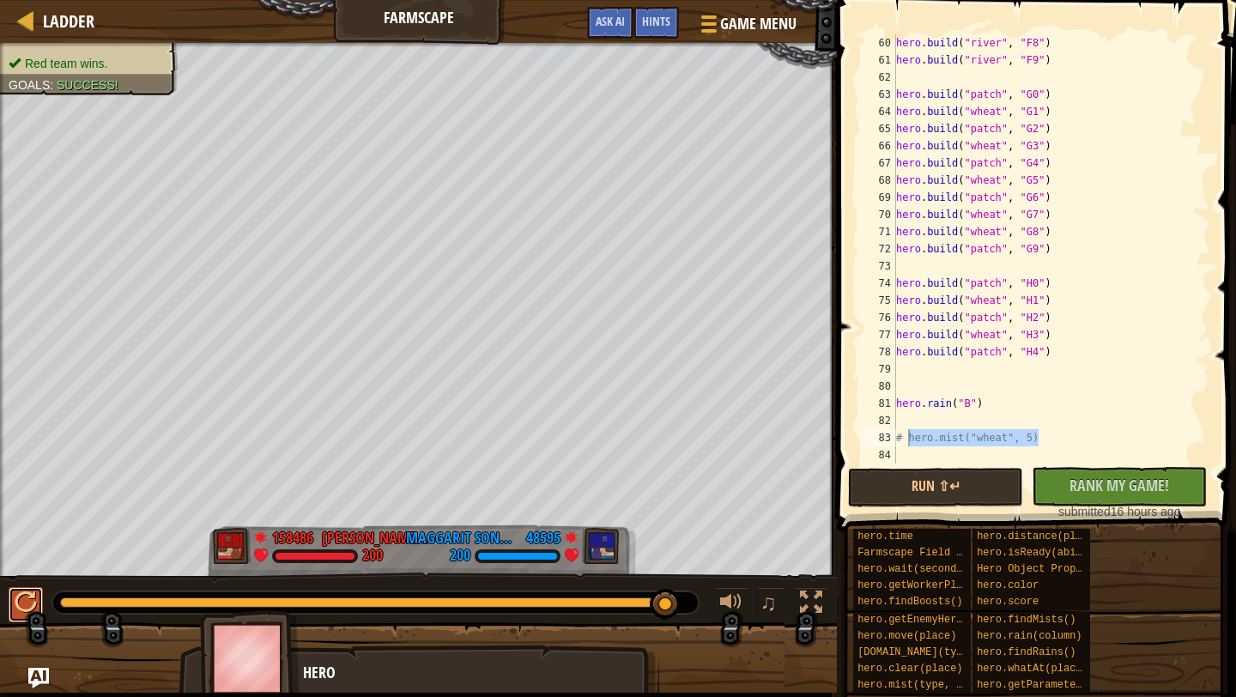
click at [20, 614] on div at bounding box center [26, 602] width 22 height 22
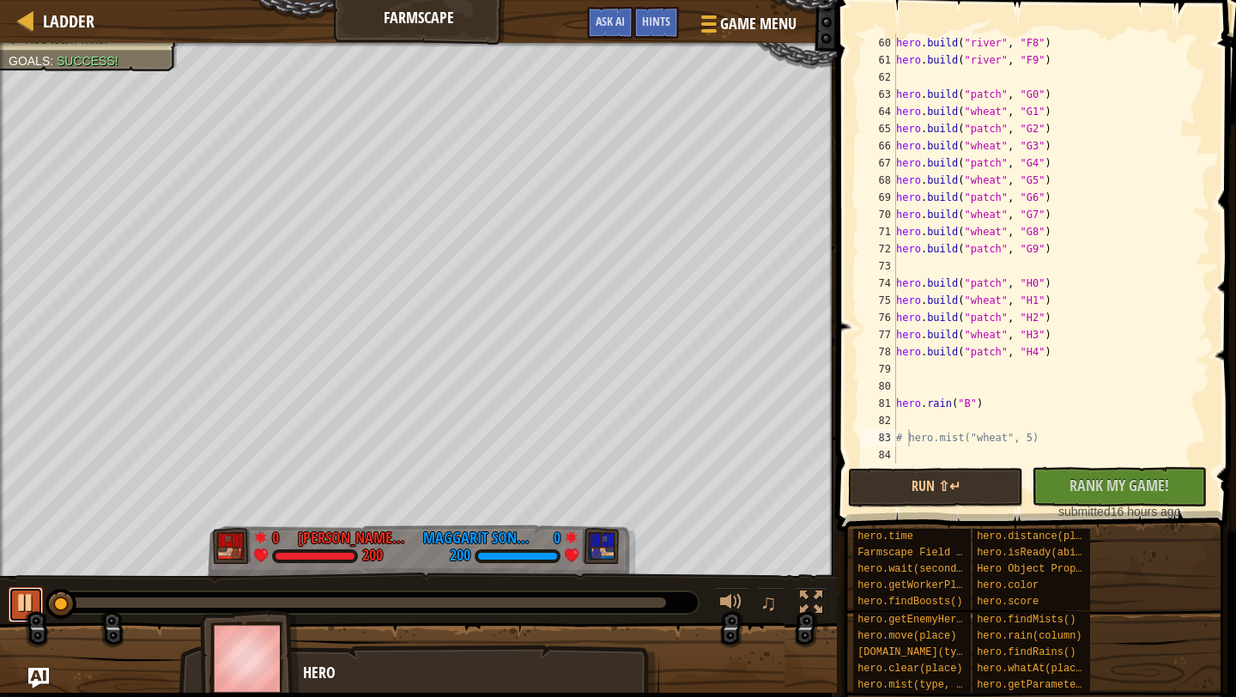
click at [21, 614] on div at bounding box center [26, 602] width 22 height 22
click at [23, 610] on div at bounding box center [26, 602] width 22 height 22
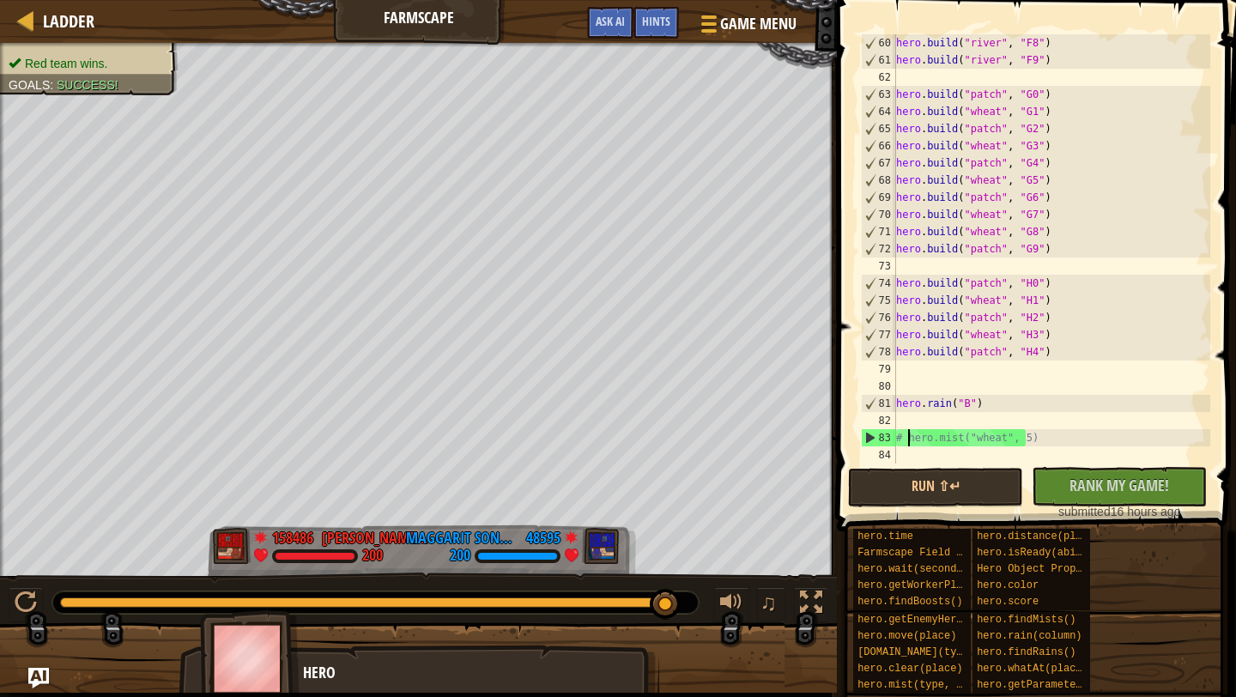
drag, startPoint x: 64, startPoint y: 607, endPoint x: 700, endPoint y: 588, distance: 636.4
click at [700, 586] on div "♫" at bounding box center [418, 599] width 837 height 52
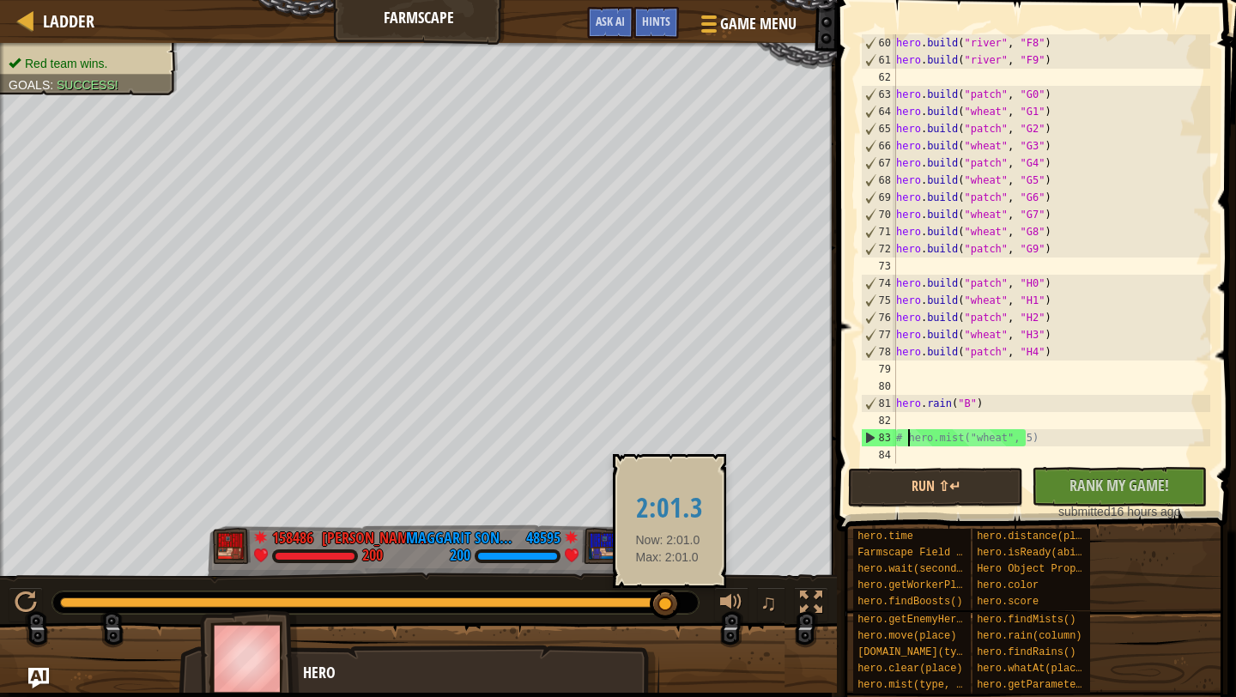
drag, startPoint x: 258, startPoint y: 603, endPoint x: 668, endPoint y: 588, distance: 409.7
click at [666, 597] on div at bounding box center [363, 602] width 606 height 10
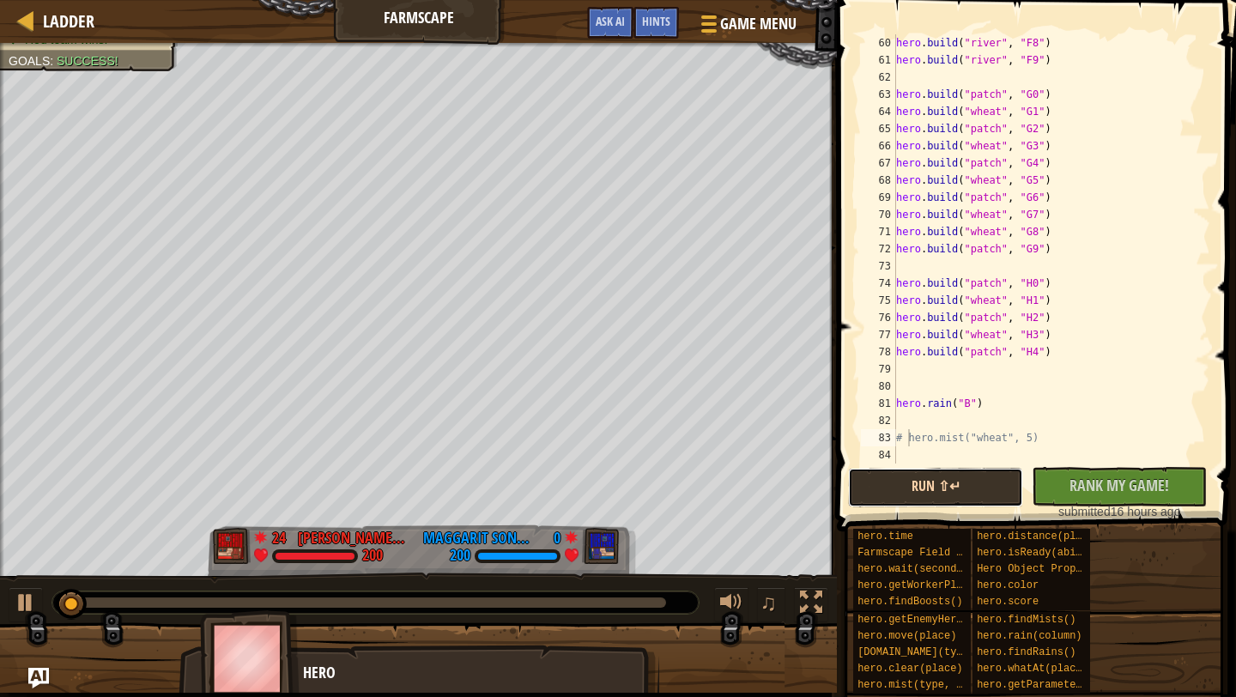
click at [963, 494] on button "Run ⇧↵" at bounding box center [935, 487] width 175 height 39
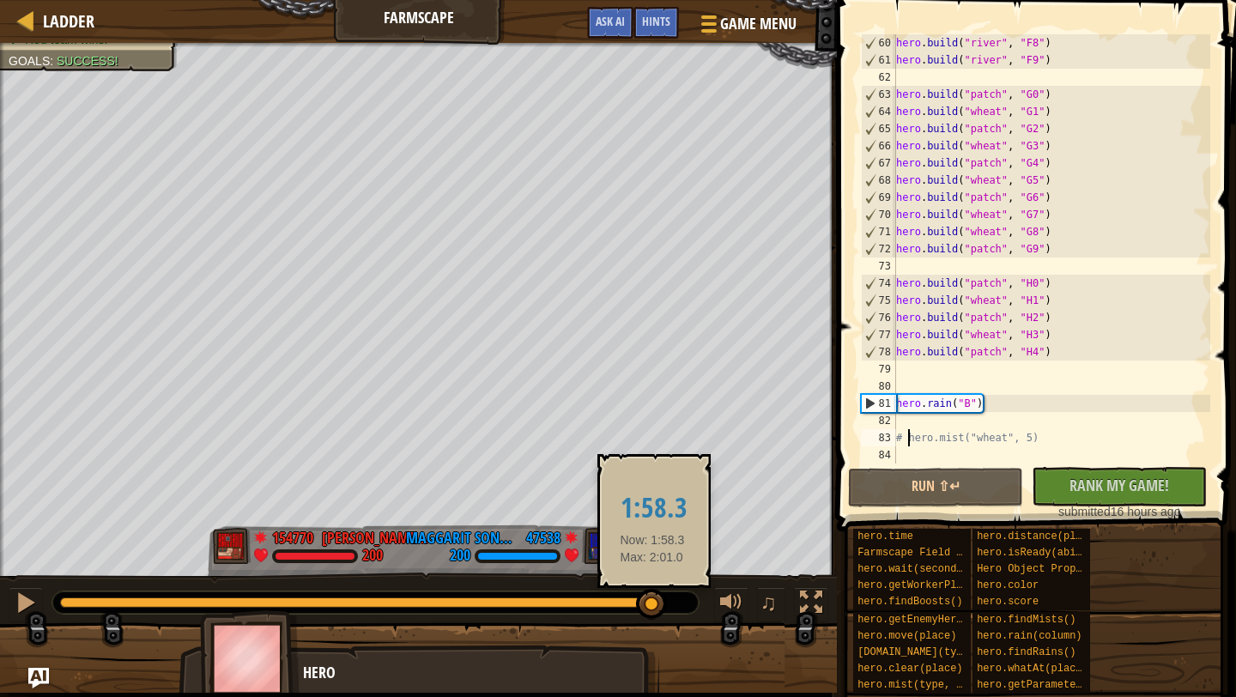
click at [652, 602] on div at bounding box center [363, 602] width 606 height 10
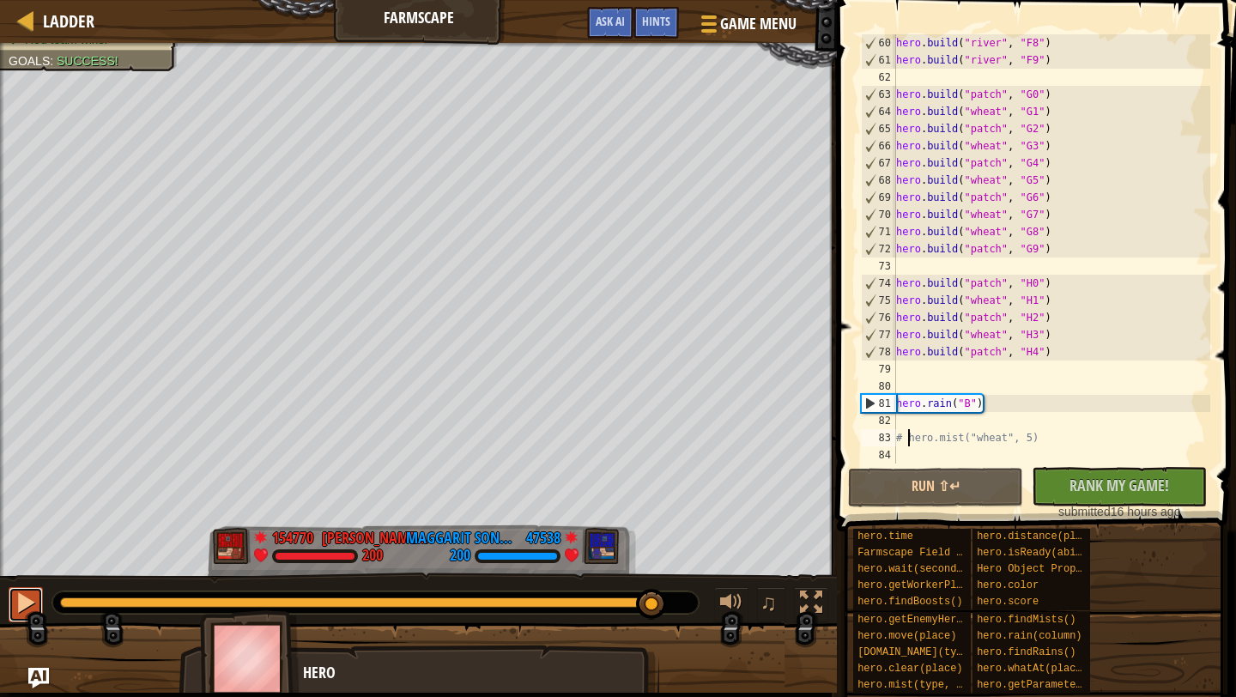
click at [24, 603] on div at bounding box center [26, 602] width 22 height 22
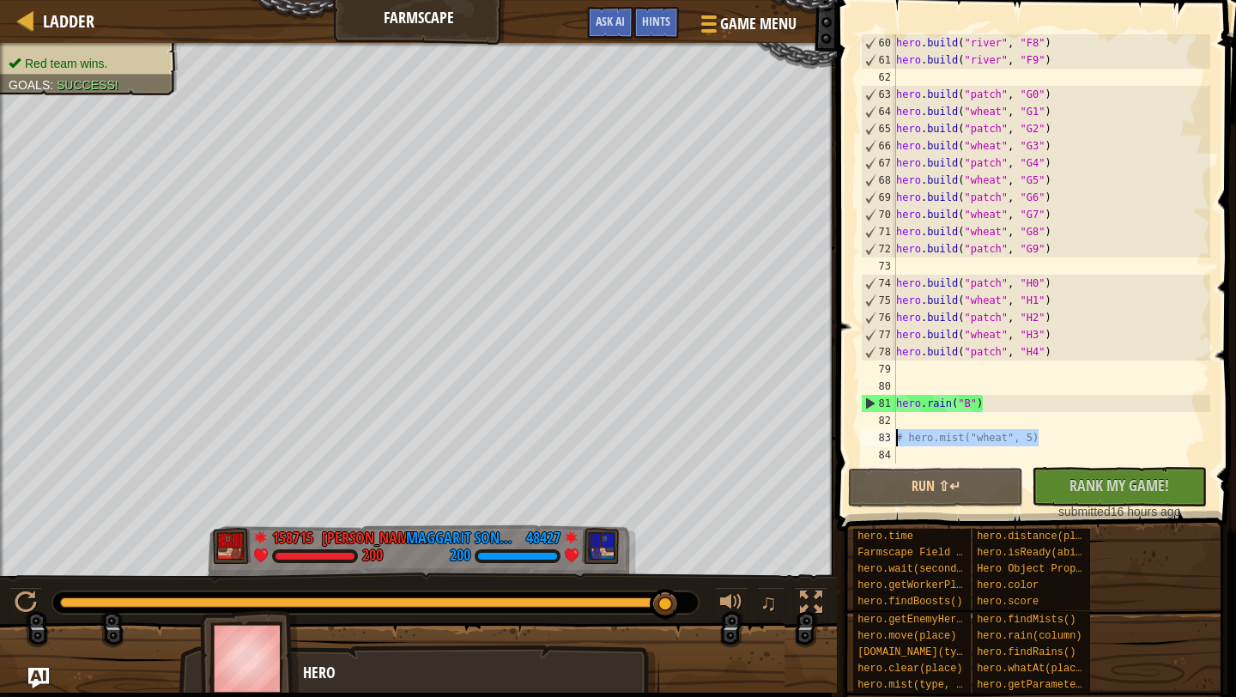
click at [818, 437] on div "Ladder Farmscape Game Menu Done Hints Ask AI 1 הההההההההההההההההההההההההההההההה…" at bounding box center [618, 348] width 1236 height 697
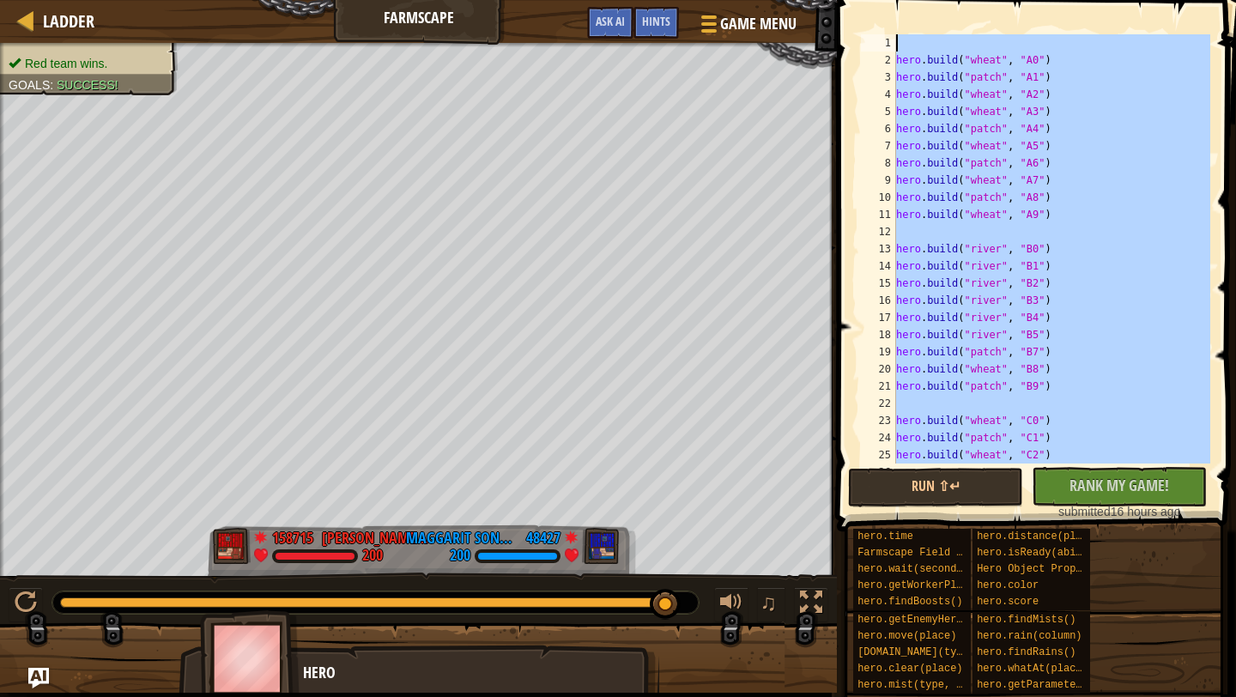
scroll to position [0, 0]
drag, startPoint x: 925, startPoint y: 434, endPoint x: 913, endPoint y: 1, distance: 432.8
click at [913, 9] on div "1 2 3 4 5 6 7 8 9 10 11 12 13 14 15 16 17 18 19 20 21 22 23 24 25 26 hero . bui…" at bounding box center [1034, 300] width 404 height 582
type textarea "hero.build("wheat", "A0")"
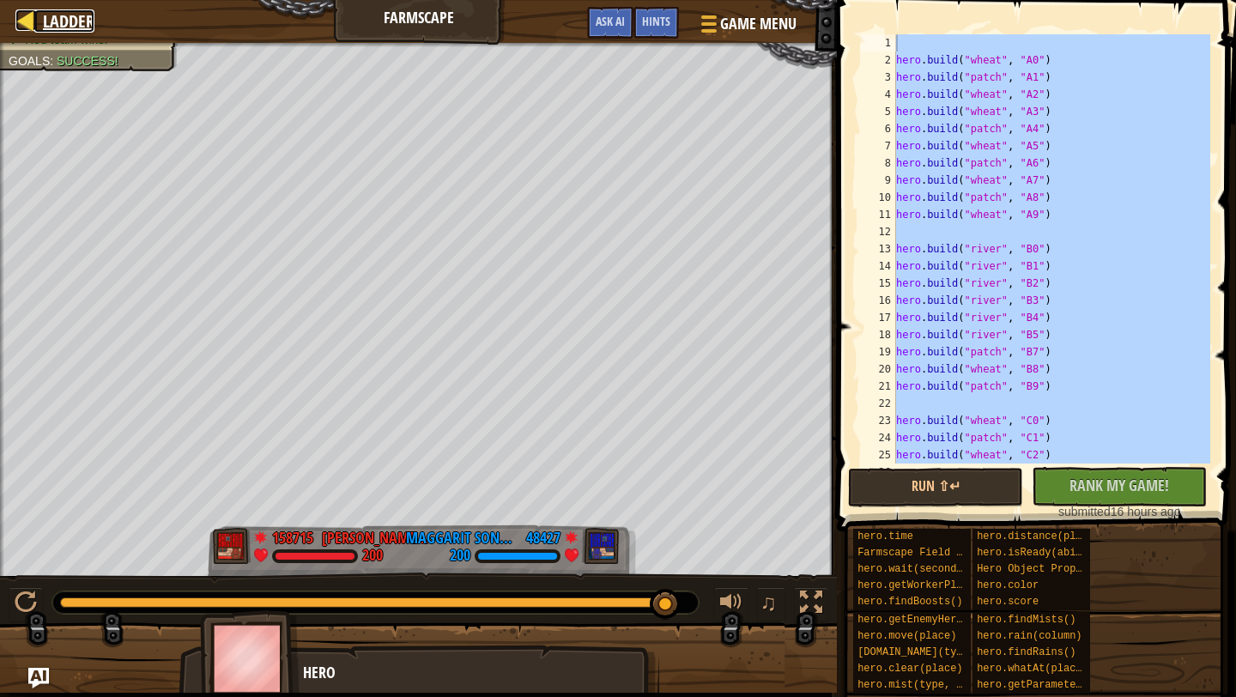
click at [41, 17] on link "Ladder" at bounding box center [64, 20] width 60 height 23
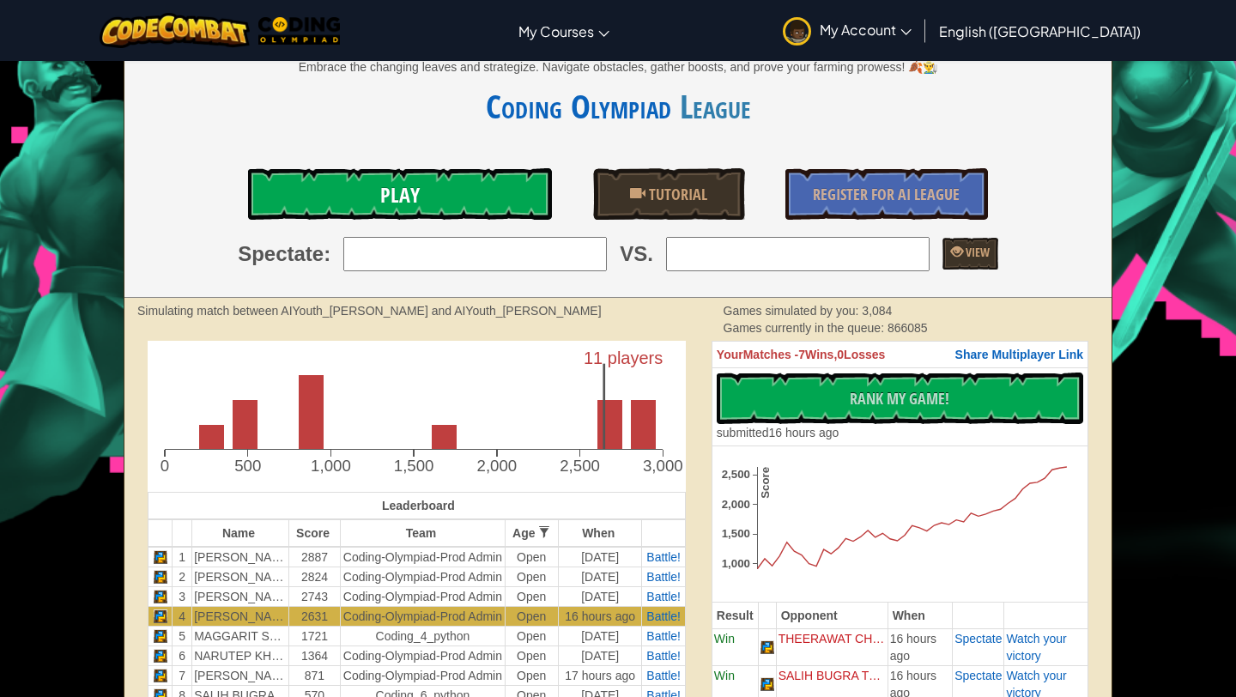
scroll to position [207, 0]
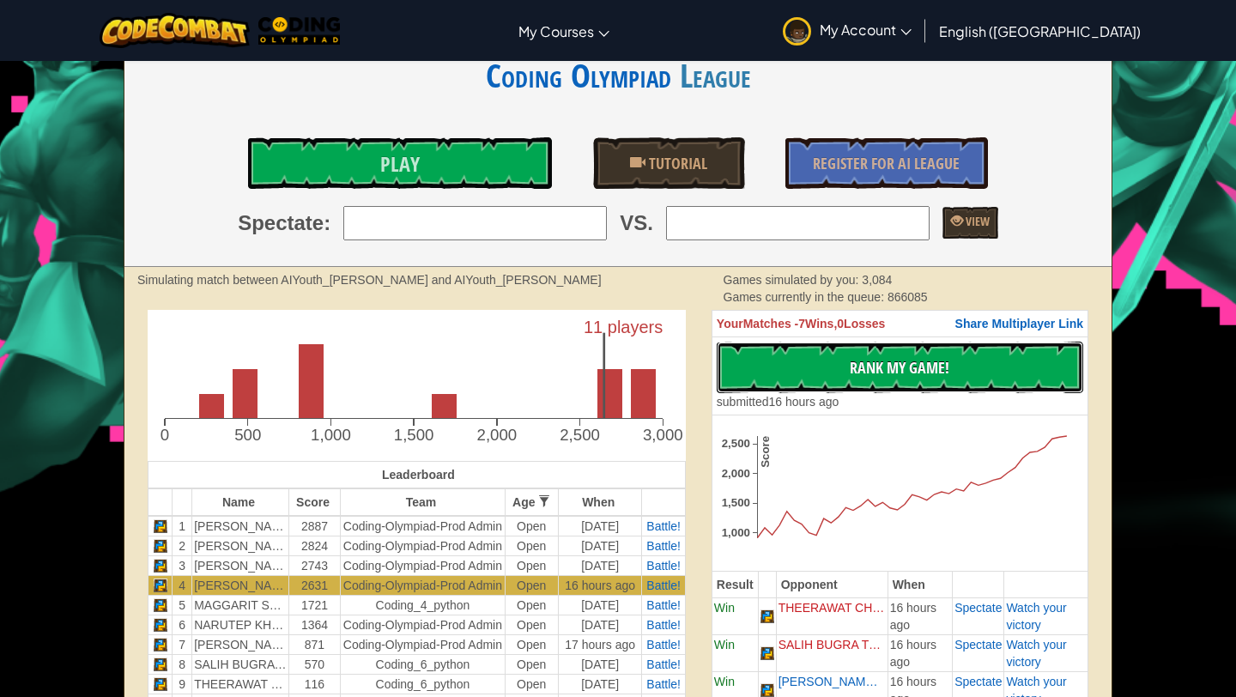
click at [848, 350] on button "No New Code to Rank Rank My Game! Submitting... Submitted for Ranking Failed to…" at bounding box center [900, 368] width 367 height 52
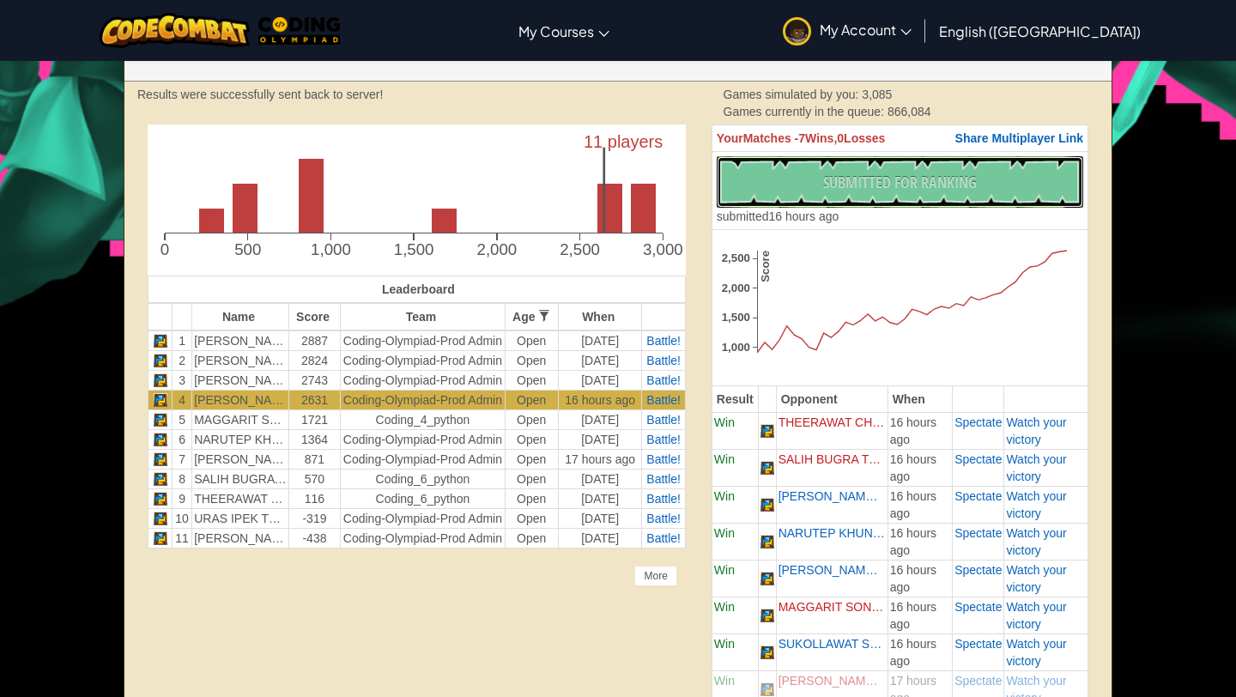
scroll to position [391, 0]
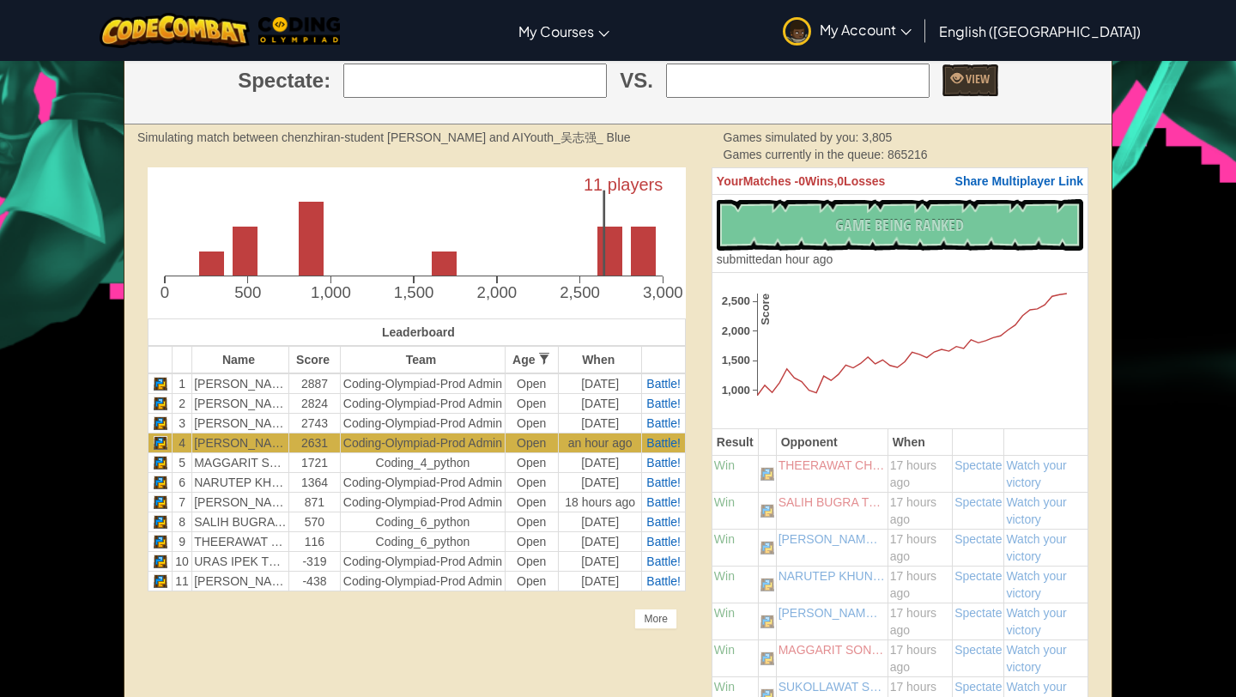
scroll to position [352, 0]
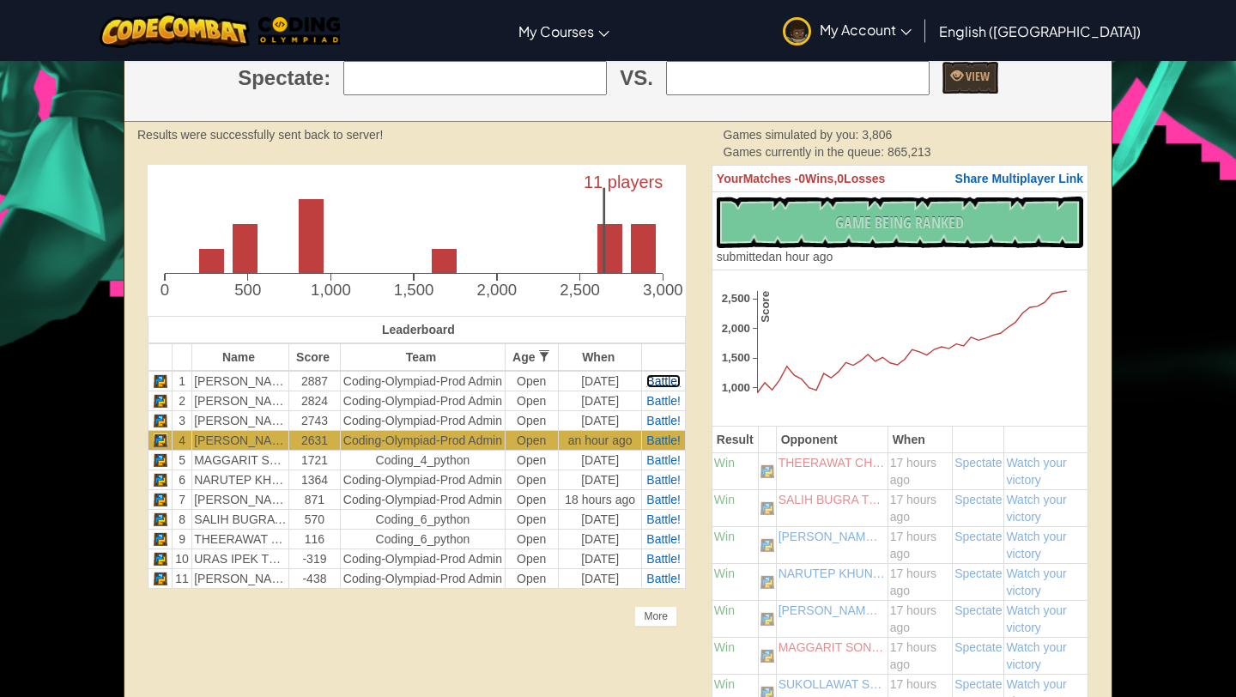
click at [652, 378] on span "Battle!" at bounding box center [663, 381] width 34 height 14
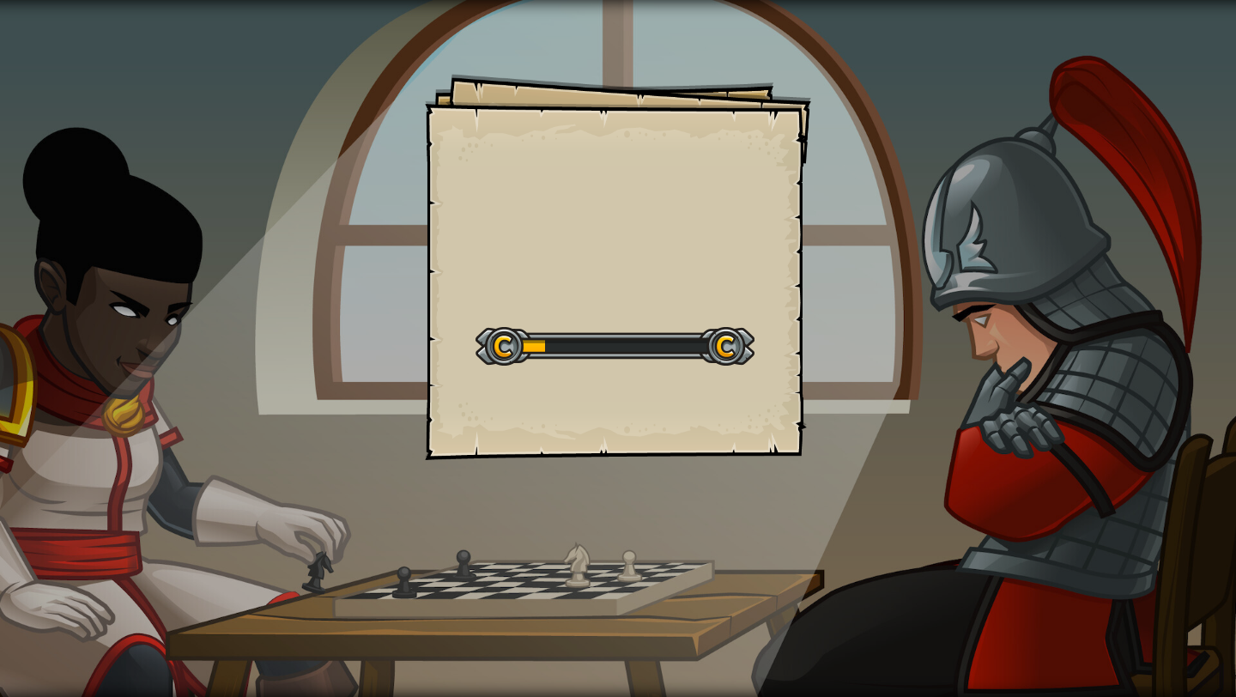
click at [602, 530] on div "Goals Start Level Error loading from server. Try refreshing the page. You'll ne…" at bounding box center [618, 348] width 1236 height 697
click at [602, 527] on div "Goals Start Level Error loading from server. Try refreshing the page. You'll ne…" at bounding box center [618, 348] width 1236 height 697
click at [613, 496] on div "Goals Start Level Error loading from server. Try refreshing the page. You'll ne…" at bounding box center [618, 348] width 1236 height 697
click at [614, 497] on div "Goals Start Level Error loading from server. Try refreshing the page. You'll ne…" at bounding box center [618, 348] width 1236 height 697
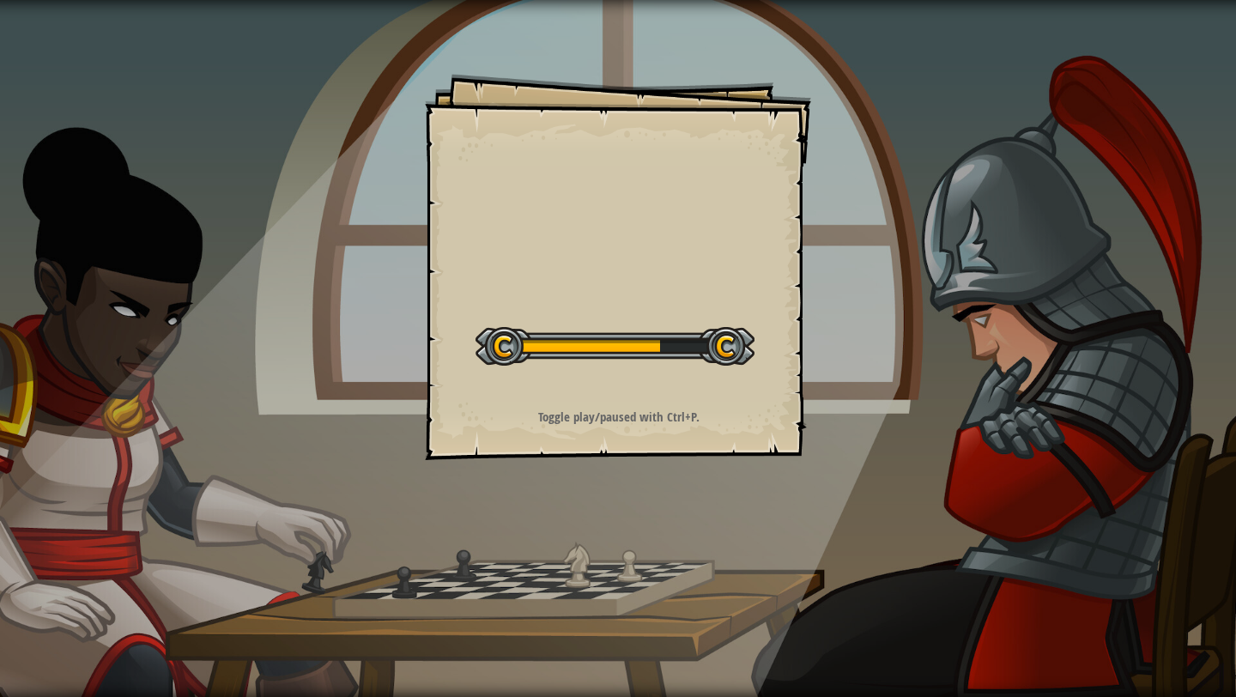
click at [614, 497] on div "Goals Start Level Error loading from server. Try refreshing the page. You'll ne…" at bounding box center [618, 348] width 1236 height 697
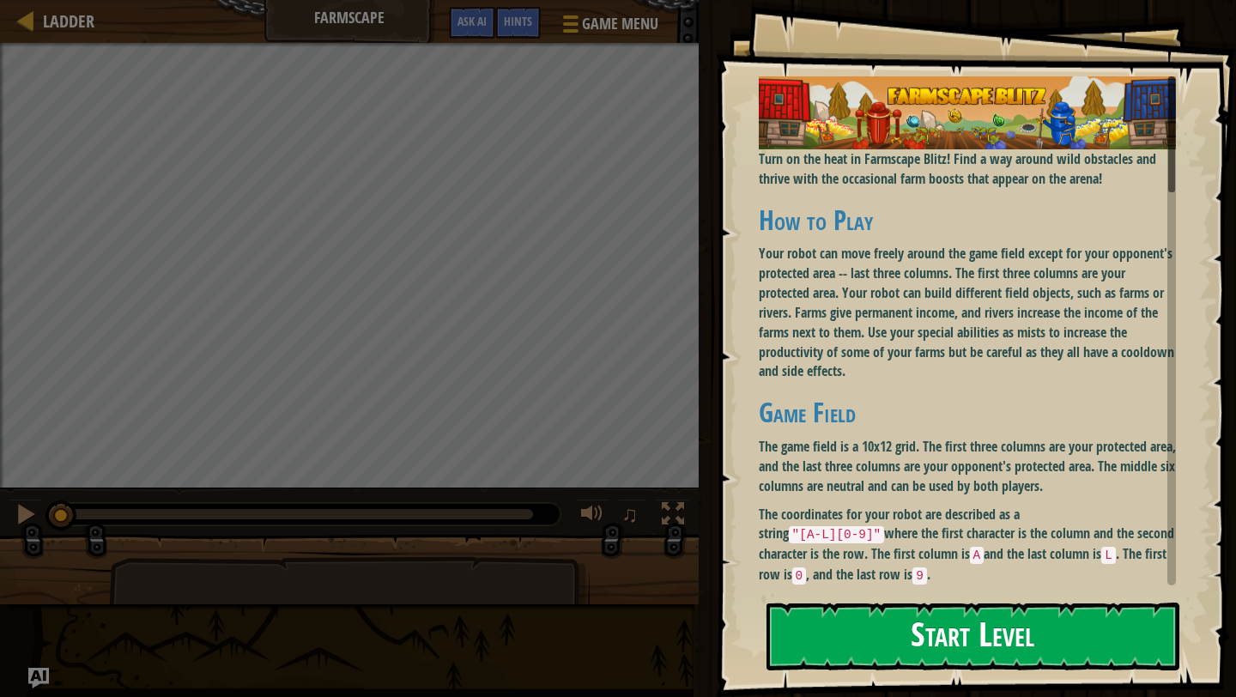
click at [856, 637] on button "Start Level" at bounding box center [973, 637] width 413 height 68
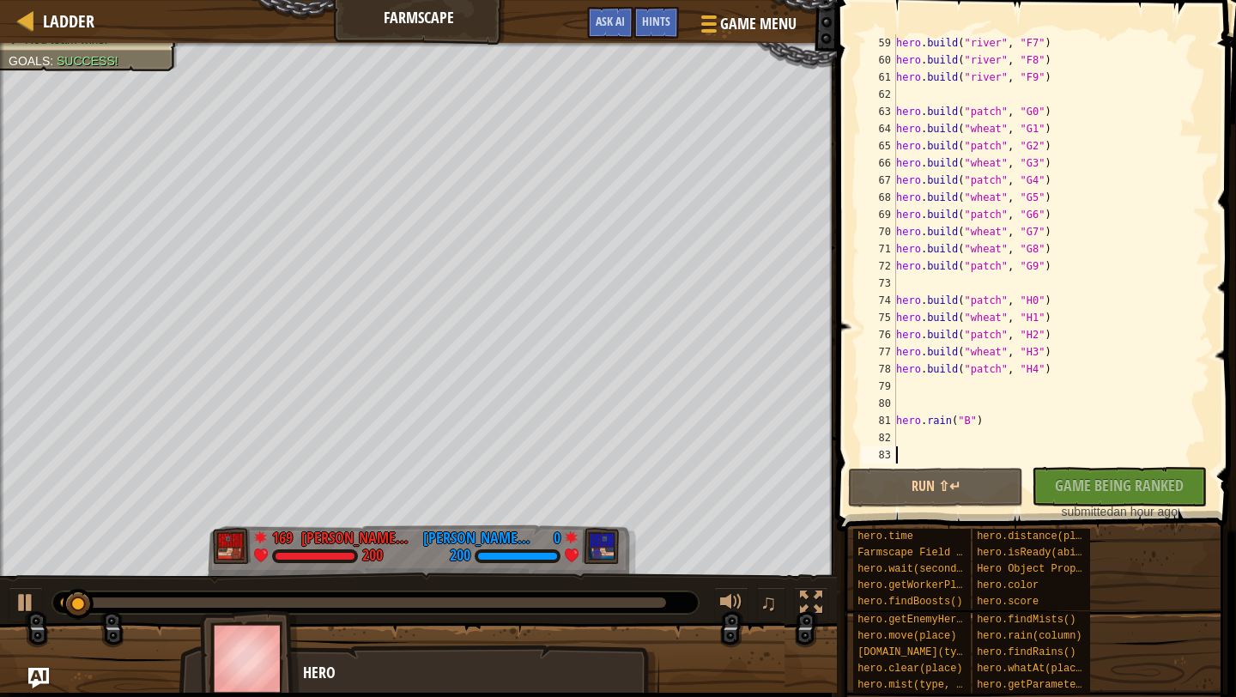
scroll to position [996, 0]
click at [931, 437] on div "hero . build ( "river" , "F7" ) hero . build ( "river" , "F8" ) hero . build ( …" at bounding box center [1052, 266] width 318 height 464
click at [930, 450] on div "hero . build ( "river" , "F7" ) hero . build ( "river" , "F8" ) hero . build ( …" at bounding box center [1052, 266] width 318 height 464
click at [929, 434] on div "hero . build ( "river" , "F7" ) hero . build ( "river" , "F8" ) hero . build ( …" at bounding box center [1052, 266] width 318 height 464
click at [928, 438] on div "hero . build ( "river" , "F7" ) hero . build ( "river" , "F8" ) hero . build ( …" at bounding box center [1052, 266] width 318 height 464
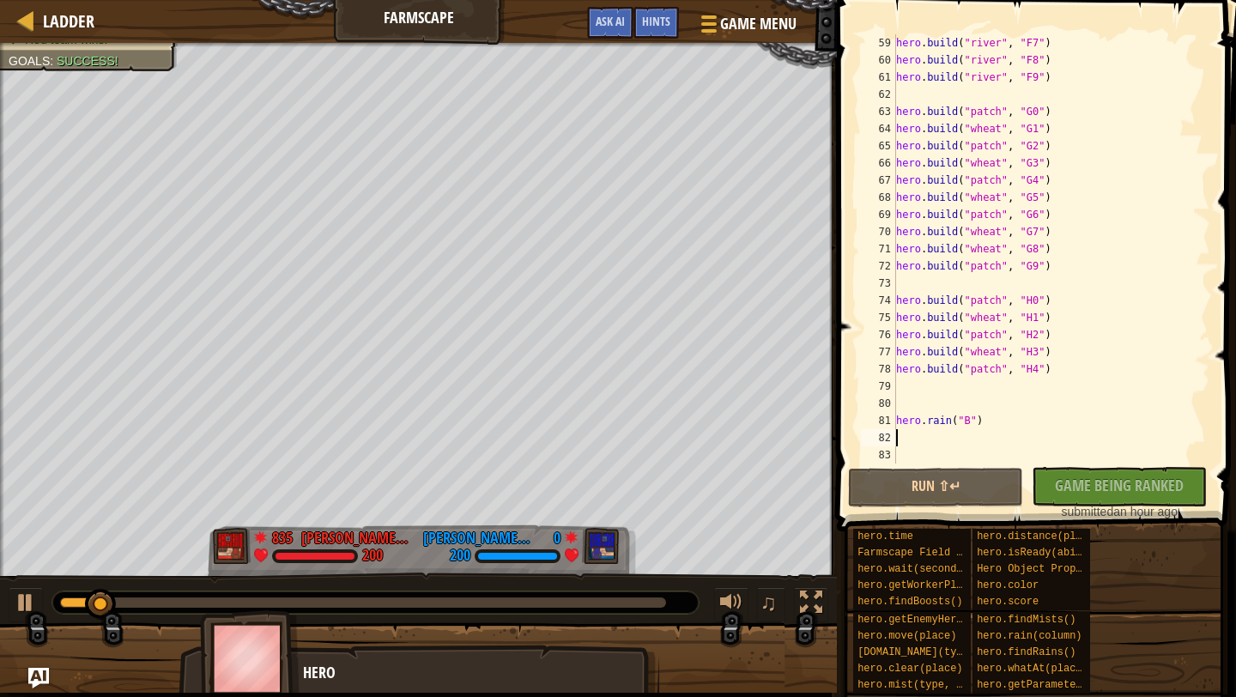
click at [928, 428] on div "hero . build ( "river" , "F7" ) hero . build ( "river" , "F8" ) hero . build ( …" at bounding box center [1052, 266] width 318 height 464
type textarea "hero.rain("B")"
click at [928, 453] on div "hero . build ( "river" , "F7" ) hero . build ( "river" , "F8" ) hero . build ( …" at bounding box center [1052, 266] width 318 height 464
click at [928, 446] on div "hero . build ( "river" , "F7" ) hero . build ( "river" , "F8" ) hero . build ( …" at bounding box center [1052, 266] width 318 height 464
click at [919, 427] on div "hero . build ( "river" , "F7" ) hero . build ( "river" , "F8" ) hero . build ( …" at bounding box center [1052, 266] width 318 height 464
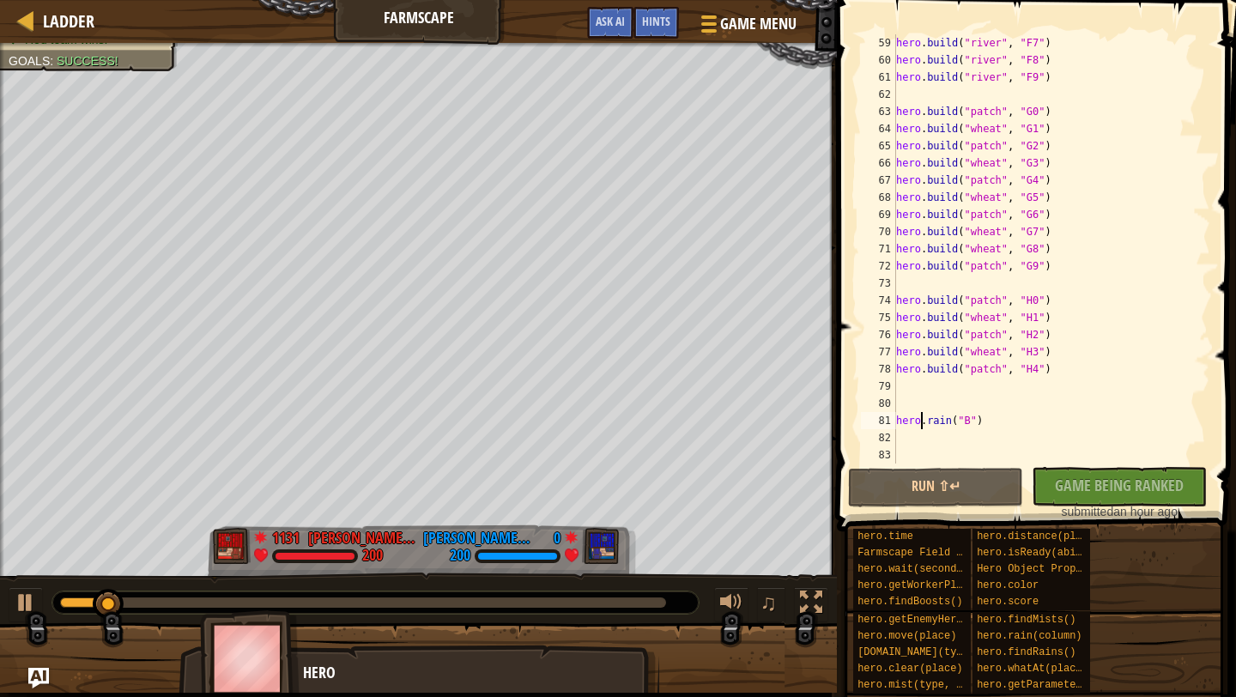
type textarea "hero.rain("B")"
click at [916, 449] on div "hero . build ( "river" , "F7" ) hero . build ( "river" , "F8" ) hero . build ( …" at bounding box center [1052, 266] width 318 height 464
click at [916, 433] on div "hero . build ( "river" , "F7" ) hero . build ( "river" , "F8" ) hero . build ( …" at bounding box center [1052, 266] width 318 height 464
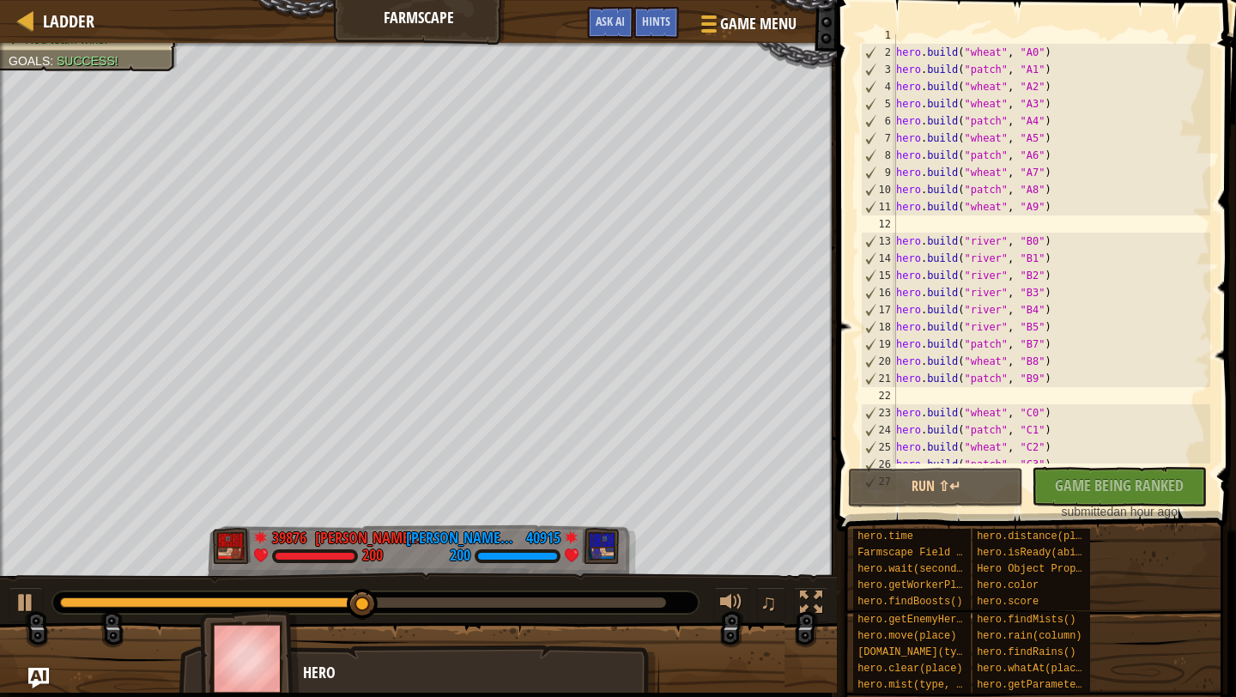
scroll to position [5, 0]
click at [998, 370] on div "hero . build ( "wheat" , "A0" ) hero . build ( "patch" , "A1" ) hero . build ( …" at bounding box center [1052, 261] width 318 height 464
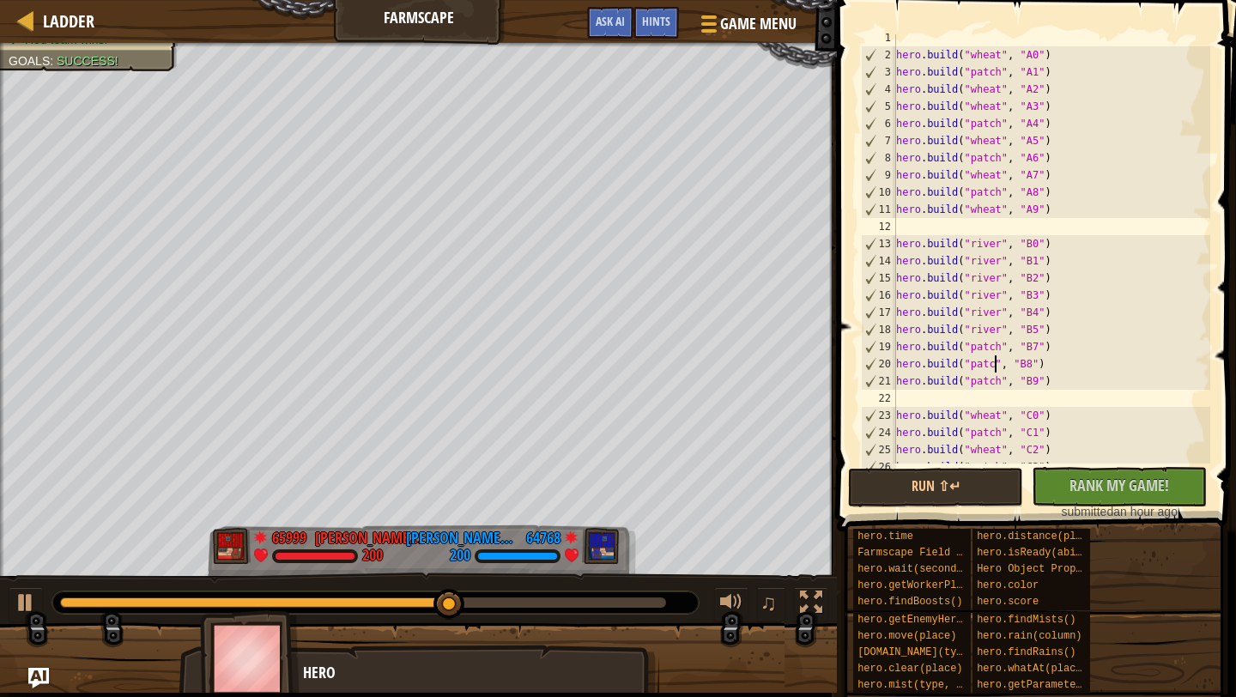
scroll to position [8, 8]
drag, startPoint x: 1064, startPoint y: 389, endPoint x: 834, endPoint y: 377, distance: 230.4
click at [834, 377] on div "hero.build("patch", "B8") 1 2 3 4 5 6 7 8 9 10 11 12 13 14 15 16 17 18 19 20 21…" at bounding box center [1034, 300] width 404 height 582
type textarea "hero.build("patch", "B9")"
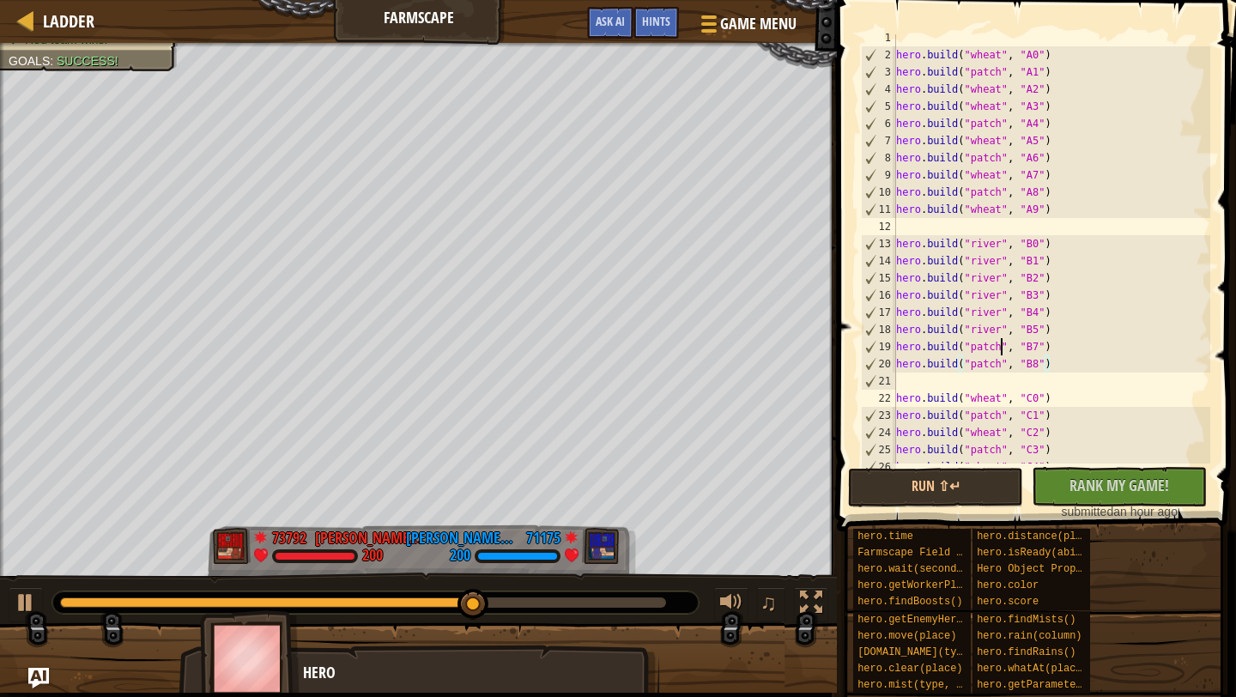
click at [1004, 345] on div "hero . build ( "wheat" , "A0" ) hero . build ( "patch" , "A1" ) hero . build ( …" at bounding box center [1052, 261] width 318 height 464
type textarea "hero.build("river", "B7")"
click at [1093, 381] on div "hero . build ( "wheat" , "A0" ) hero . build ( "patch" , "A1" ) hero . build ( …" at bounding box center [1052, 261] width 318 height 464
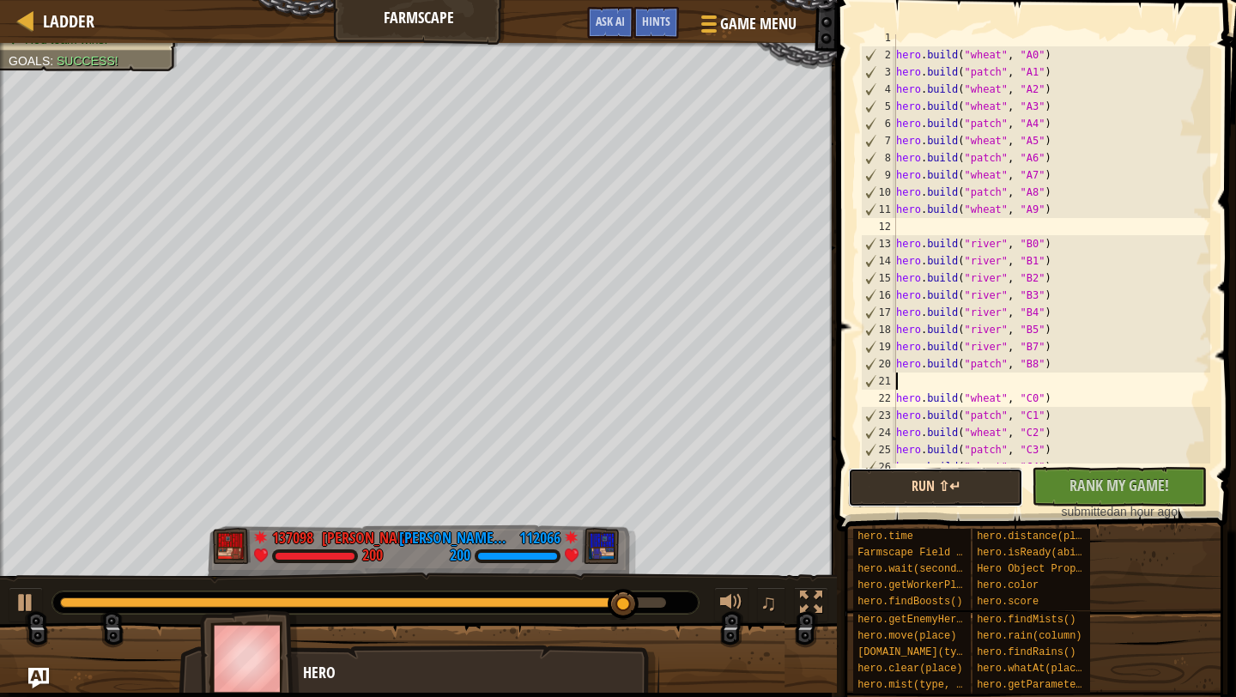
click at [934, 489] on button "Run ⇧↵" at bounding box center [935, 487] width 175 height 39
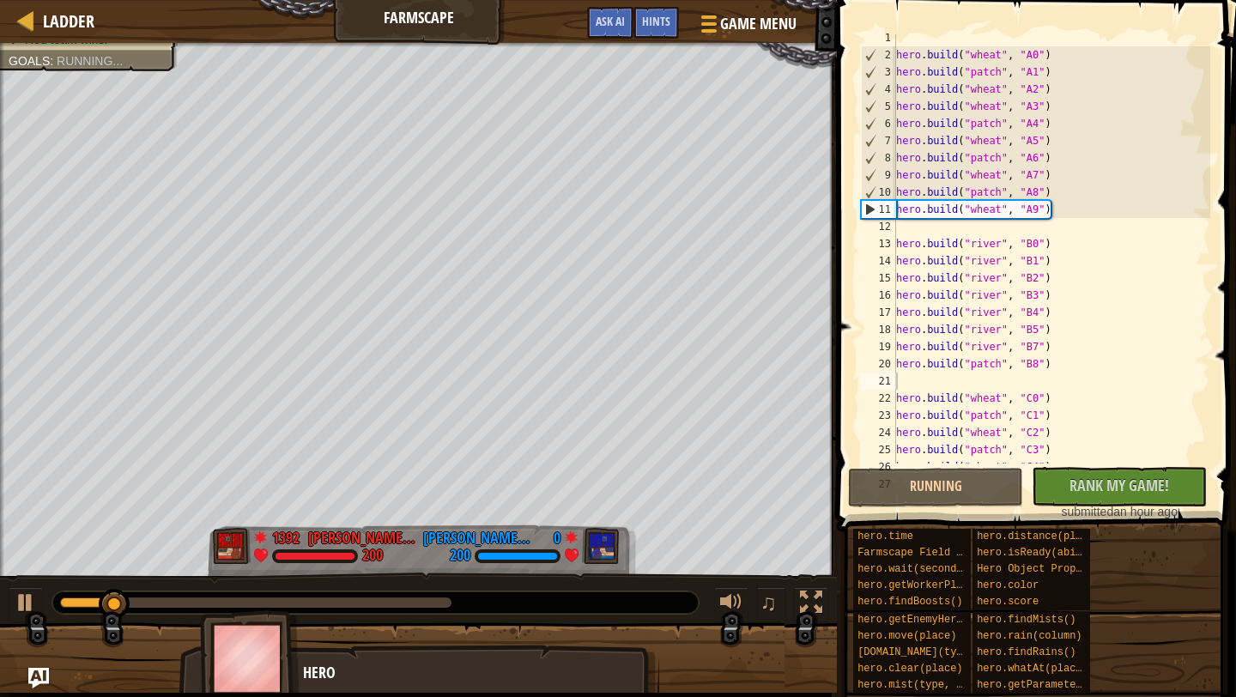
click at [298, 608] on div at bounding box center [375, 602] width 646 height 22
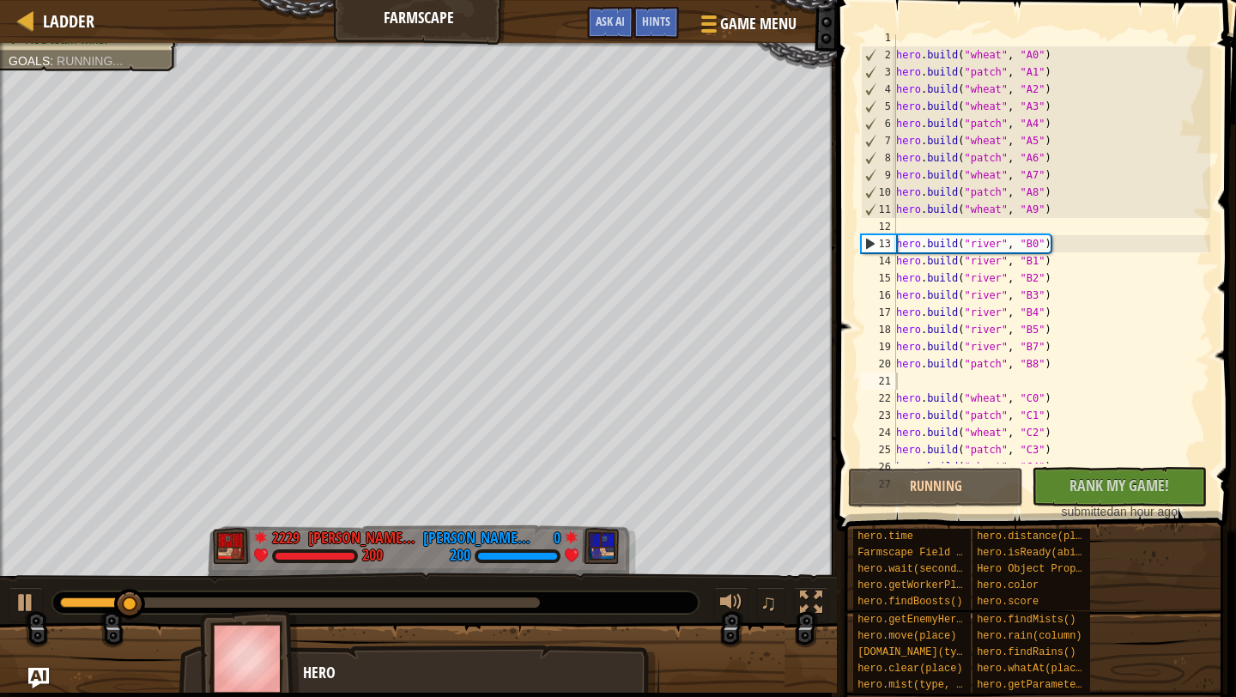
click at [299, 609] on div at bounding box center [375, 602] width 646 height 22
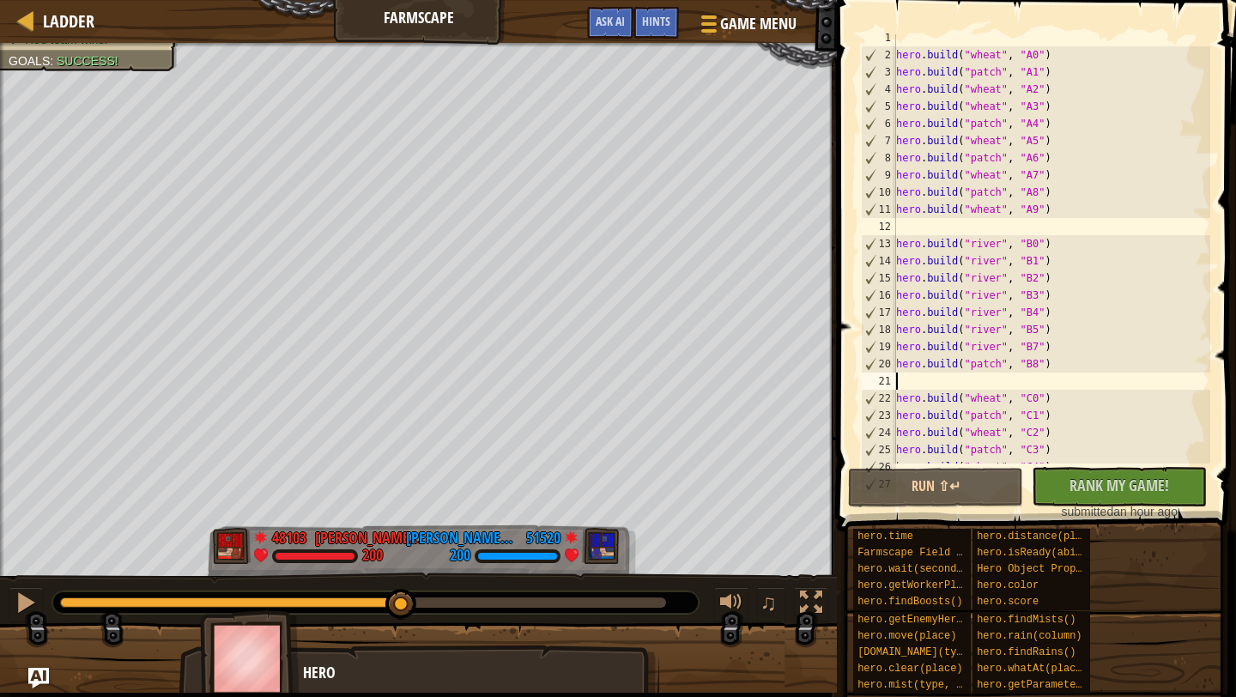
drag, startPoint x: 164, startPoint y: 602, endPoint x: 377, endPoint y: 588, distance: 213.3
click at [385, 589] on div at bounding box center [400, 604] width 31 height 31
click at [1059, 322] on div "hero . build ( "wheat" , "A0" ) hero . build ( "patch" , "A1" ) hero . build ( …" at bounding box center [1052, 261] width 318 height 464
type textarea "hero.build("river", "B5")"
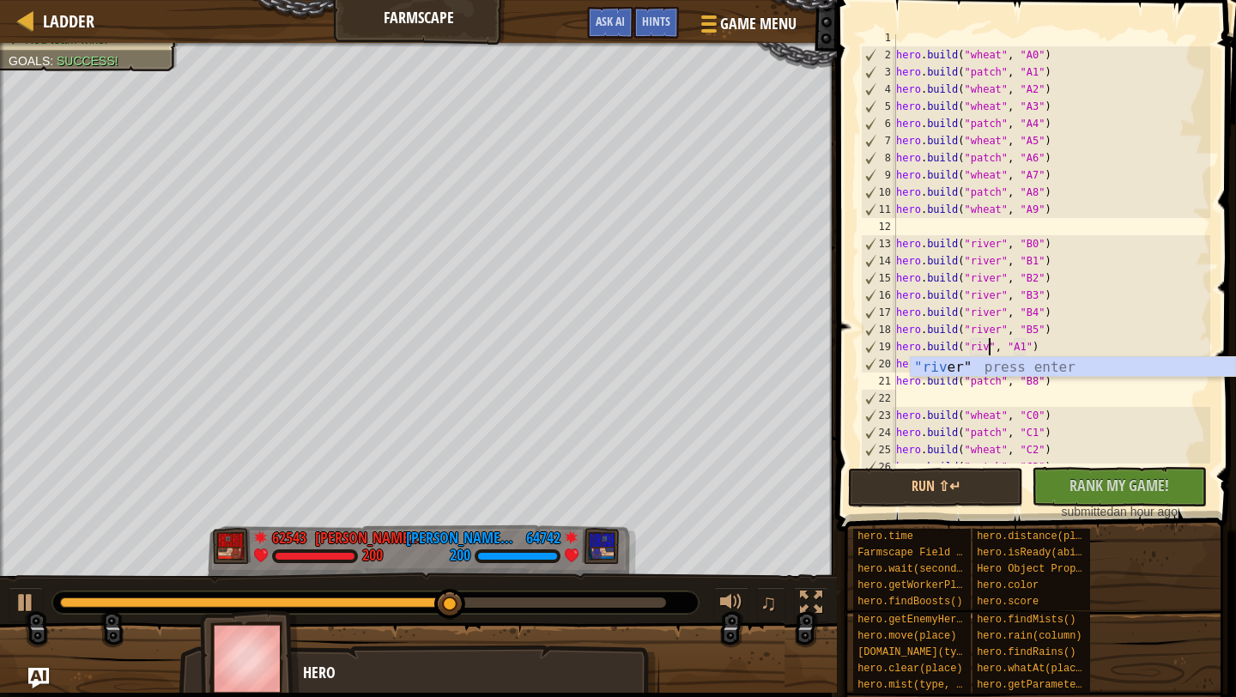
scroll to position [8, 8]
click at [1039, 343] on div "hero . build ( "wheat" , "A0" ) hero . build ( "patch" , "A1" ) hero . build ( …" at bounding box center [1052, 261] width 318 height 464
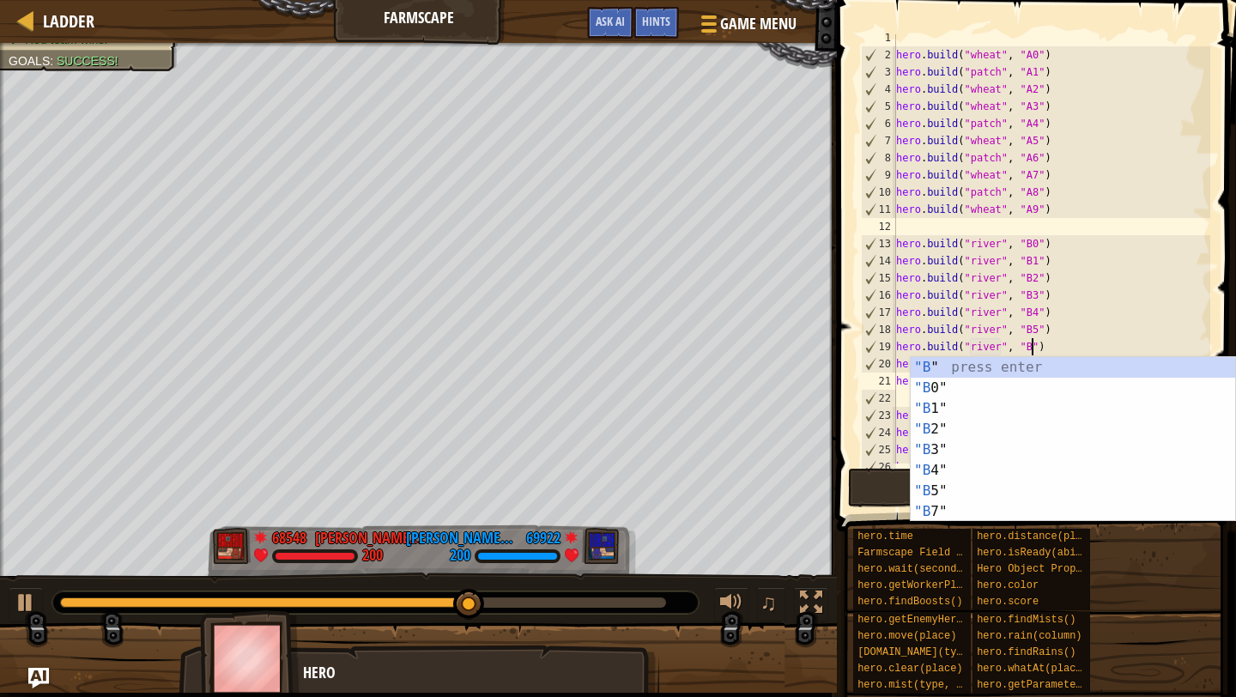
scroll to position [8, 11]
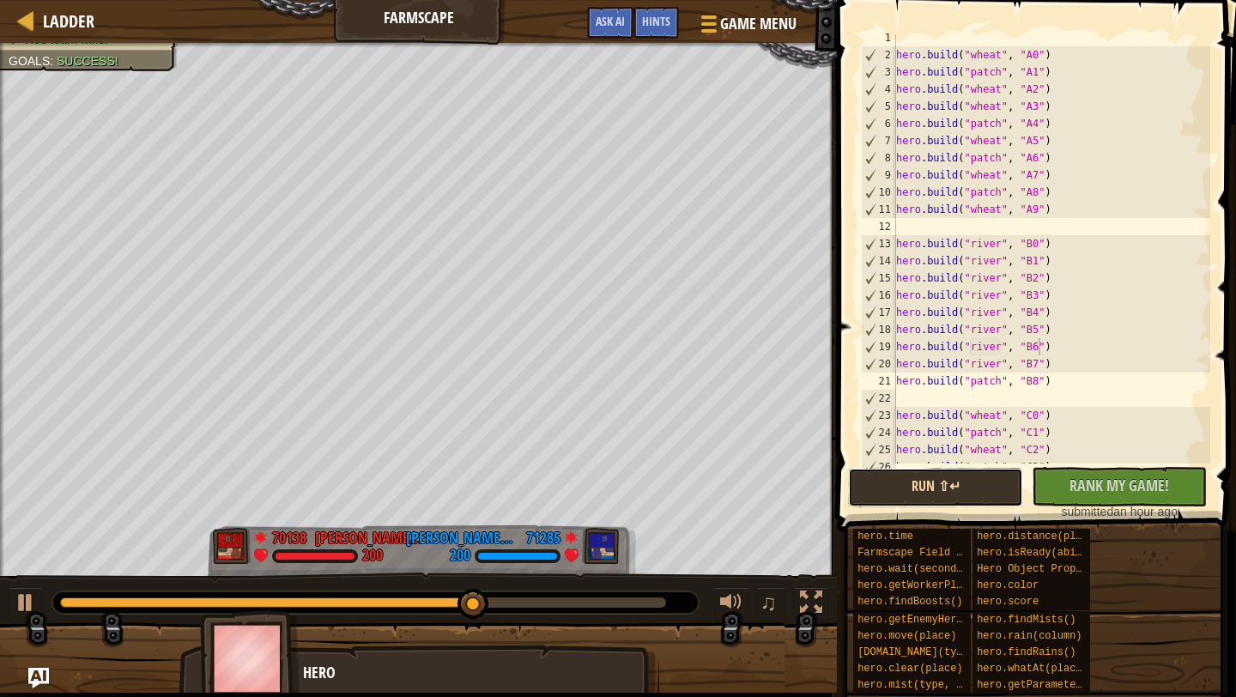
click at [992, 485] on button "Run ⇧↵" at bounding box center [935, 487] width 175 height 39
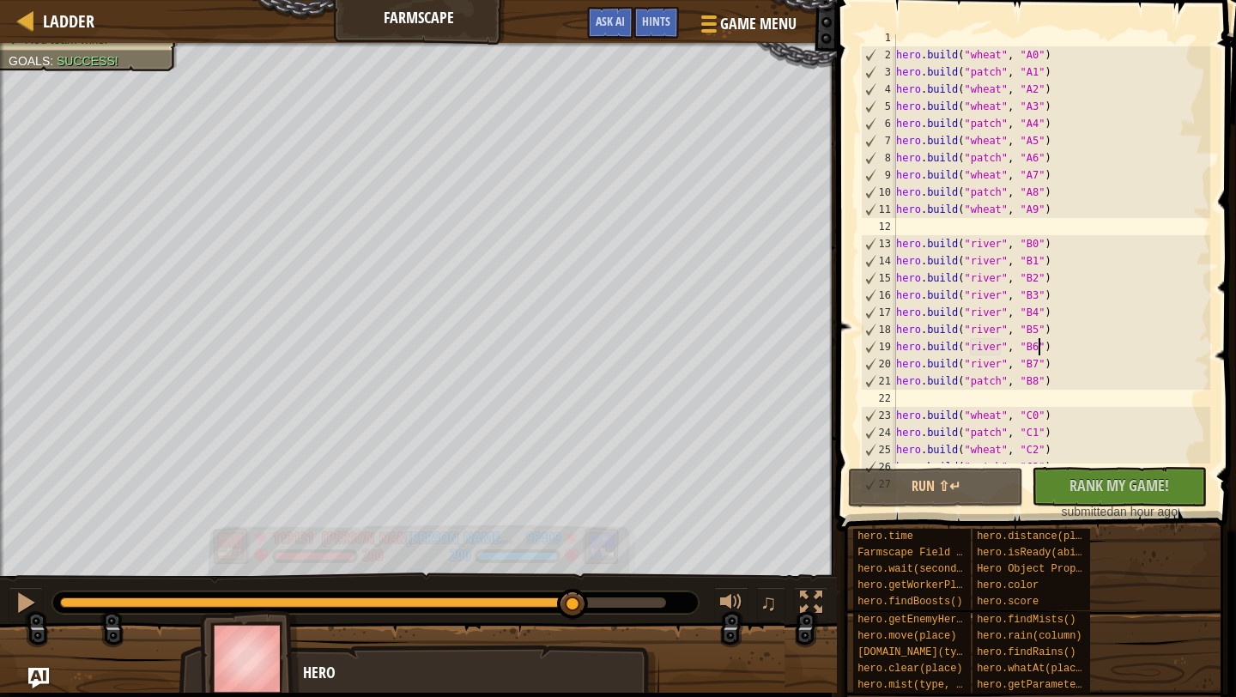
drag, startPoint x: 152, startPoint y: 599, endPoint x: 573, endPoint y: 528, distance: 427.5
click at [573, 528] on div "Red team wins. Goals : Success! 119131 CHANAKRIT SRISAOVAJATI THC1144 200 98409…" at bounding box center [618, 368] width 1236 height 650
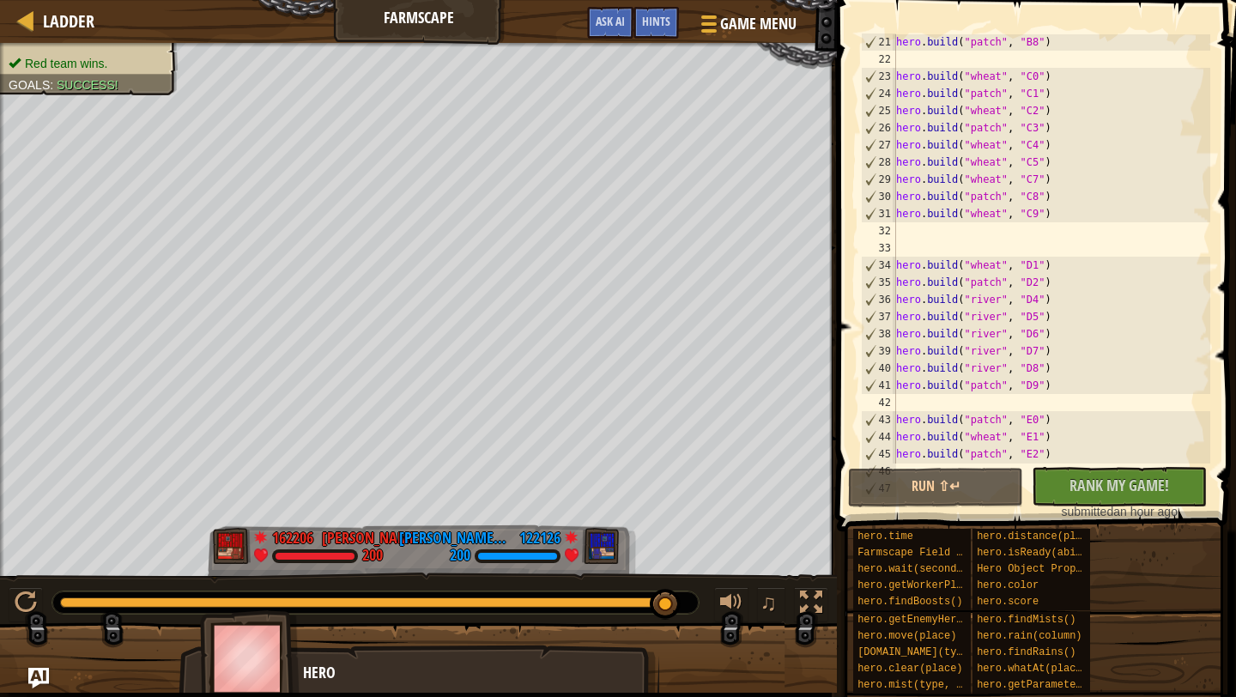
scroll to position [337, 0]
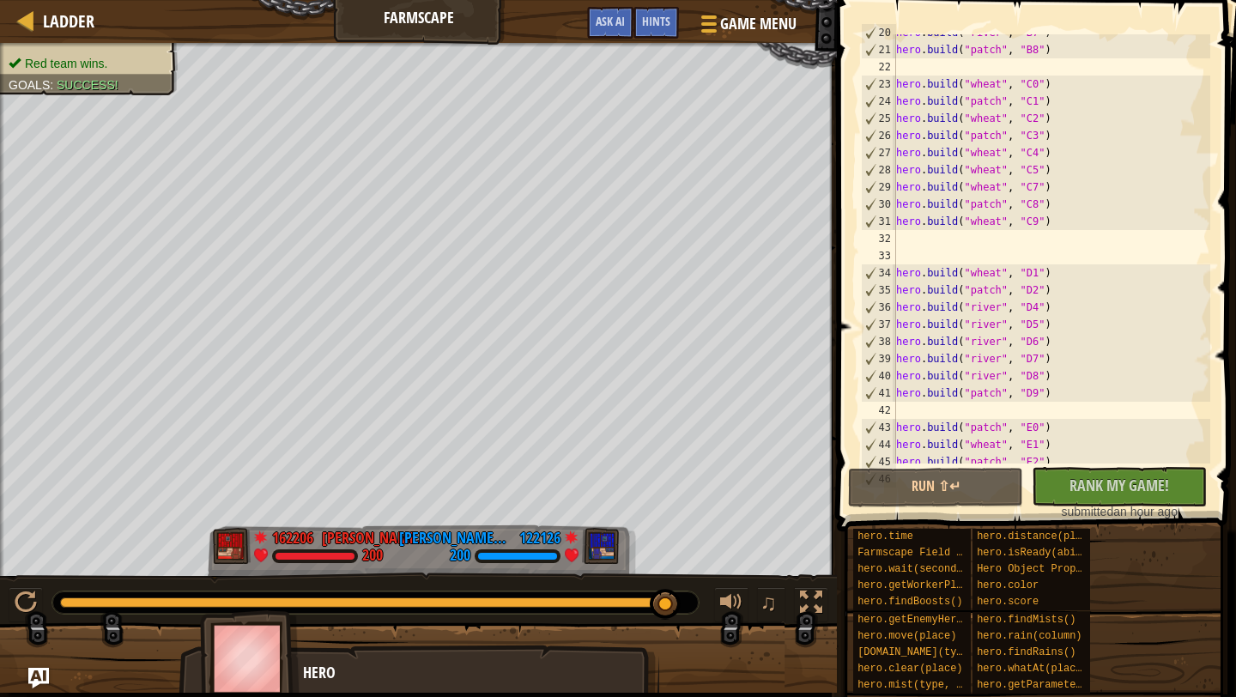
click at [1002, 173] on div "hero . build ( "river" , "B7" ) hero . build ( "patch" , "B8" ) hero . build ( …" at bounding box center [1052, 256] width 318 height 464
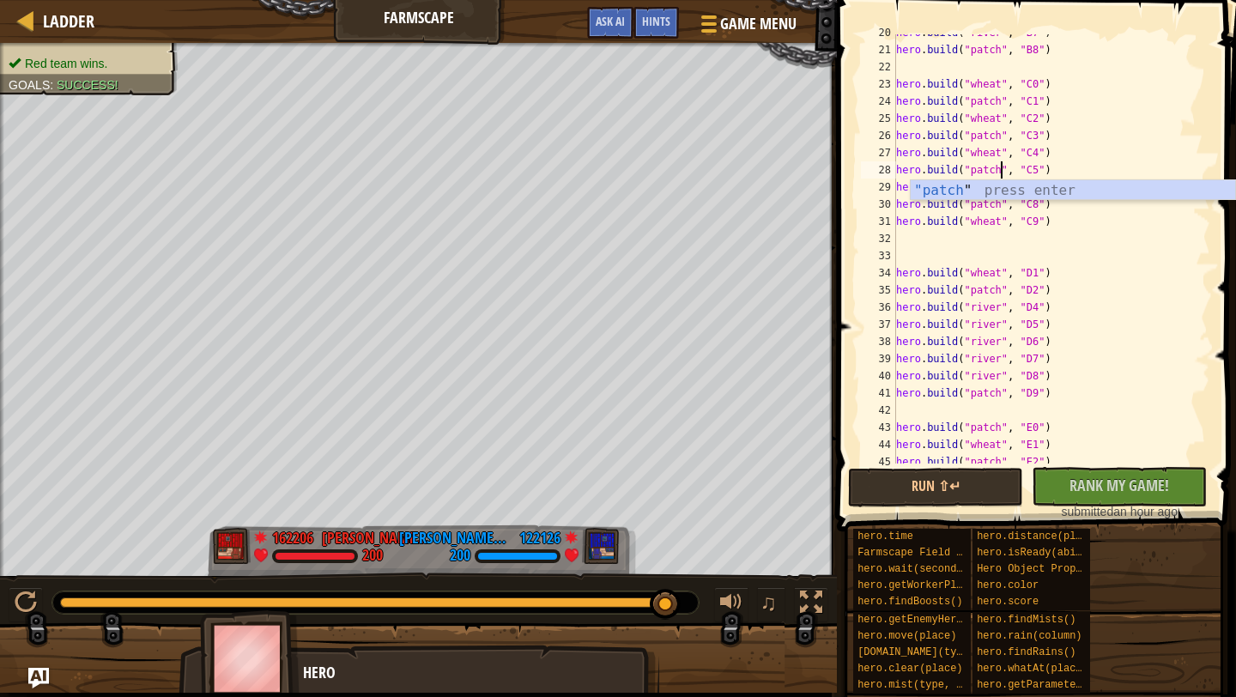
scroll to position [8, 8]
click at [1046, 186] on div ""patch " press enter" at bounding box center [1073, 211] width 324 height 62
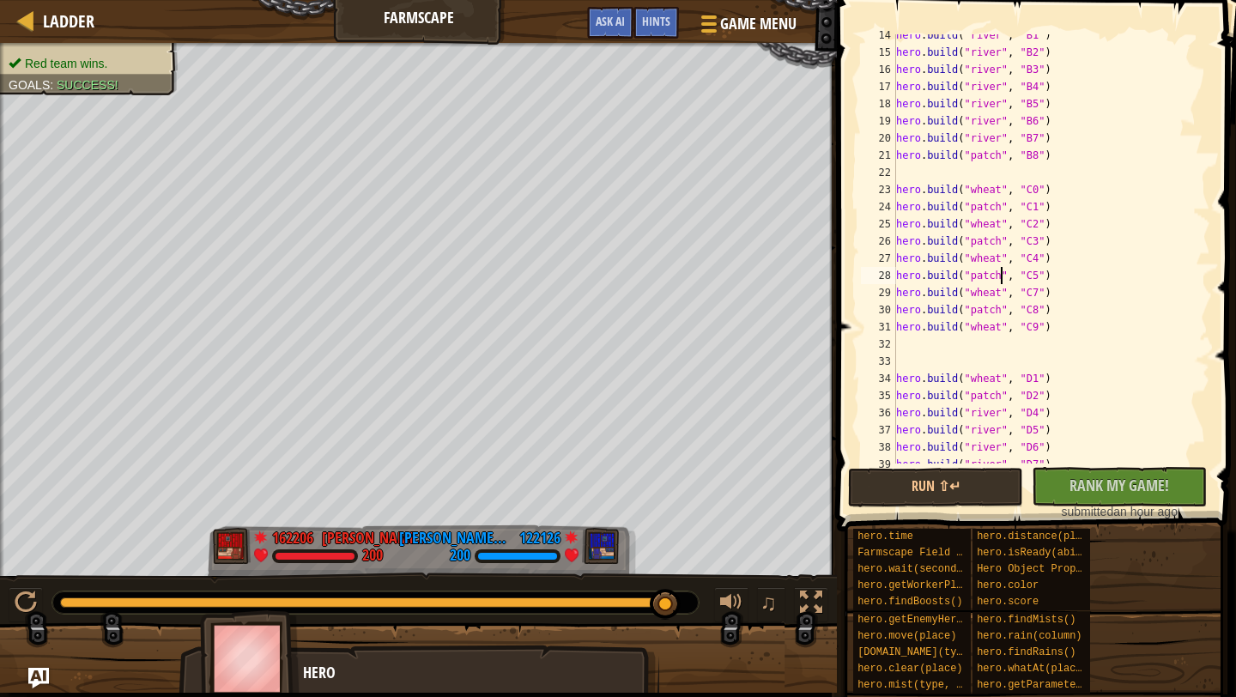
scroll to position [231, 0]
click at [997, 156] on div "hero . build ( "river" , "B1" ) hero . build ( "river" , "B2" ) hero . build ( …" at bounding box center [1052, 259] width 318 height 464
click at [998, 158] on div "hero . build ( "river" , "B1" ) hero . build ( "river" , "B2" ) hero . build ( …" at bounding box center [1052, 259] width 318 height 464
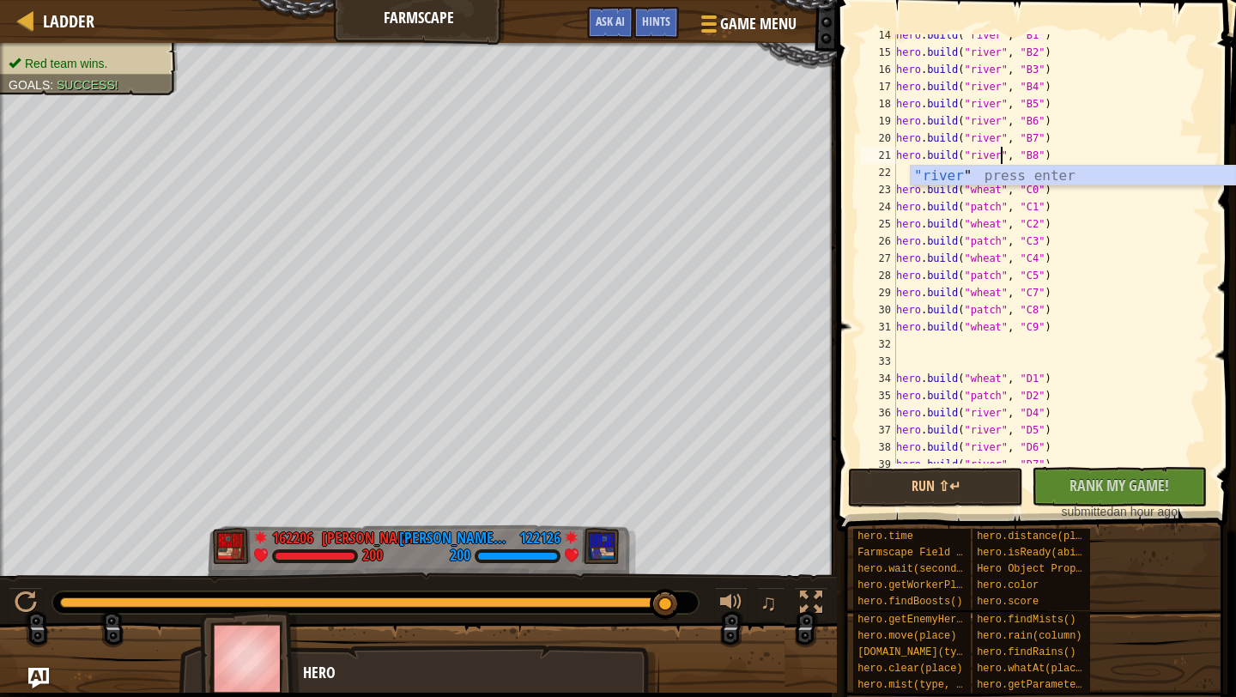
scroll to position [8, 8]
click at [1018, 177] on div ""river " press enter" at bounding box center [1073, 197] width 324 height 62
click at [628, 606] on div at bounding box center [363, 602] width 606 height 10
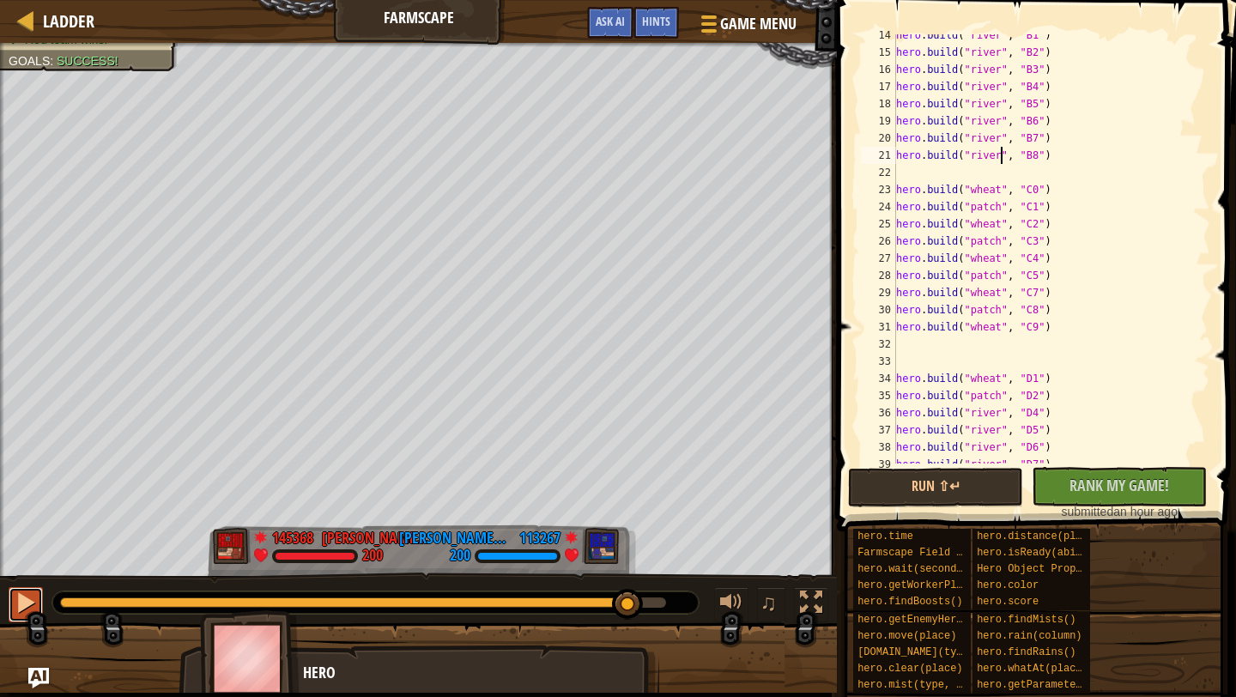
click at [17, 619] on button at bounding box center [26, 604] width 34 height 35
click at [28, 602] on div at bounding box center [26, 602] width 22 height 22
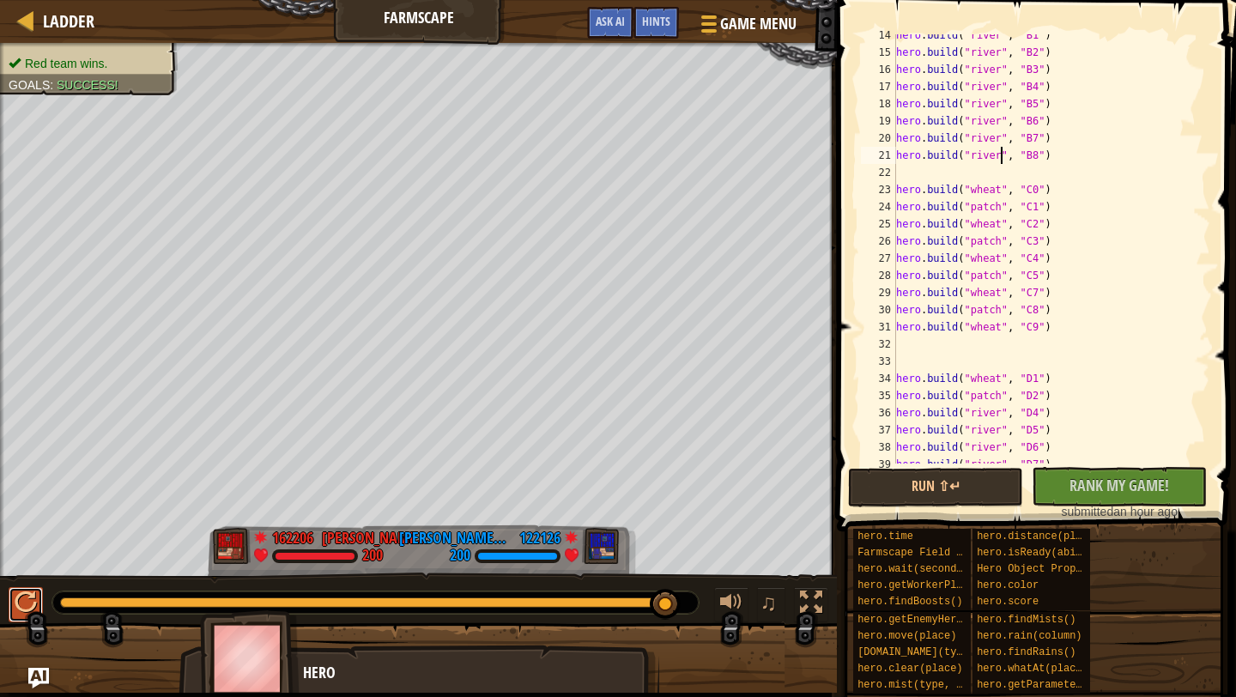
click at [23, 609] on div at bounding box center [26, 602] width 22 height 22
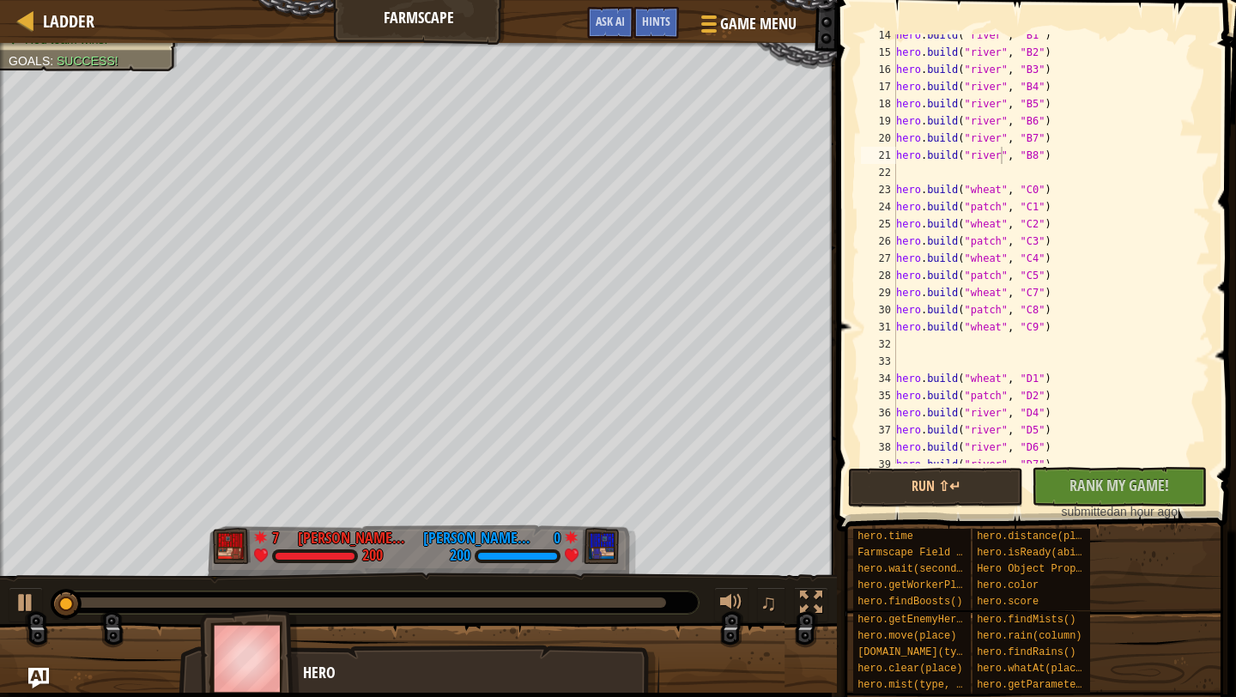
click at [572, 593] on div at bounding box center [375, 602] width 646 height 22
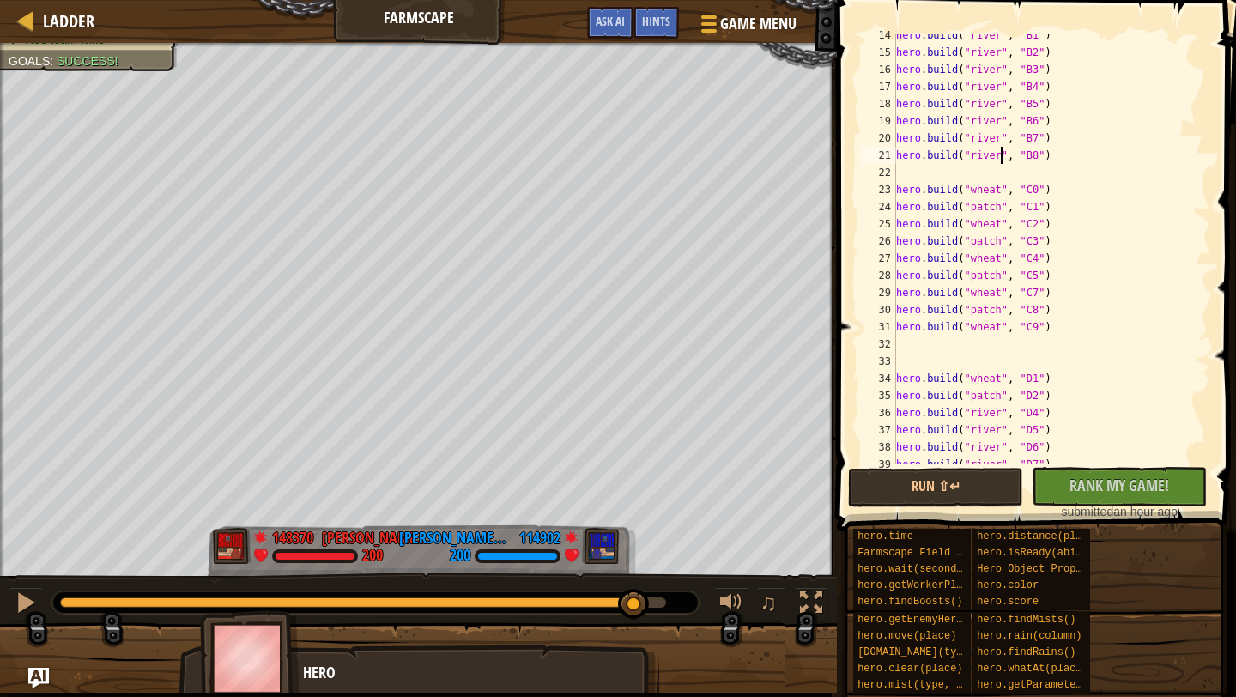
click at [634, 606] on div at bounding box center [363, 602] width 606 height 10
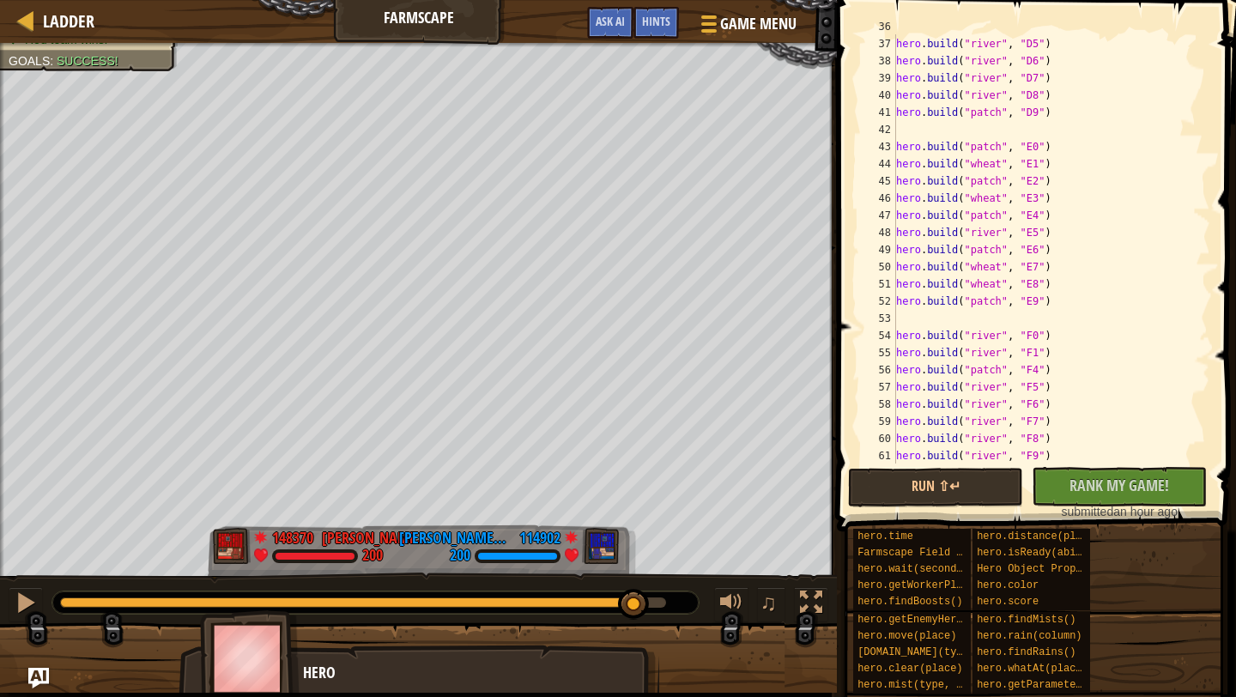
scroll to position [621, 0]
click at [1056, 346] on div "hero . build ( "river" , "D5" ) hero . build ( "river" , "D6" ) hero . build ( …" at bounding box center [1052, 264] width 318 height 464
type textarea "hero.build("river", "F1")"
paste textarea "Candidate No.:50000046"
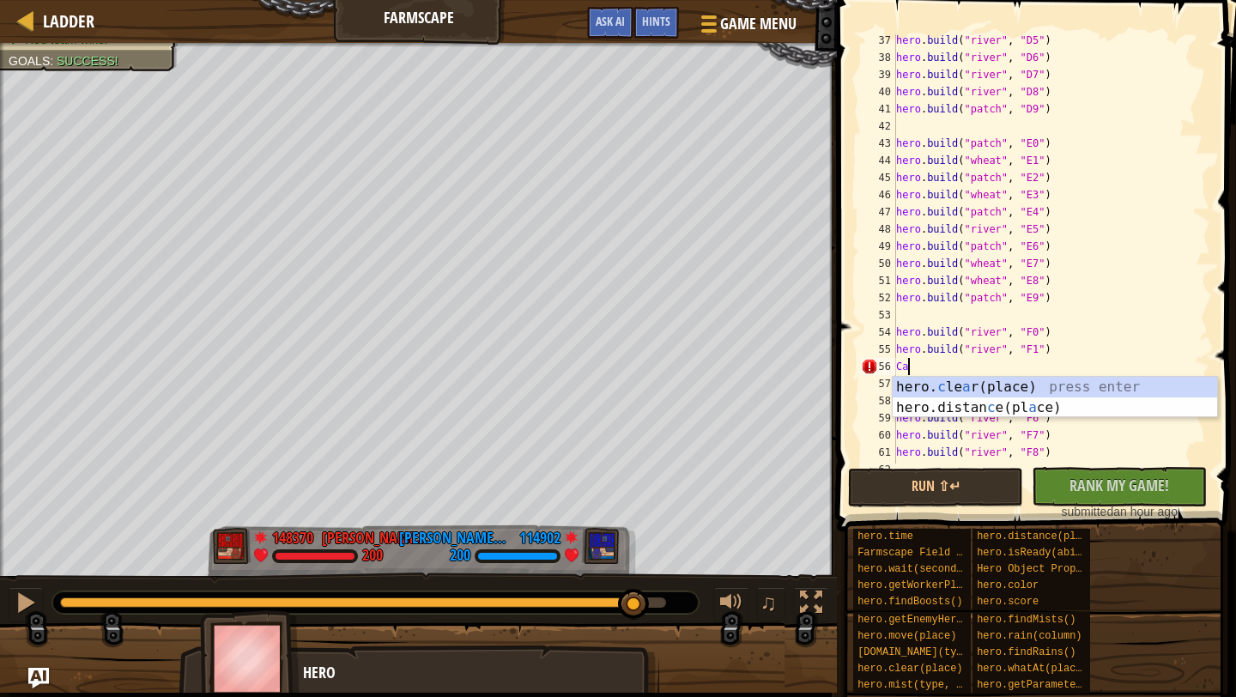
type textarea "C"
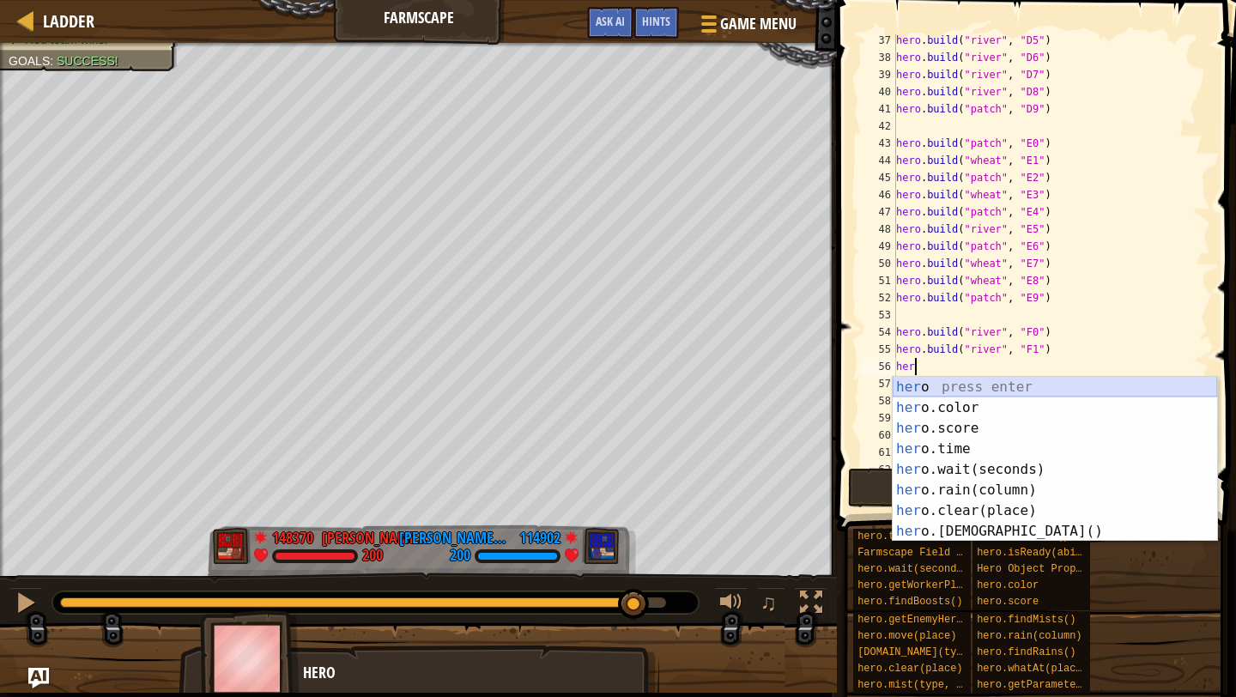
click at [1076, 396] on div "her o press enter her o.color press enter her o.score press enter her o.time pr…" at bounding box center [1055, 480] width 324 height 206
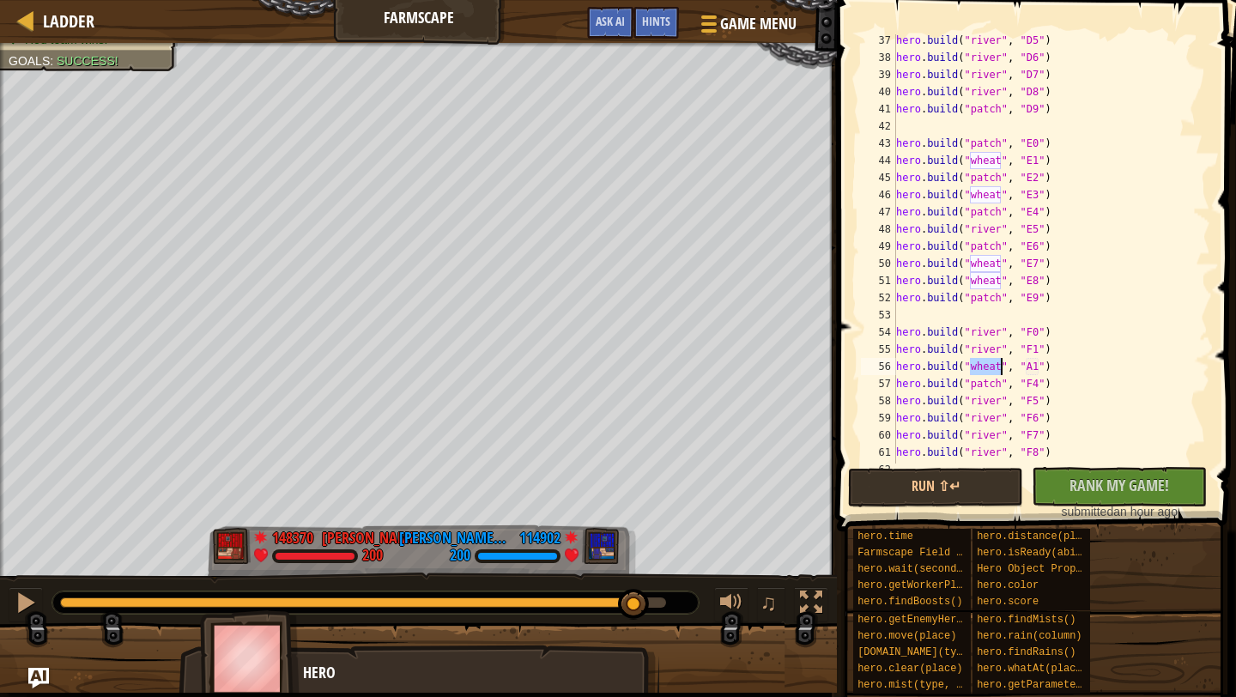
click at [1038, 369] on div "hero . build ( "river" , "D5" ) hero . build ( "river" , "D6" ) hero . build ( …" at bounding box center [1052, 264] width 318 height 464
click at [994, 367] on div "hero . build ( "river" , "D5" ) hero . build ( "river" , "D6" ) hero . build ( …" at bounding box center [1052, 264] width 318 height 464
click at [997, 367] on div "hero . build ( "river" , "D5" ) hero . build ( "river" , "D6" ) hero . build ( …" at bounding box center [1052, 264] width 318 height 464
click at [1003, 374] on div "hero . build ( "river" , "D5" ) hero . build ( "river" , "D6" ) hero . build ( …" at bounding box center [1052, 264] width 318 height 464
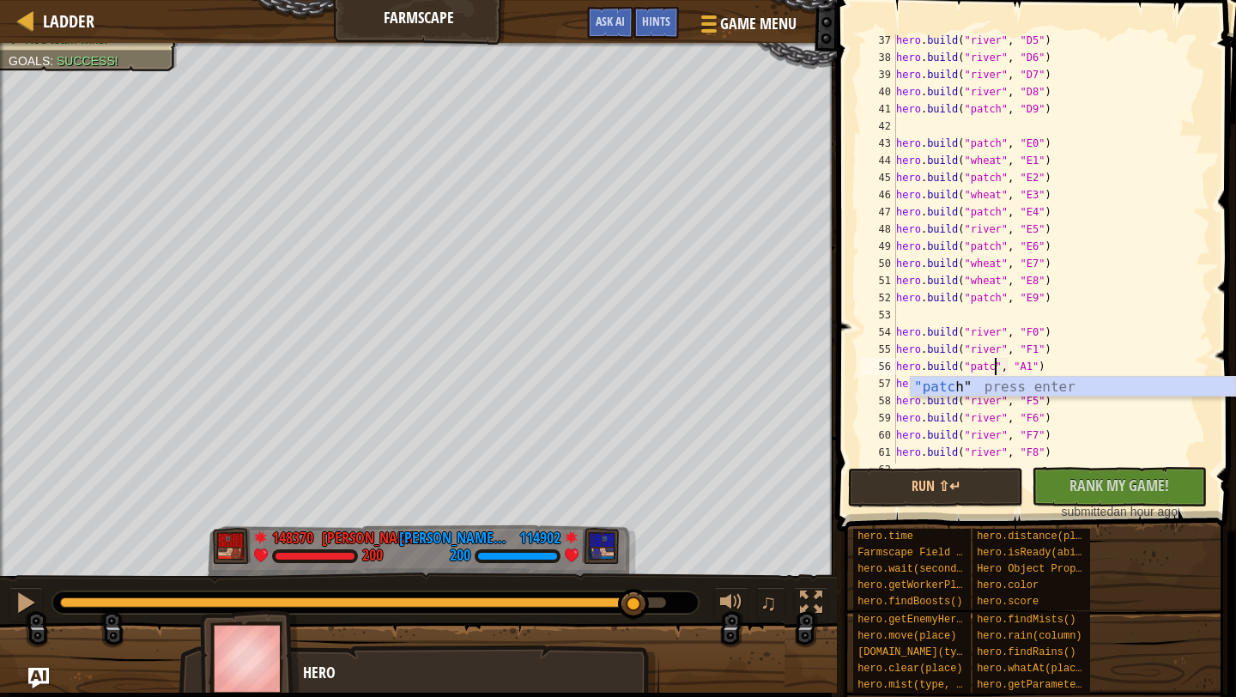
scroll to position [8, 8]
click at [1031, 388] on div ""patch " press enter" at bounding box center [1073, 408] width 324 height 62
click at [1034, 356] on div "hero . build ( "river" , "D5" ) hero . build ( "river" , "D6" ) hero . build ( …" at bounding box center [1052, 264] width 318 height 464
click at [1034, 368] on div "hero . build ( "river" , "D5" ) hero . build ( "river" , "D6" ) hero . build ( …" at bounding box center [1052, 264] width 318 height 464
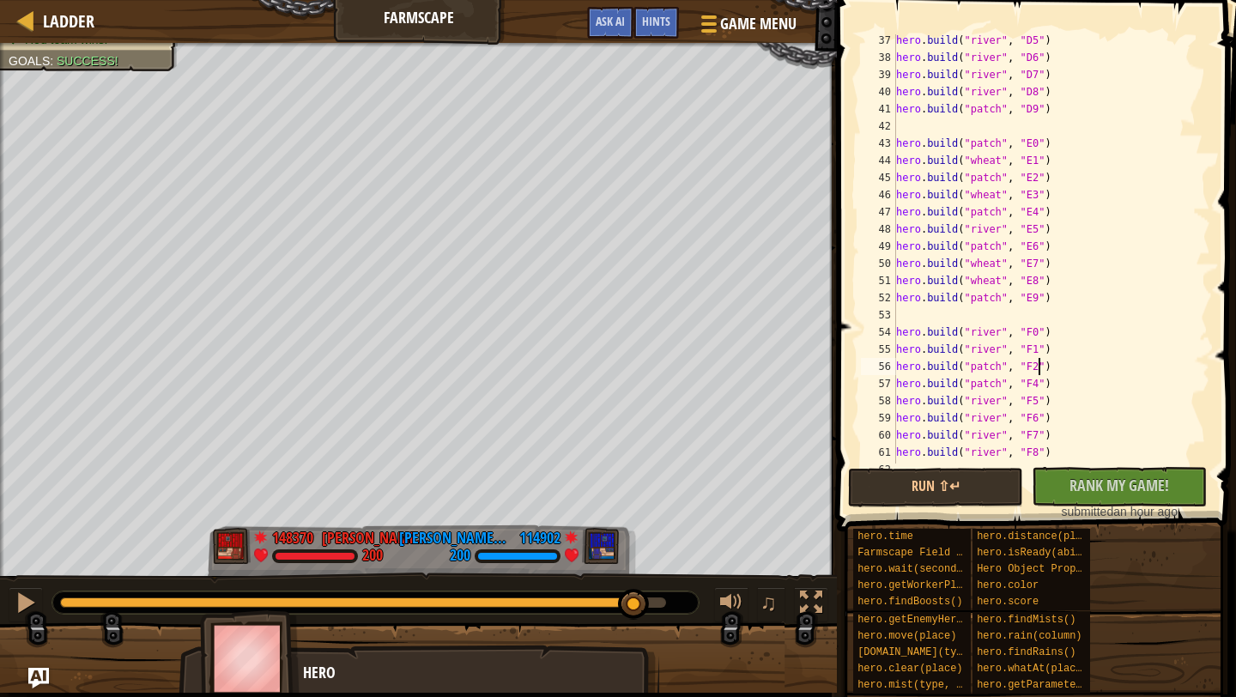
scroll to position [8, 11]
click at [1141, 354] on div "hero . build ( "river" , "D5" ) hero . build ( "river" , "D6" ) hero . build ( …" at bounding box center [1052, 264] width 318 height 464
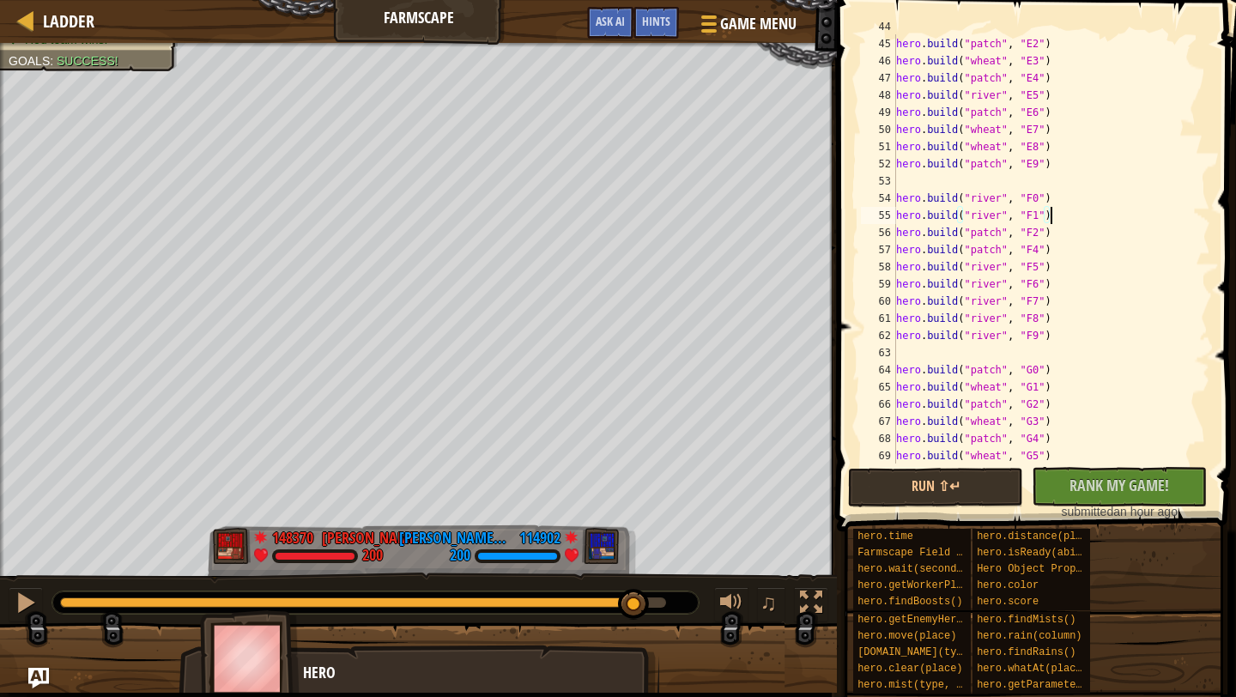
scroll to position [754, 0]
drag, startPoint x: 1058, startPoint y: 236, endPoint x: 867, endPoint y: 229, distance: 191.6
click at [866, 229] on div "hero.build("river", "F1") 44 45 46 47 48 49 50 51 52 53 54 55 56 57 58 59 60 61…" at bounding box center [1034, 248] width 353 height 429
type textarea "hero.build("patch", "F2")"
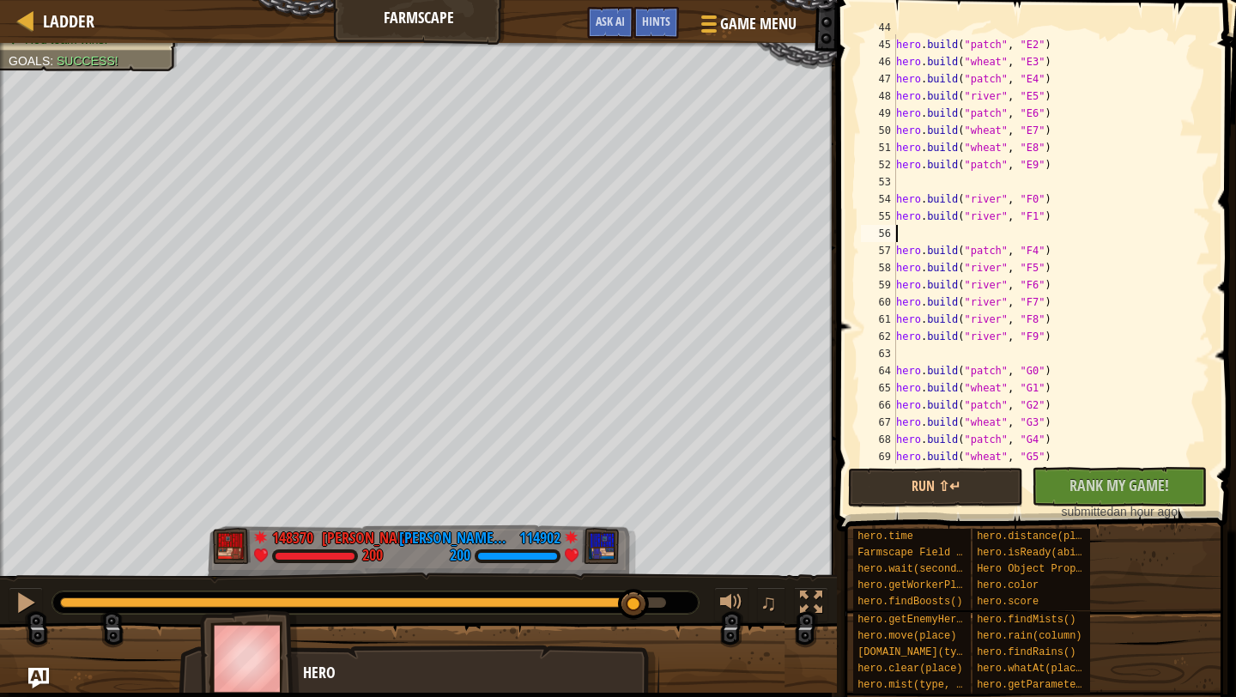
type textarea "hero.build("river", "F1")"
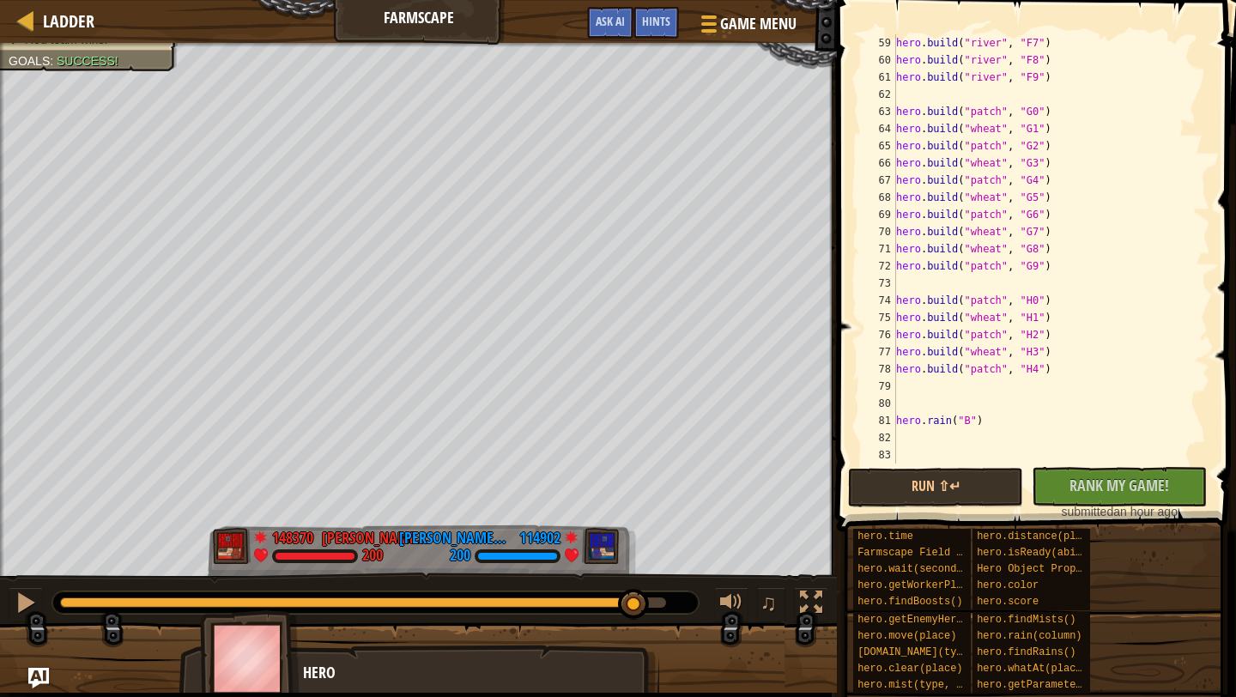
scroll to position [996, 0]
click at [974, 444] on div "hero . build ( "river" , "F7" ) hero . build ( "river" , "F8" ) hero . build ( …" at bounding box center [1052, 266] width 318 height 464
click at [937, 404] on div "hero . build ( "river" , "F7" ) hero . build ( "river" , "F8" ) hero . build ( …" at bounding box center [1052, 266] width 318 height 464
click at [925, 440] on div "hero . build ( "river" , "F7" ) hero . build ( "river" , "F8" ) hero . build ( …" at bounding box center [1052, 266] width 318 height 464
click at [924, 461] on div "hero . build ( "river" , "F7" ) hero . build ( "river" , "F8" ) hero . build ( …" at bounding box center [1052, 266] width 318 height 464
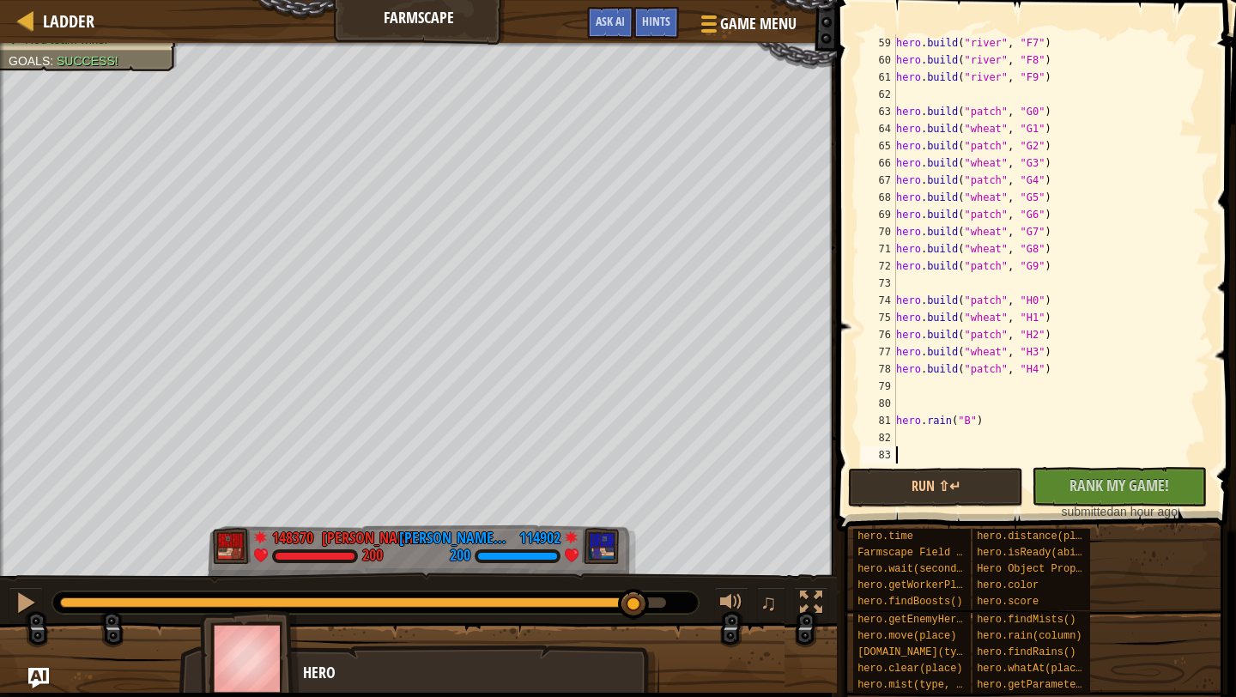
paste textarea "hero.build("patch", "F2")"
click at [962, 485] on button "Run ⇧↵" at bounding box center [935, 487] width 175 height 39
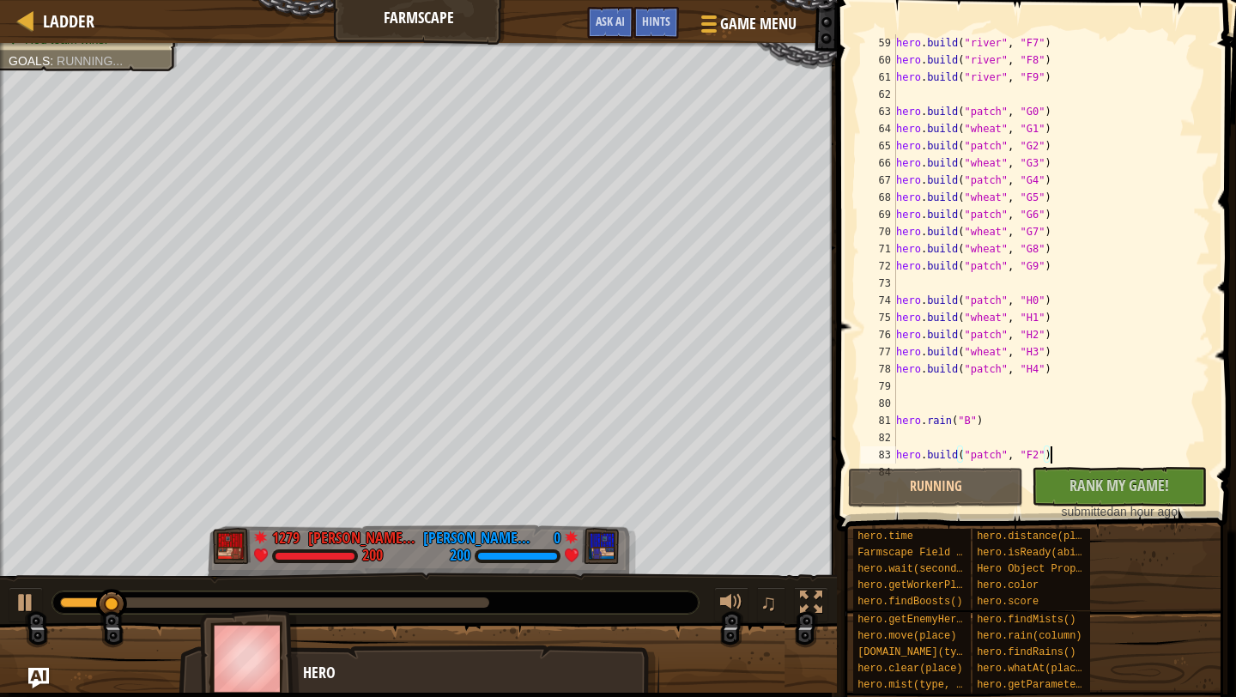
click at [291, 602] on div at bounding box center [274, 602] width 429 height 10
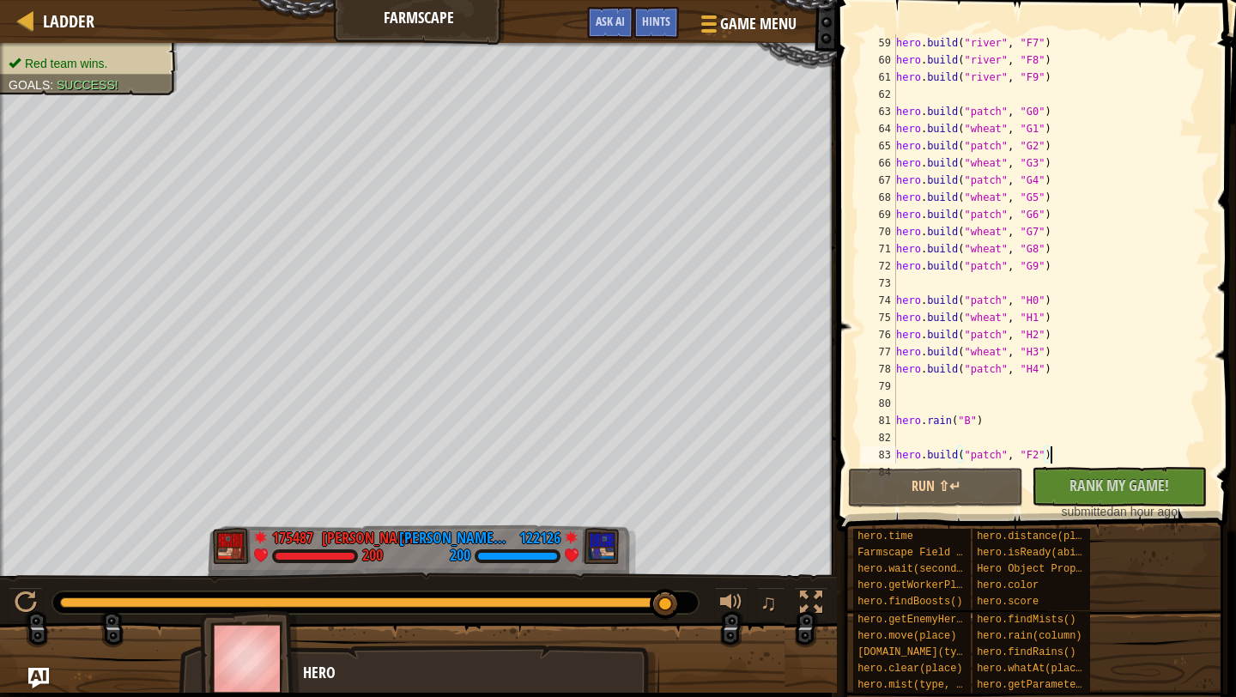
drag, startPoint x: 291, startPoint y: 597, endPoint x: 688, endPoint y: 577, distance: 397.1
click at [688, 577] on div "♫" at bounding box center [418, 599] width 837 height 52
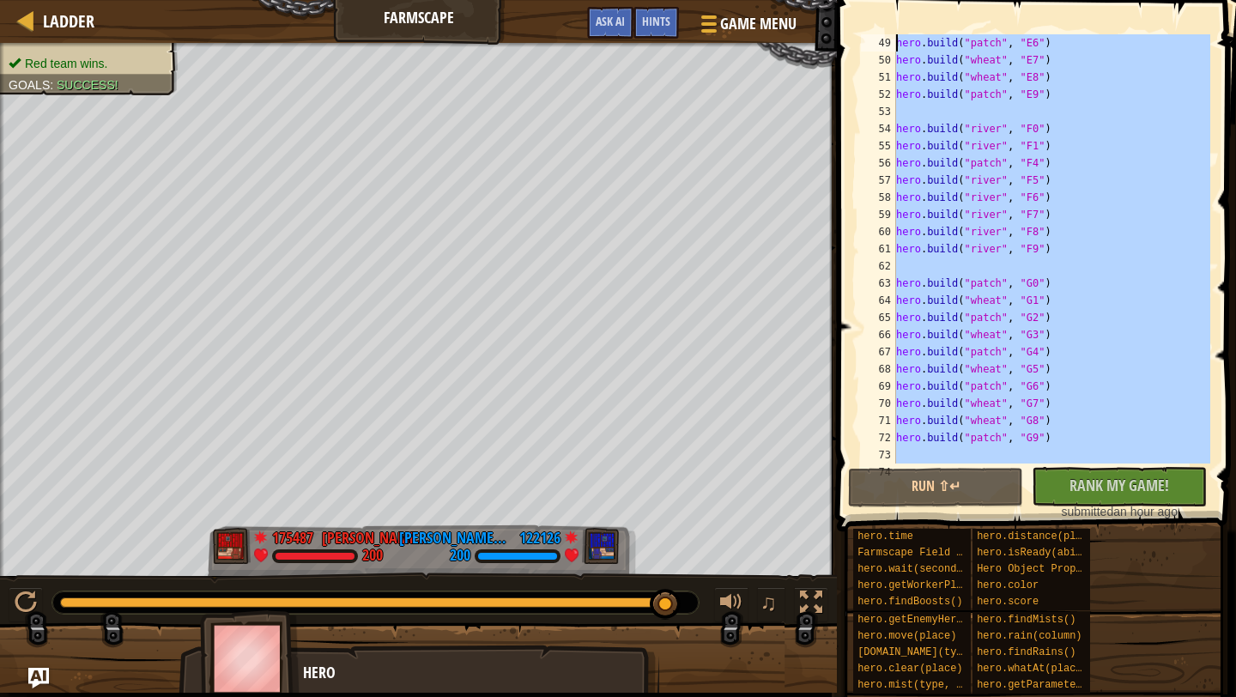
scroll to position [0, 0]
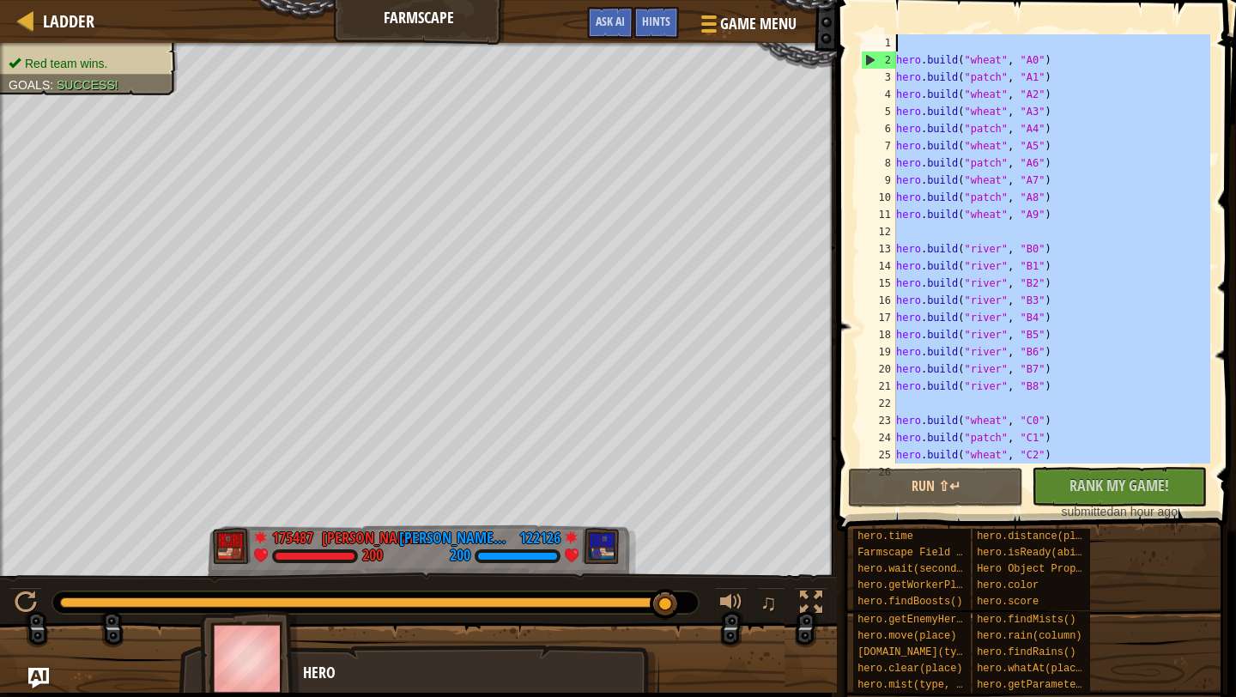
drag, startPoint x: 1058, startPoint y: 449, endPoint x: 676, endPoint y: -76, distance: 649.4
click at [676, 0] on html "Ladder Farmscape Game Menu Done Hints Ask AI 1 הההההההההההההההההההההההההההההההה…" at bounding box center [618, 0] width 1236 height 0
type textarea "hero.build("wheat", "A0")"
